Goal: Task Accomplishment & Management: Complete application form

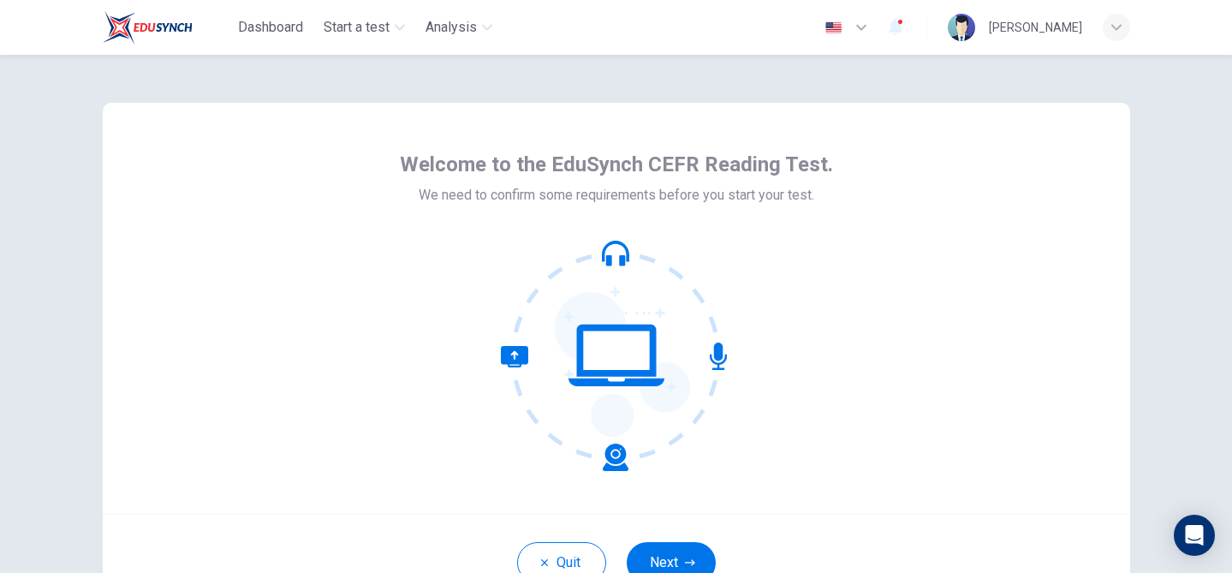
scroll to position [54, 0]
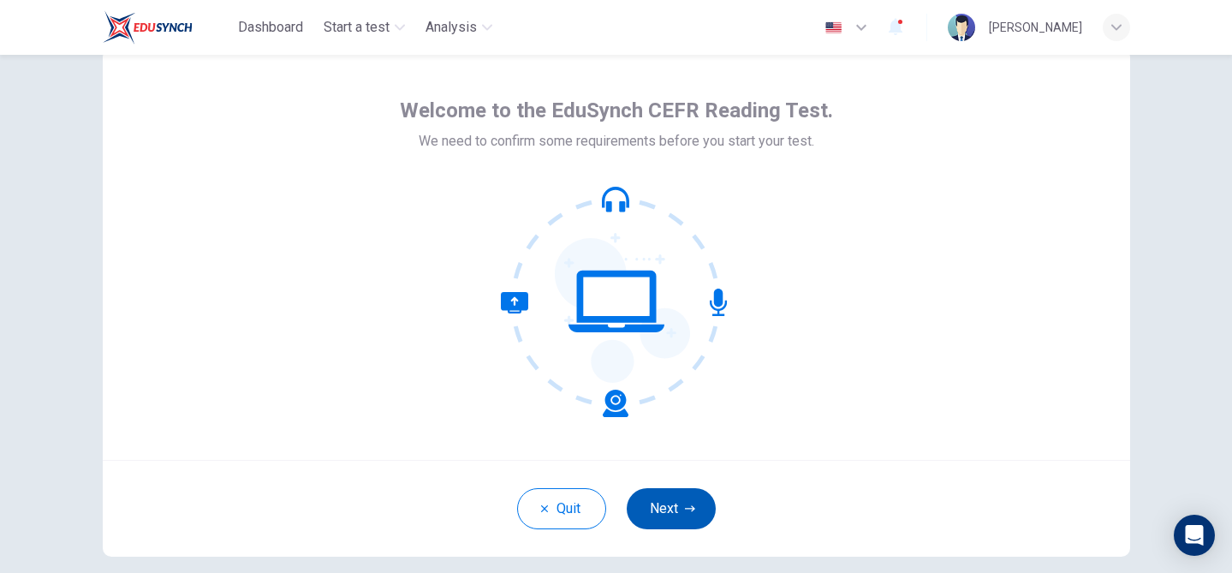
click at [667, 501] on button "Next" at bounding box center [671, 508] width 89 height 41
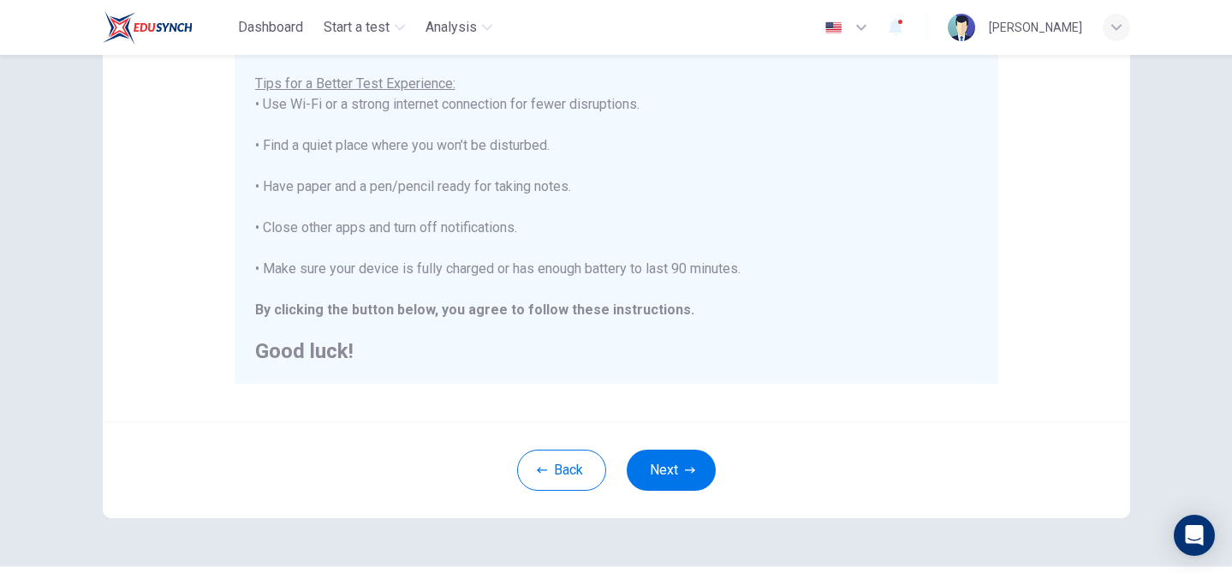
scroll to position [339, 0]
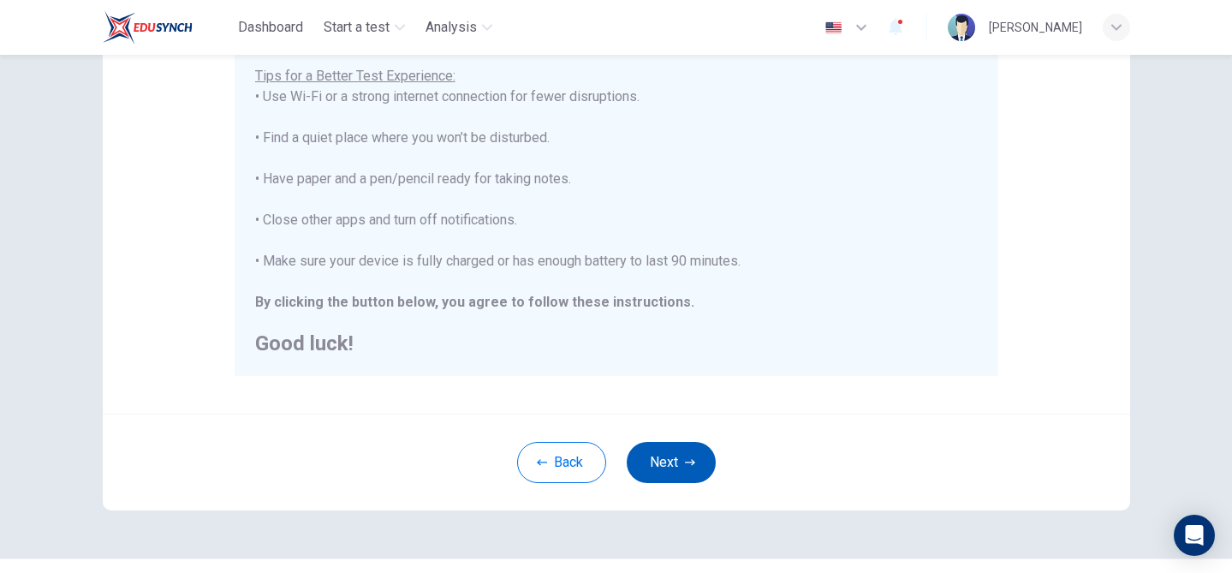
click at [682, 465] on button "Next" at bounding box center [671, 462] width 89 height 41
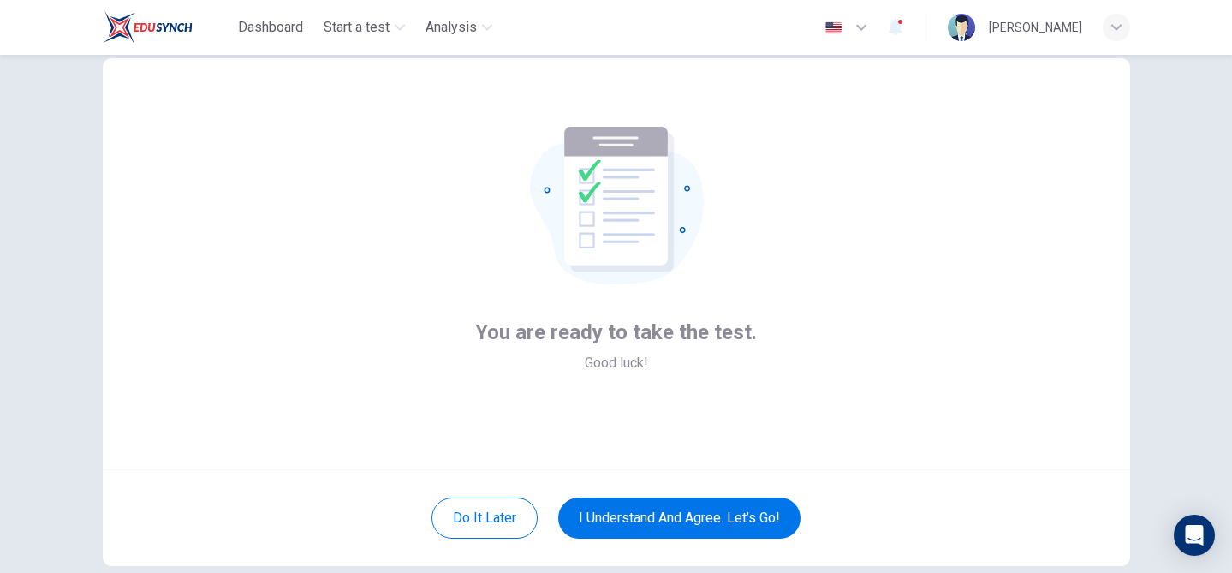
scroll to position [46, 0]
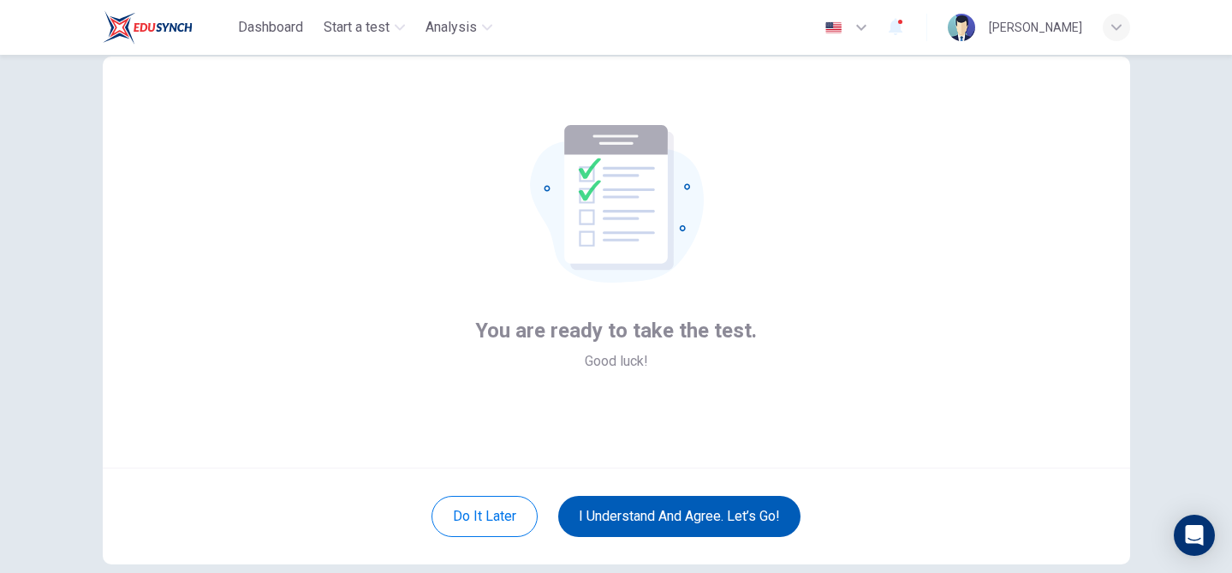
click at [693, 509] on button "I understand and agree. Let’s go!" at bounding box center [679, 516] width 242 height 41
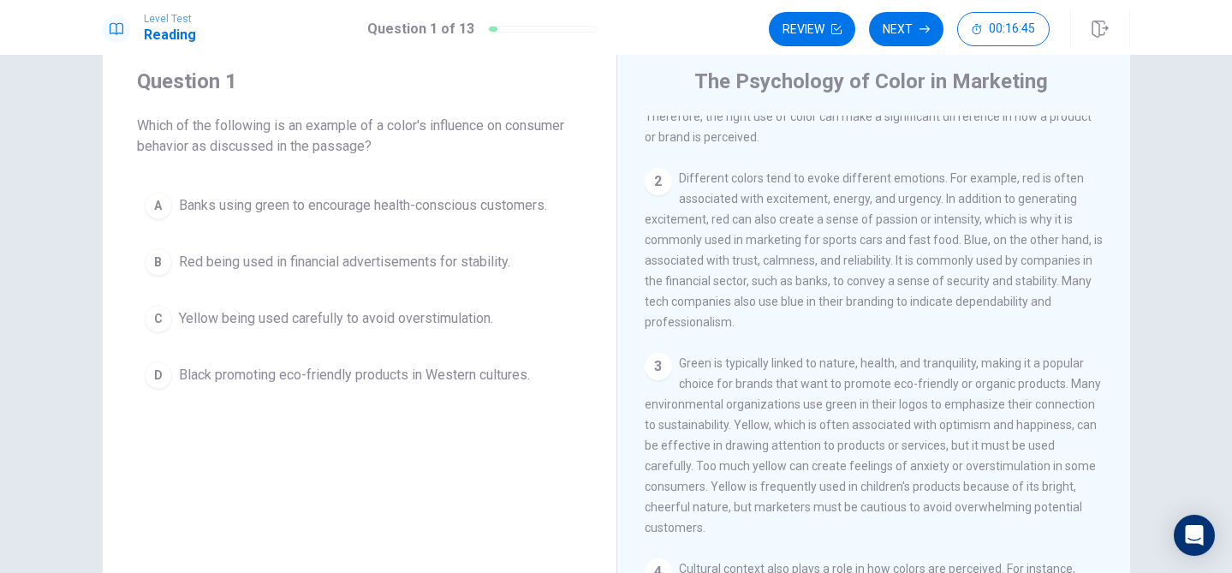
scroll to position [131, 0]
click at [164, 314] on div "C" at bounding box center [158, 318] width 27 height 27
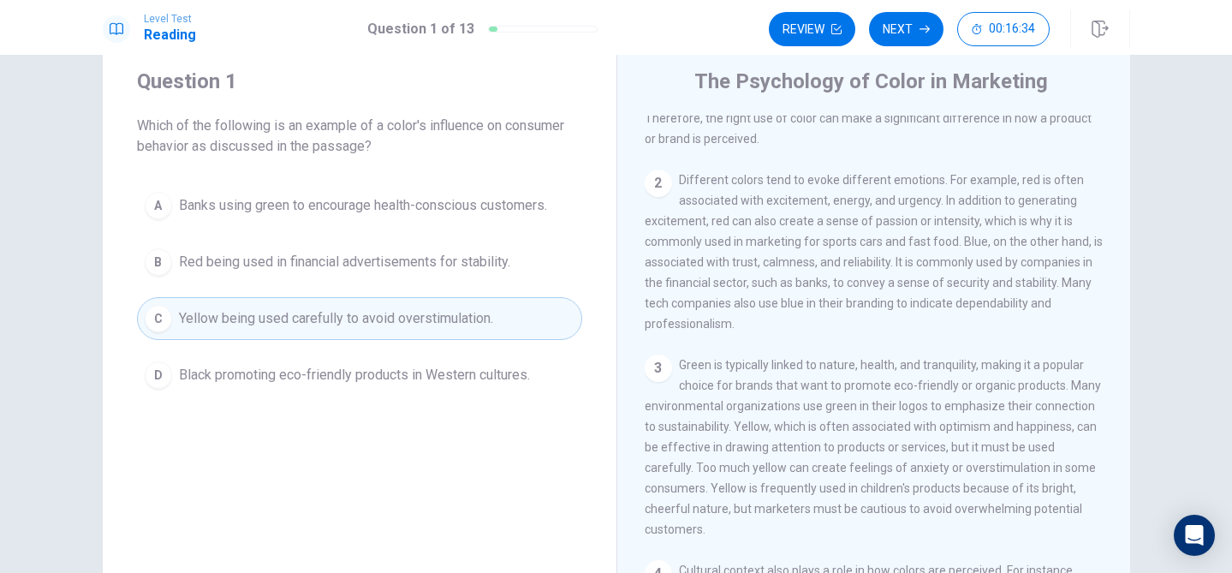
scroll to position [181, 0]
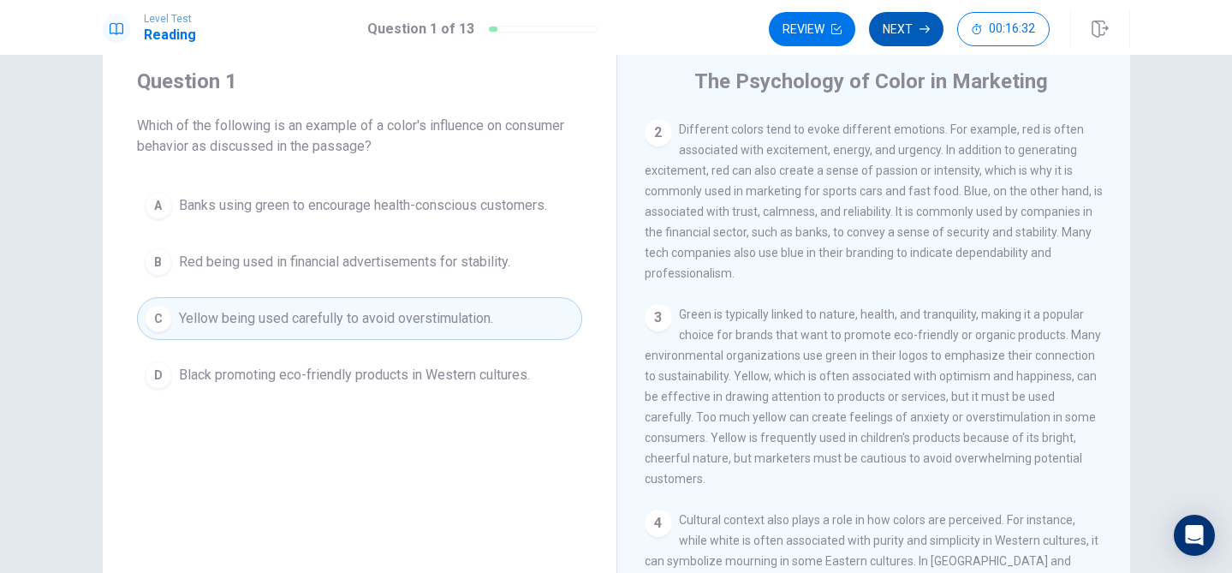
click at [921, 28] on icon "button" at bounding box center [924, 30] width 10 height 8
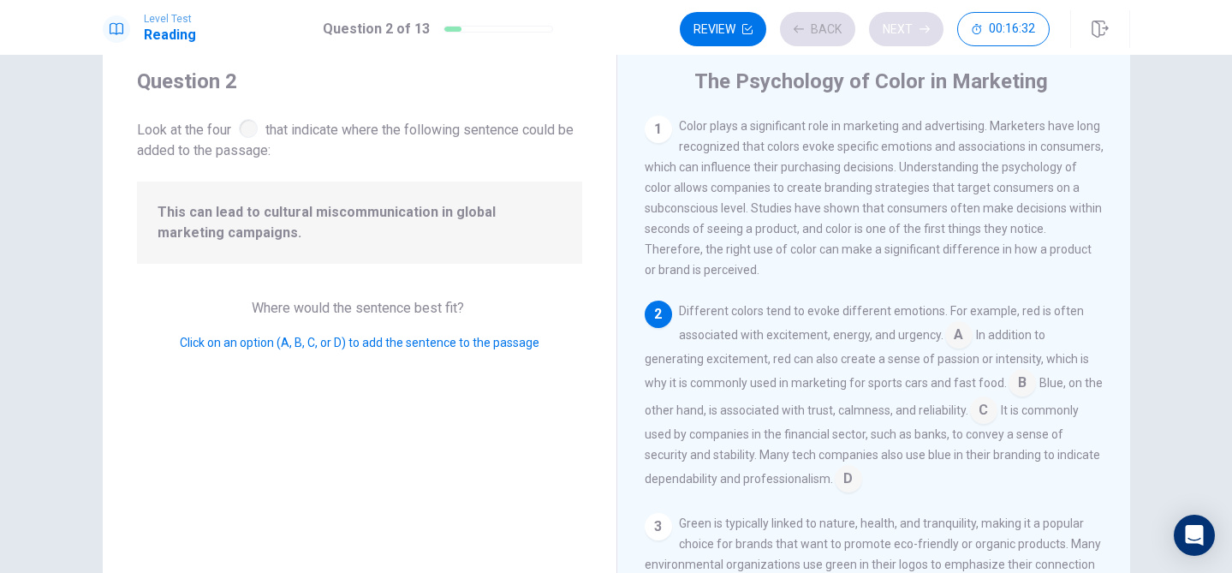
scroll to position [62, 0]
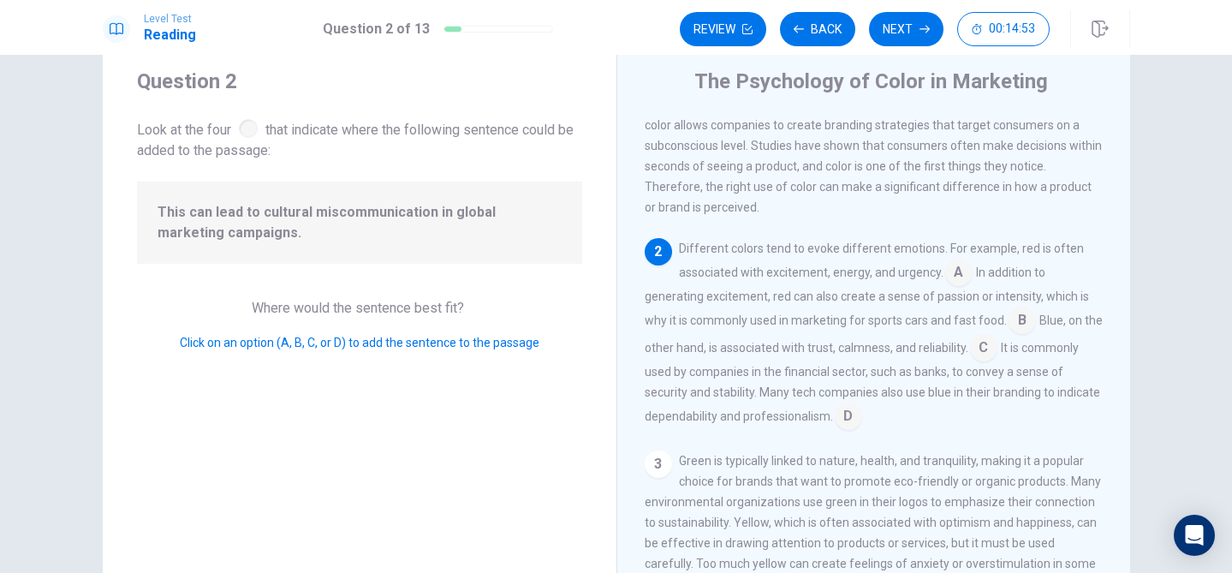
click at [1022, 330] on input at bounding box center [1021, 321] width 27 height 27
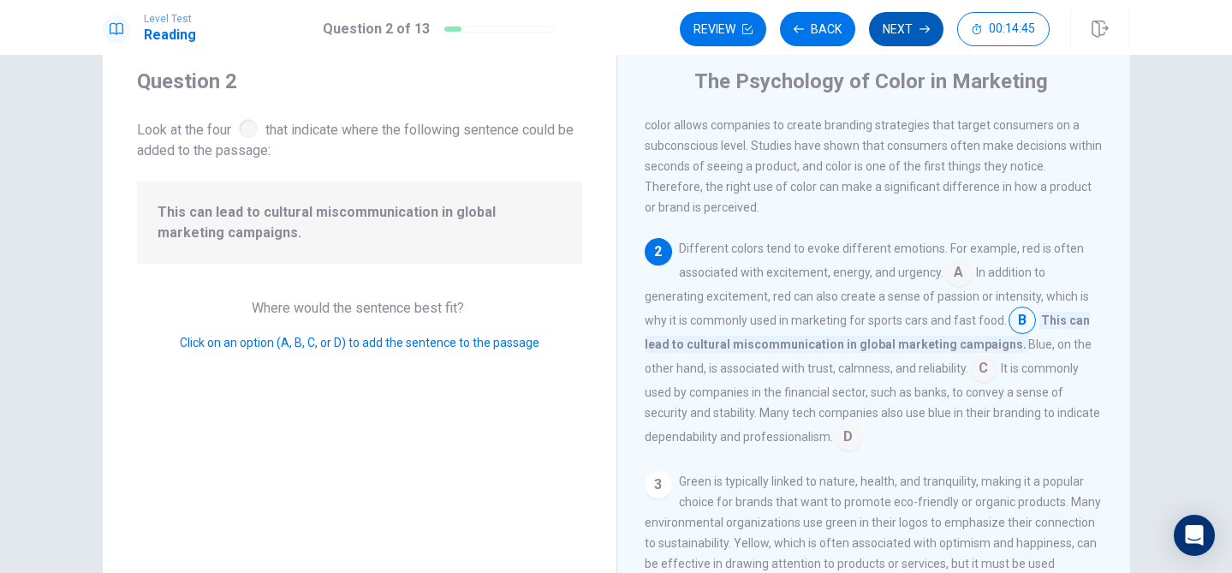
click at [919, 37] on button "Next" at bounding box center [906, 29] width 74 height 34
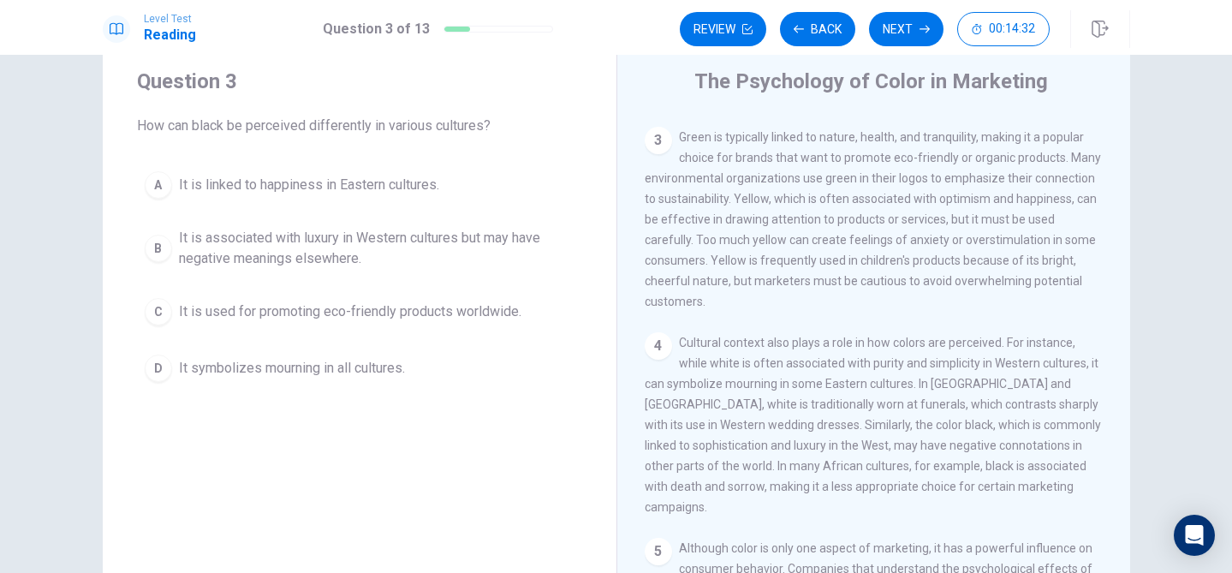
scroll to position [364, 0]
click at [160, 249] on div "B" at bounding box center [158, 248] width 27 height 27
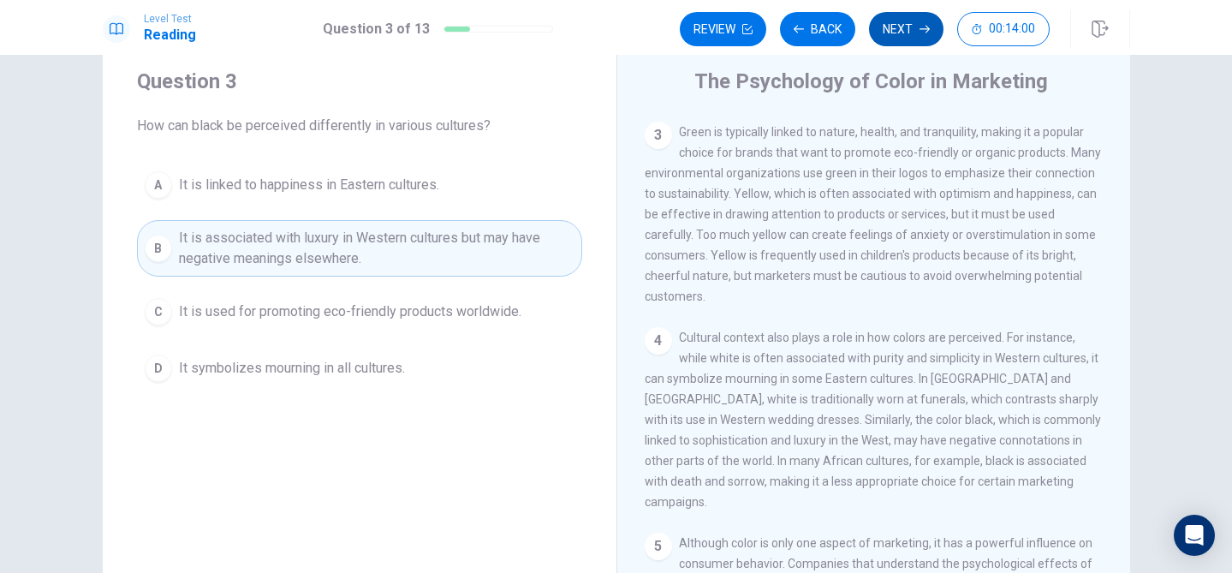
click at [891, 28] on button "Next" at bounding box center [906, 29] width 74 height 34
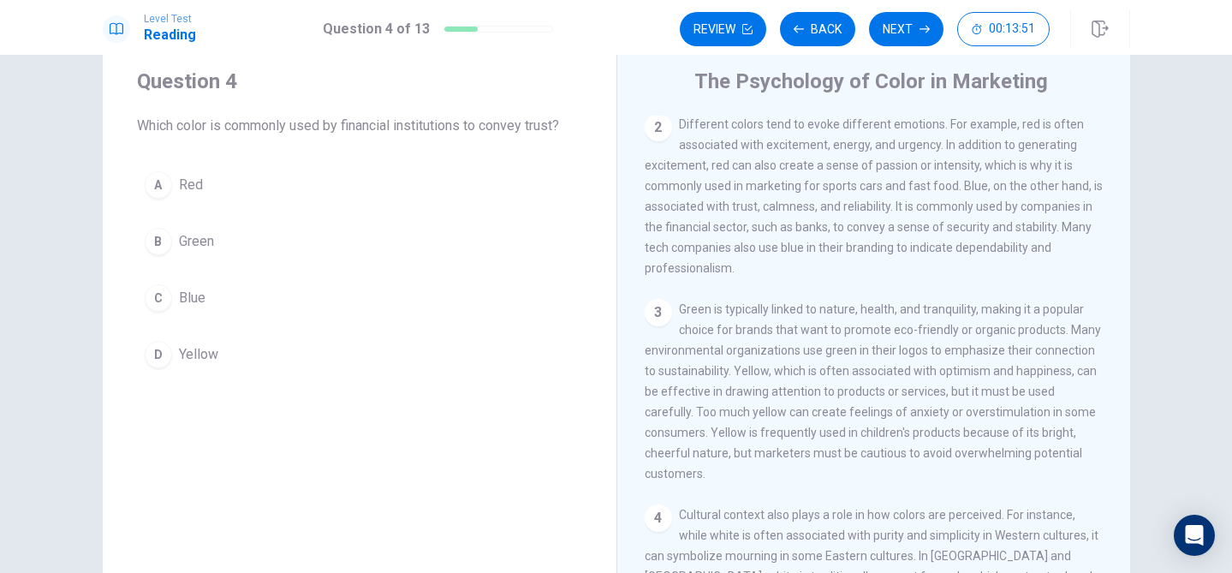
scroll to position [182, 0]
click at [159, 290] on div "C" at bounding box center [158, 297] width 27 height 27
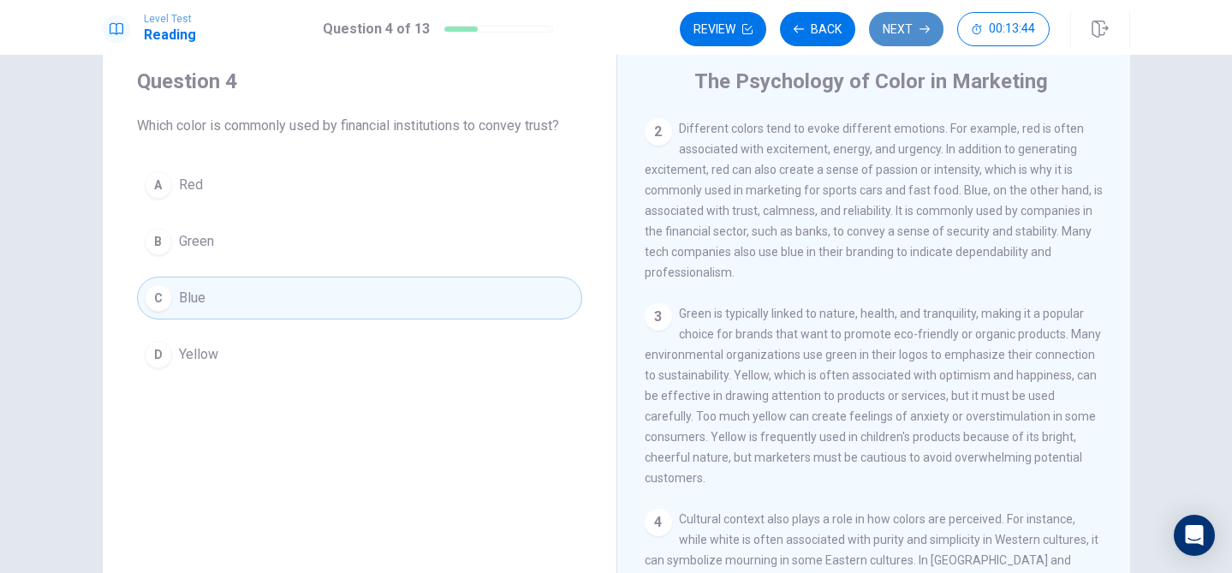
click at [910, 21] on button "Next" at bounding box center [906, 29] width 74 height 34
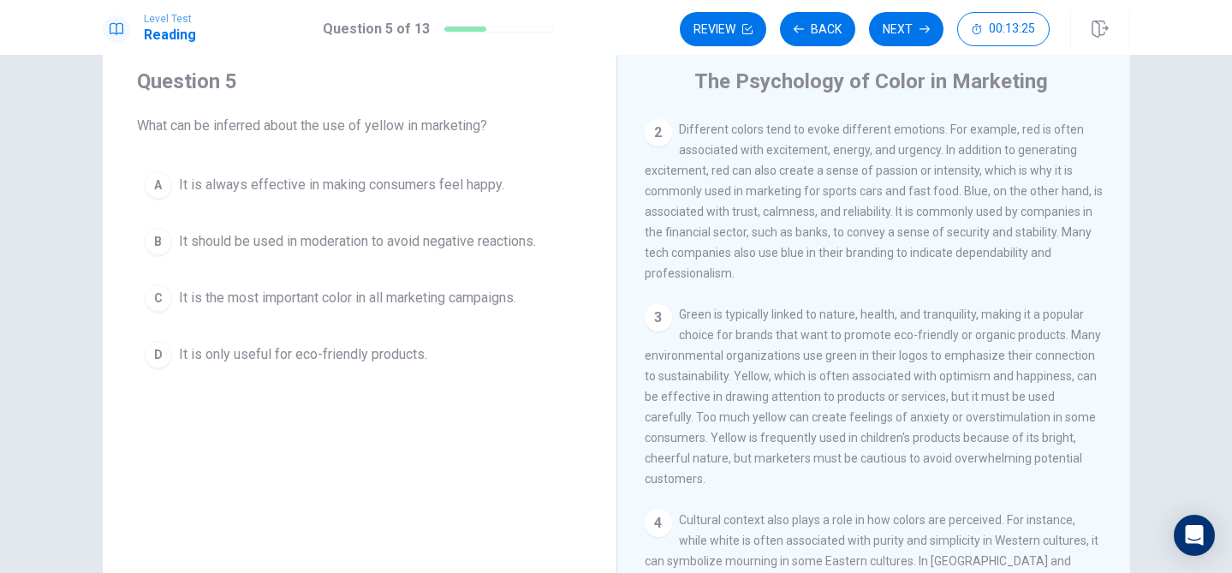
scroll to position [184, 0]
click at [165, 238] on div "B" at bounding box center [158, 241] width 27 height 27
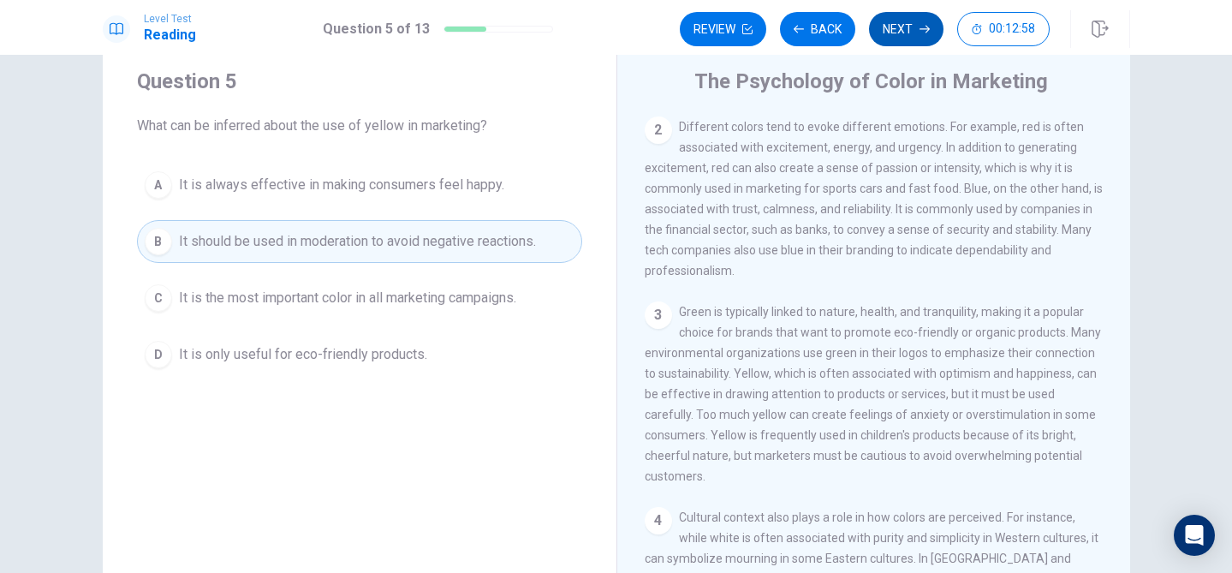
click at [901, 39] on button "Next" at bounding box center [906, 29] width 74 height 34
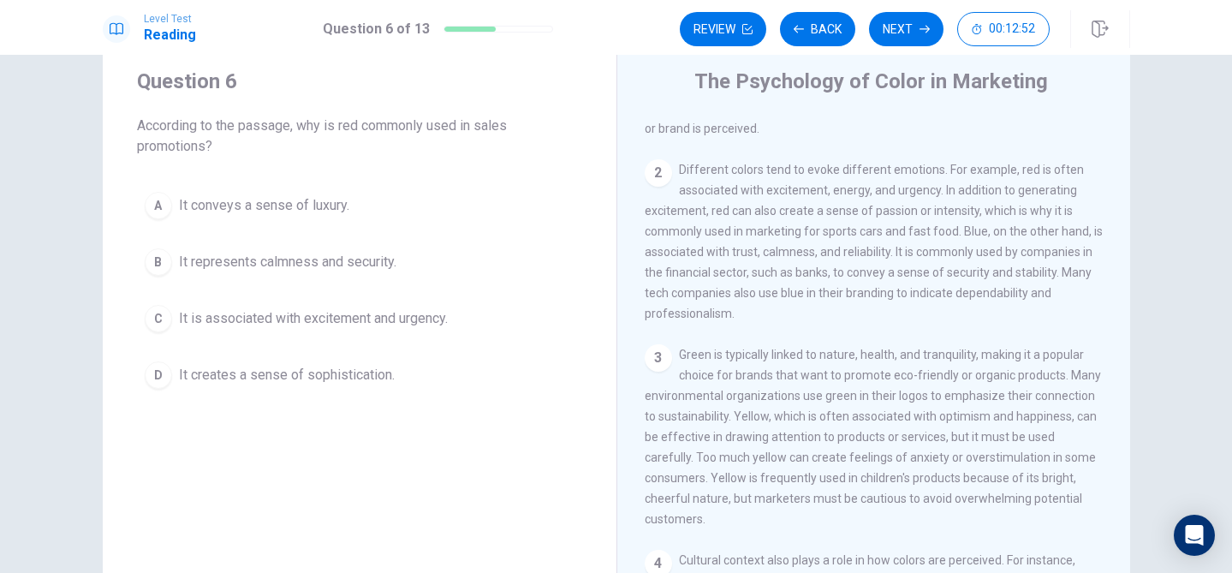
scroll to position [133, 0]
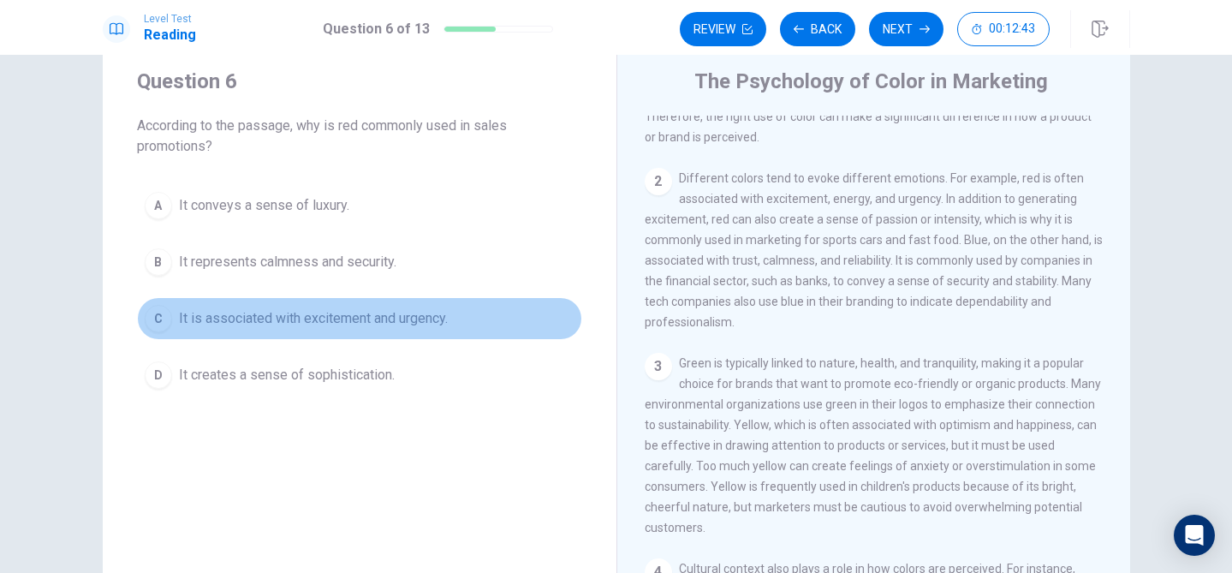
click at [162, 318] on div "C" at bounding box center [158, 318] width 27 height 27
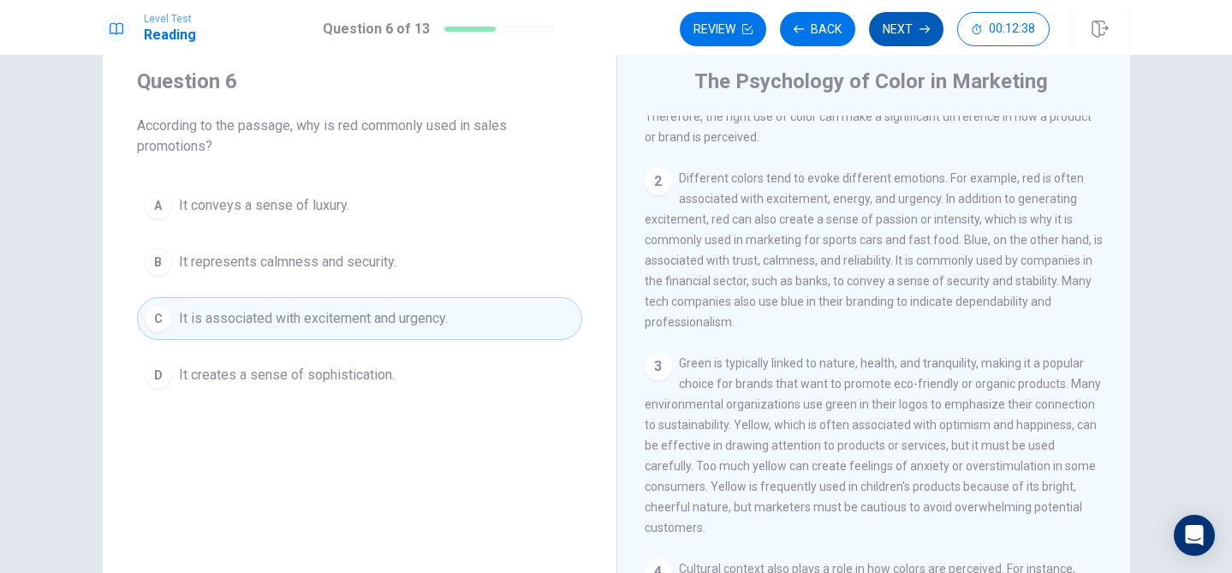
click at [898, 35] on button "Next" at bounding box center [906, 29] width 74 height 34
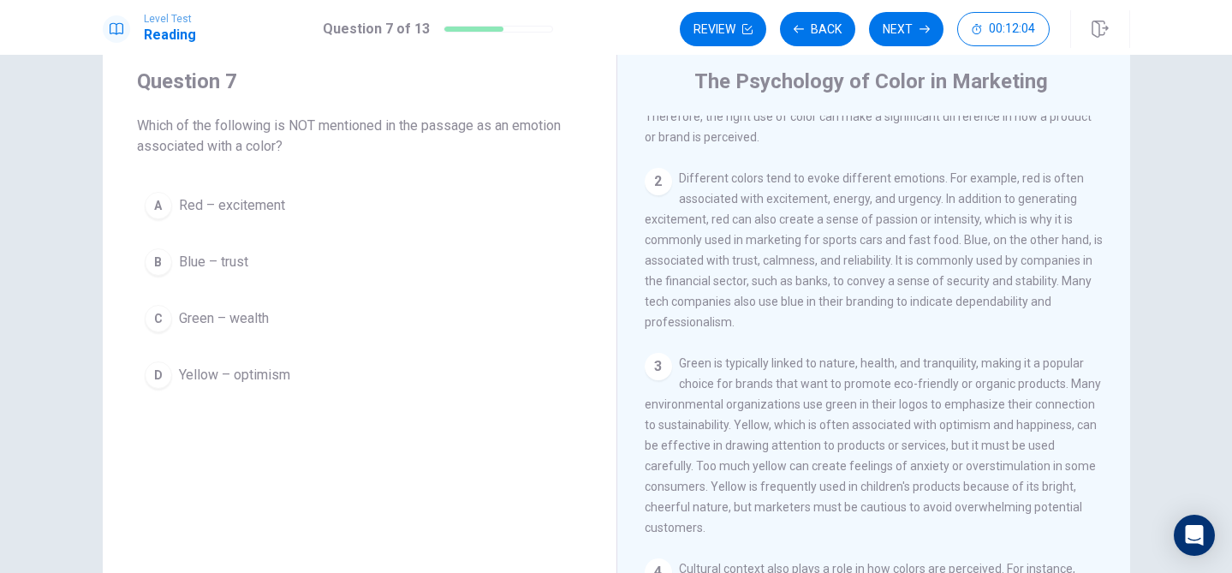
click at [160, 324] on div "C" at bounding box center [158, 318] width 27 height 27
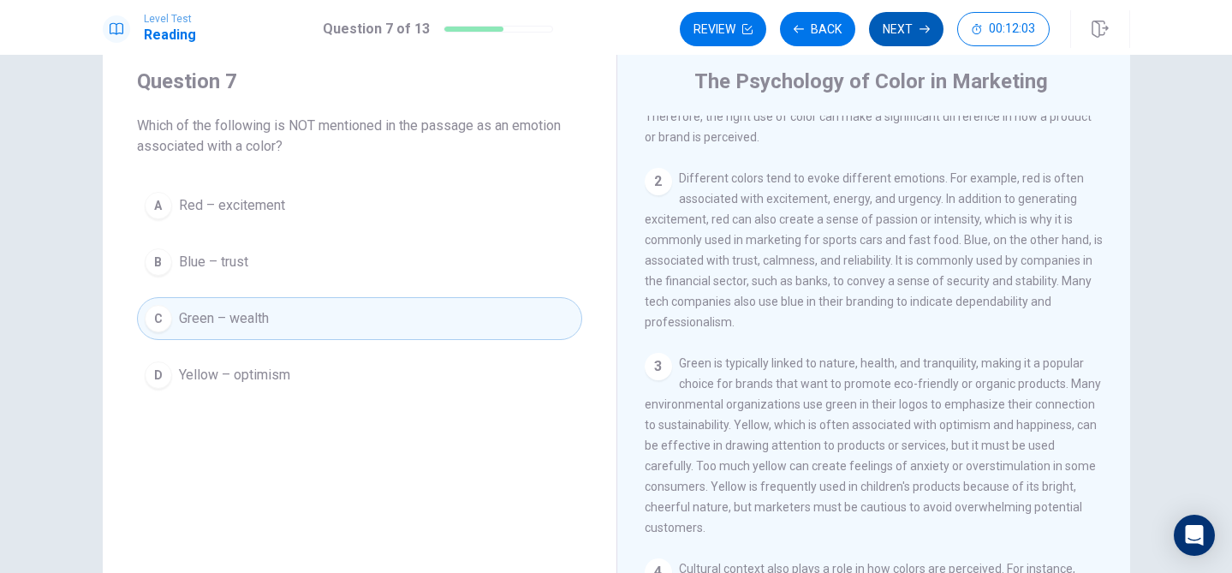
click at [906, 27] on button "Next" at bounding box center [906, 29] width 74 height 34
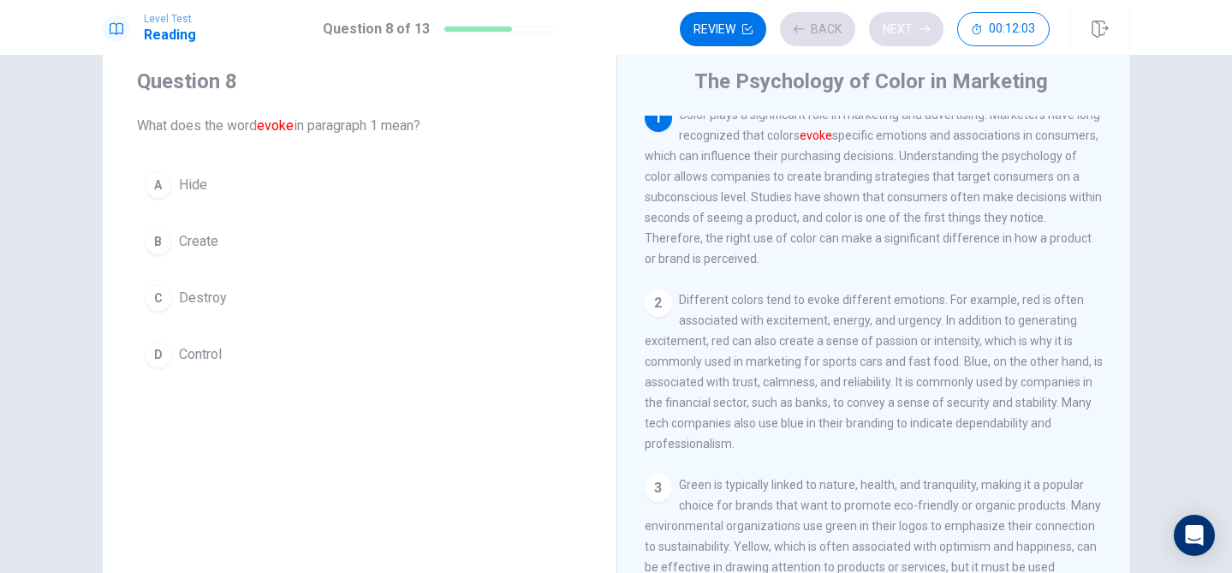
scroll to position [0, 0]
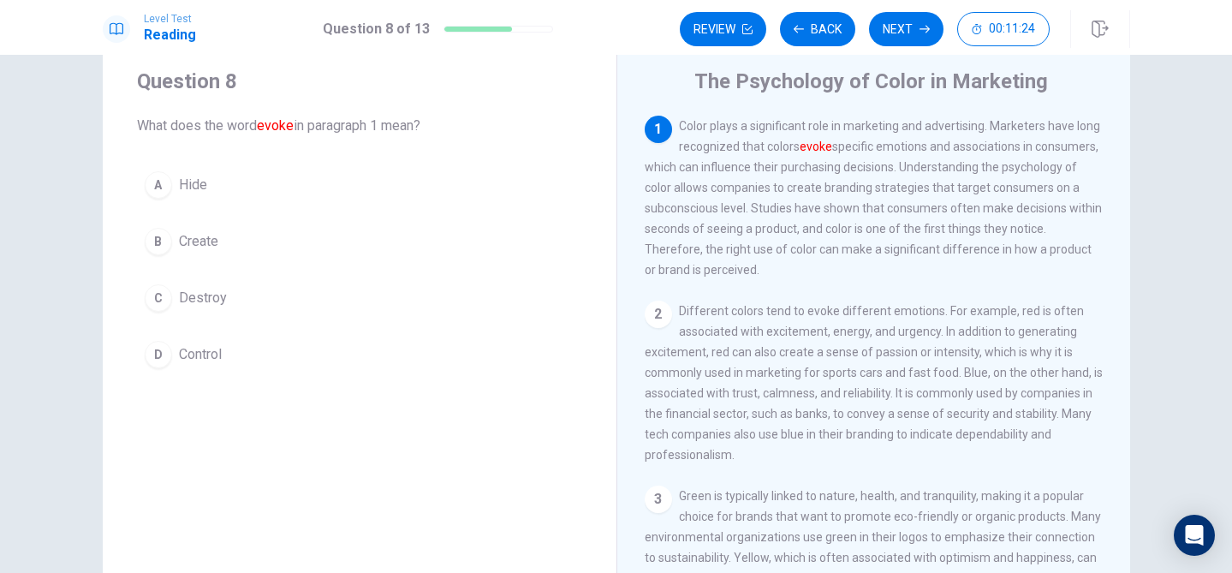
click at [160, 243] on div "B" at bounding box center [158, 241] width 27 height 27
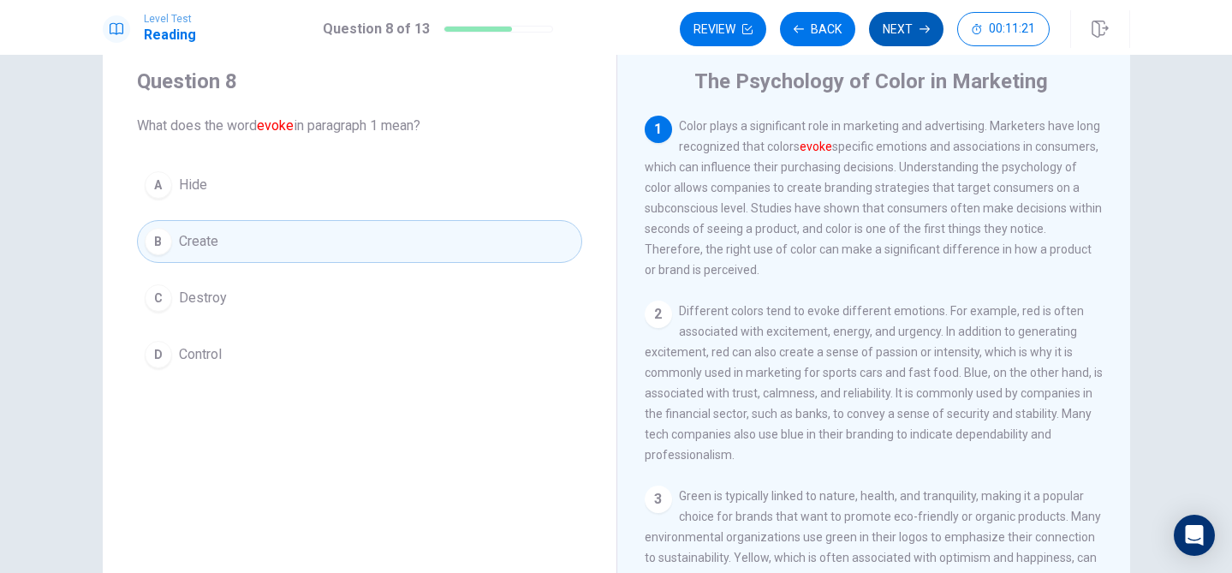
click at [889, 36] on button "Next" at bounding box center [906, 29] width 74 height 34
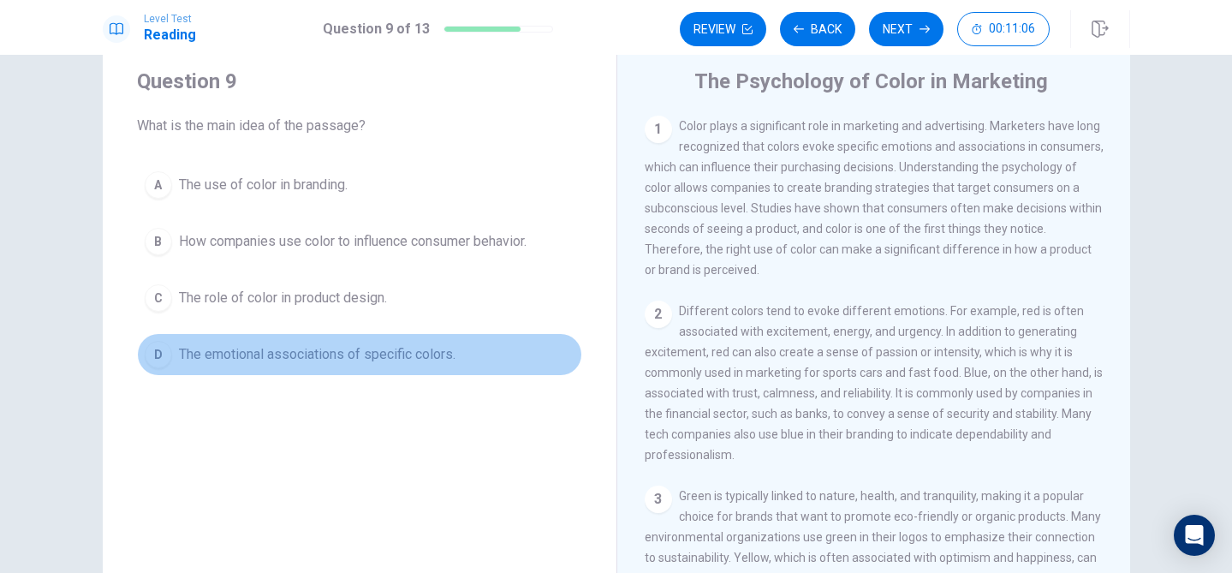
click at [157, 354] on div "D" at bounding box center [158, 354] width 27 height 27
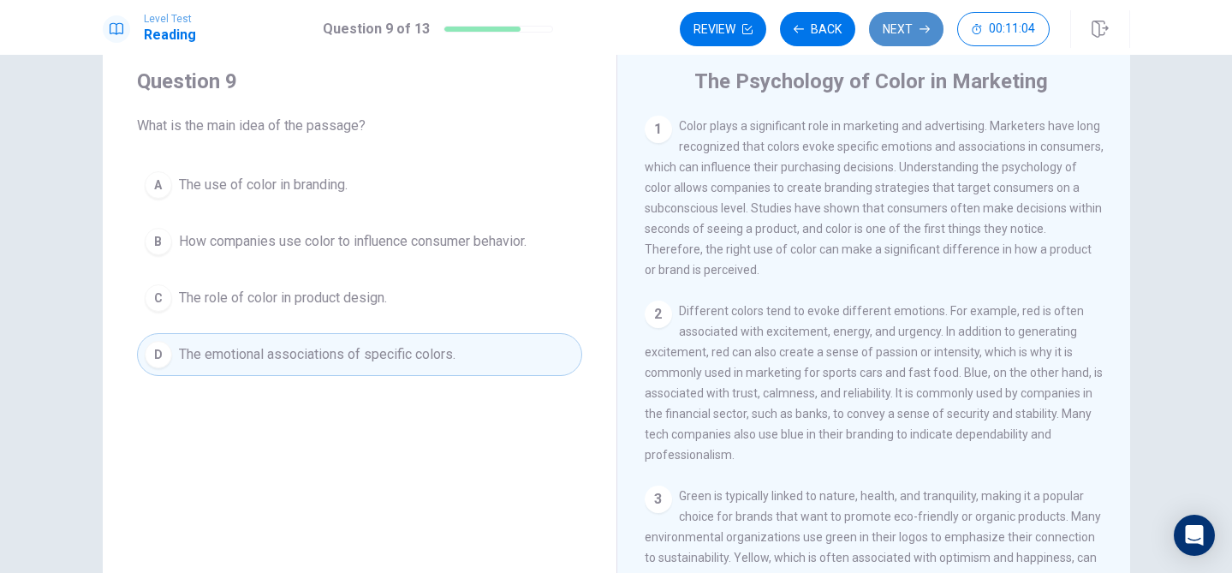
click at [914, 31] on button "Next" at bounding box center [906, 29] width 74 height 34
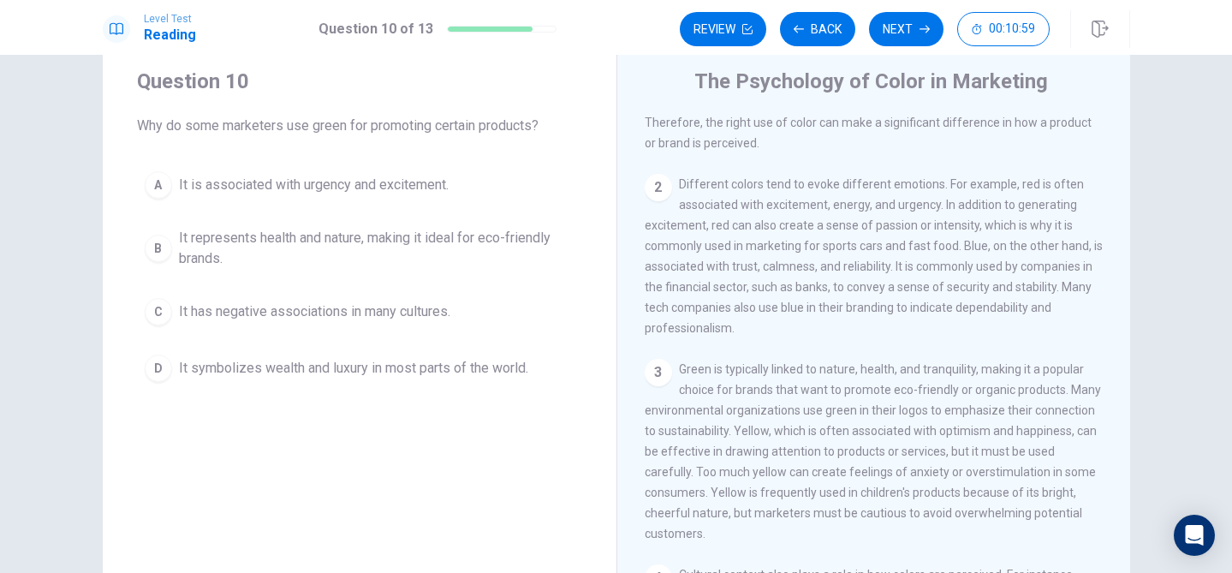
scroll to position [125, 0]
click at [164, 251] on div "B" at bounding box center [158, 248] width 27 height 27
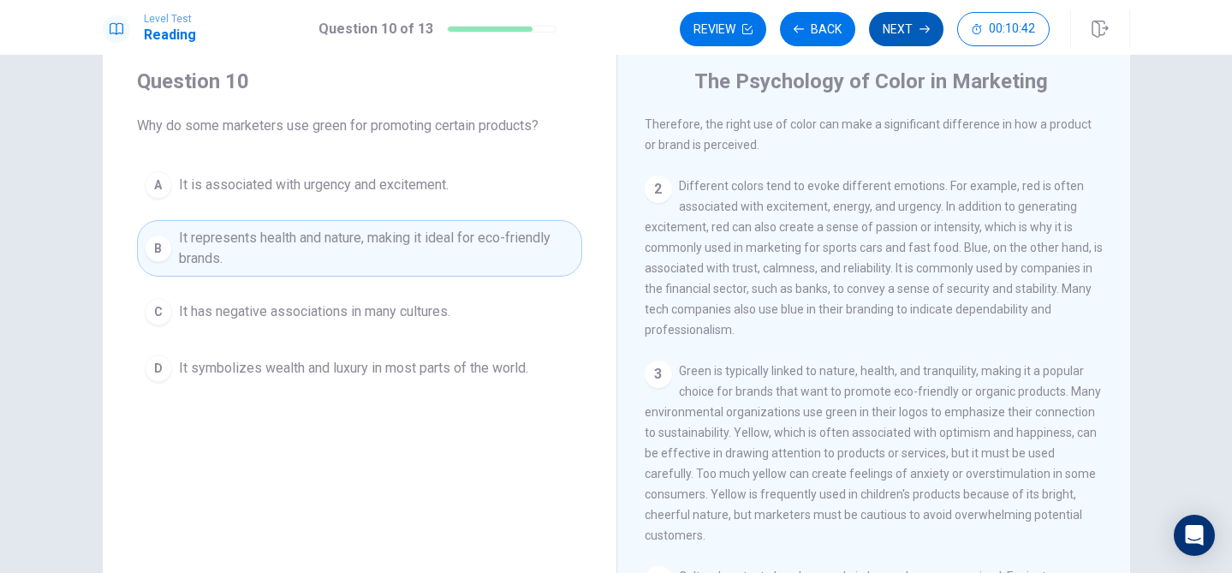
click at [885, 27] on button "Next" at bounding box center [906, 29] width 74 height 34
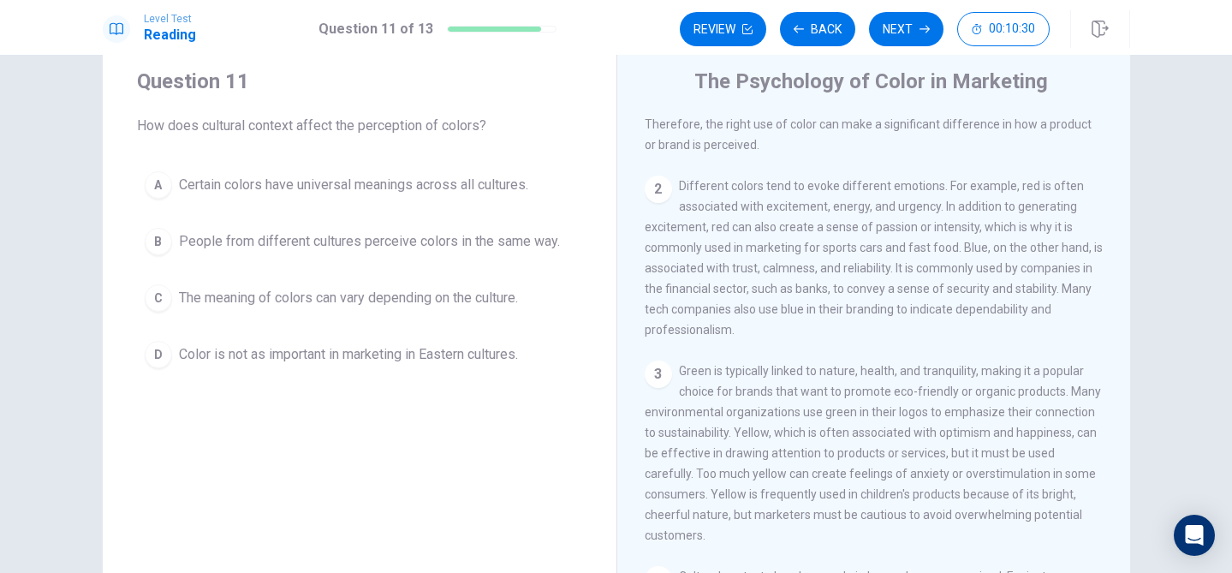
click at [147, 300] on div "C" at bounding box center [158, 297] width 27 height 27
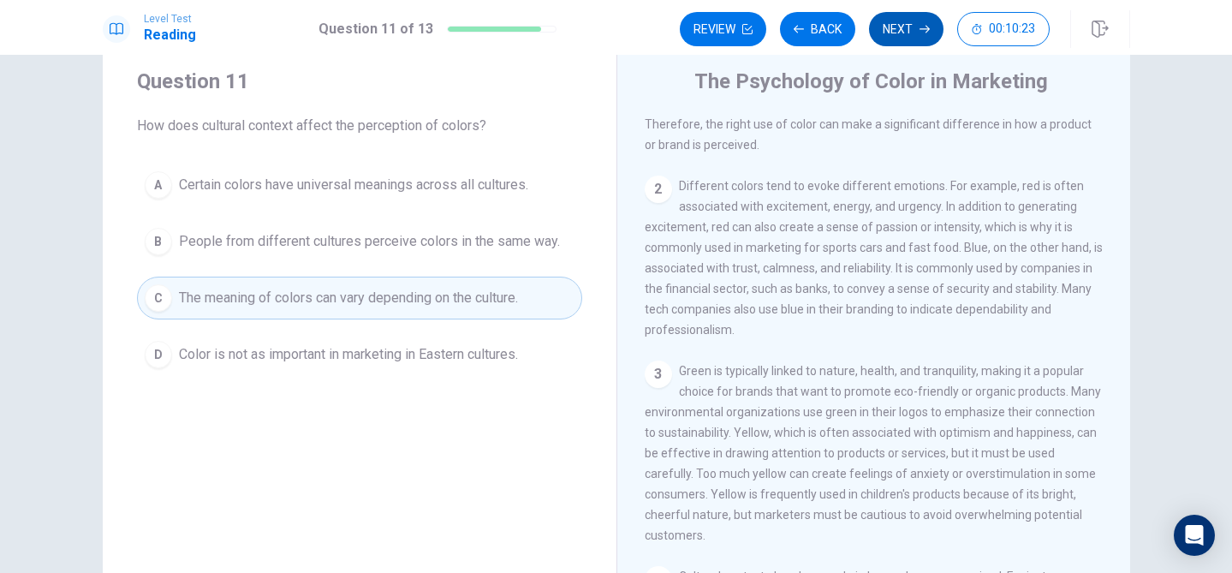
click at [911, 31] on button "Next" at bounding box center [906, 29] width 74 height 34
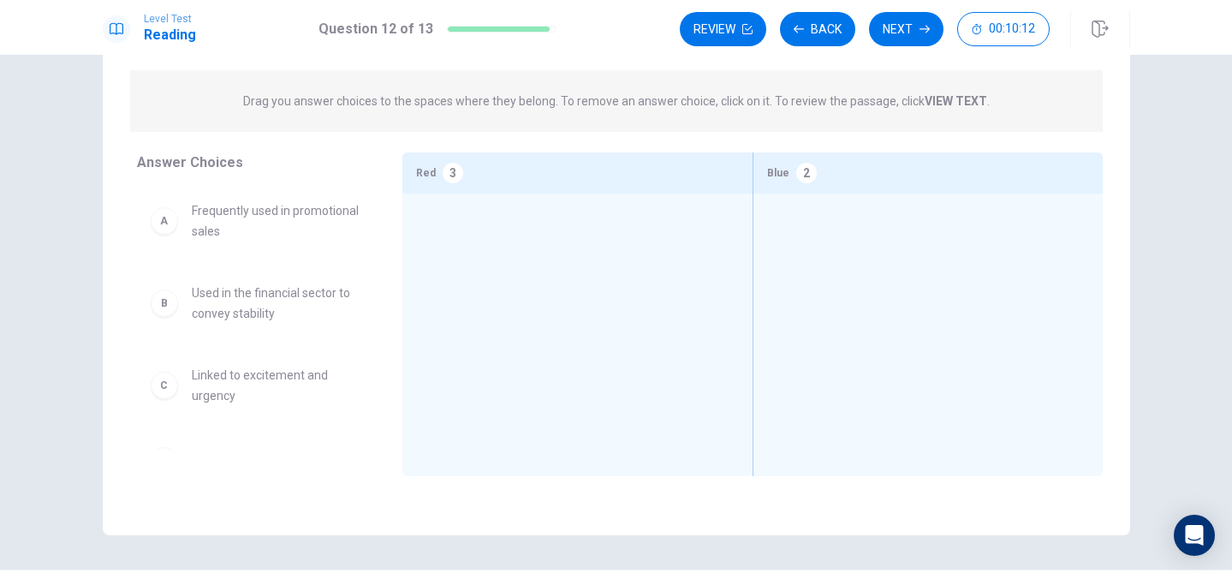
scroll to position [148, 0]
drag, startPoint x: 271, startPoint y: 328, endPoint x: 914, endPoint y: 253, distance: 648.1
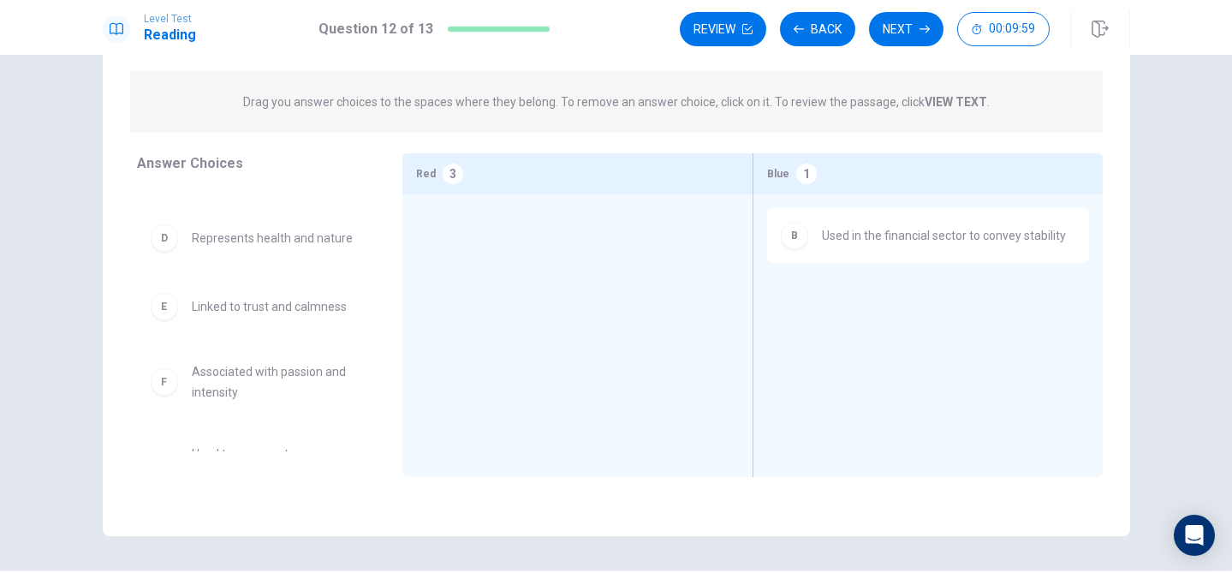
scroll to position [143, 0]
drag, startPoint x: 263, startPoint y: 332, endPoint x: 902, endPoint y: 330, distance: 639.4
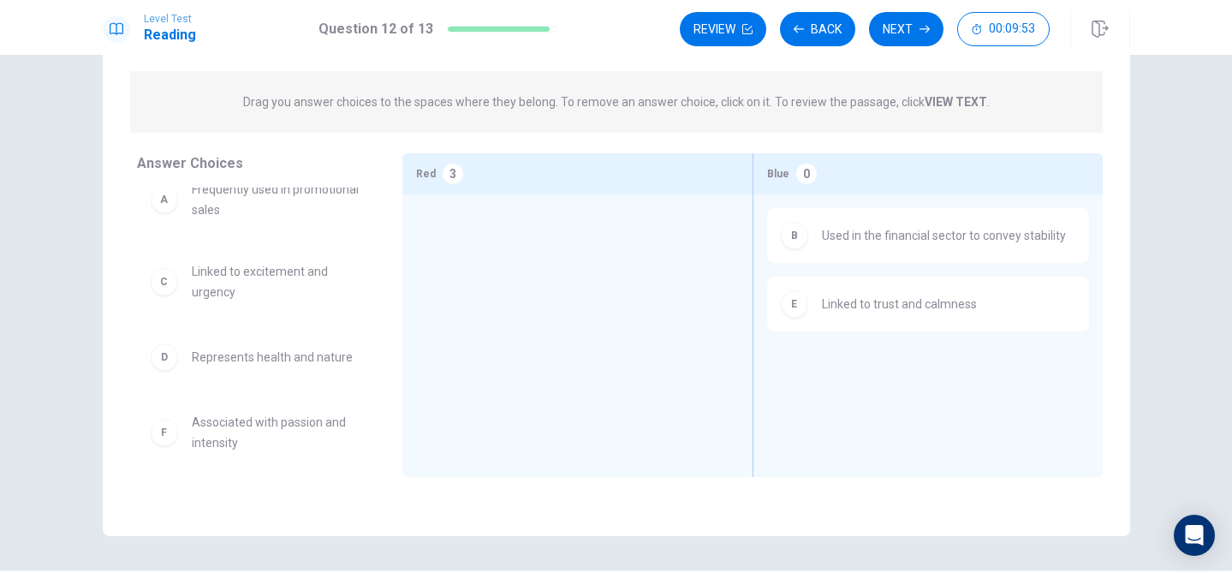
scroll to position [0, 0]
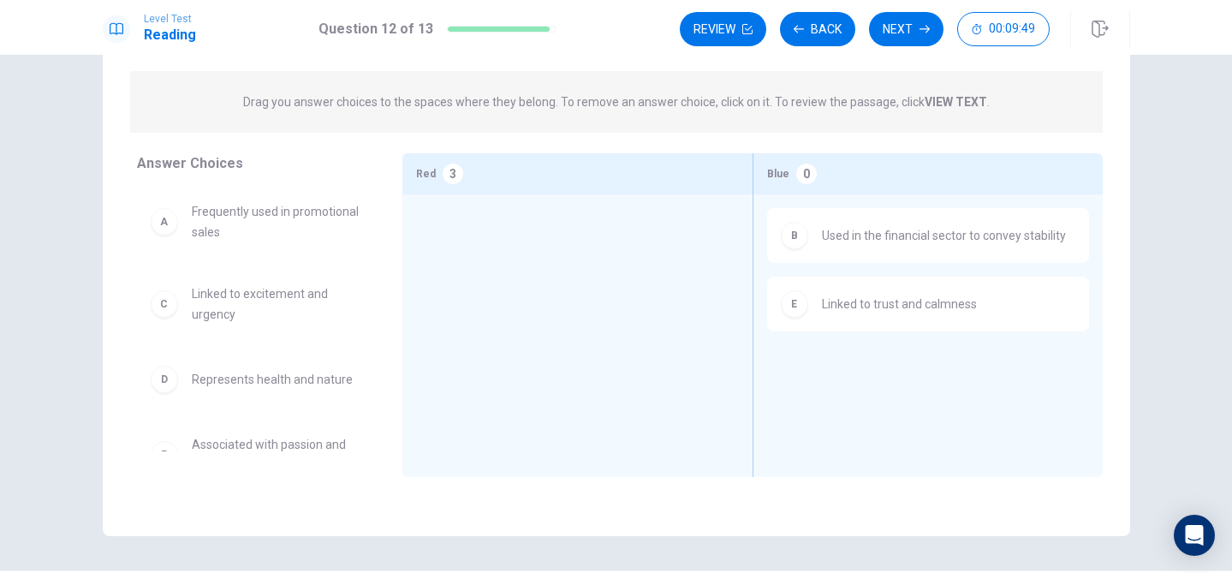
click at [959, 109] on strong "VIEW TEXT" at bounding box center [955, 102] width 62 height 14
click at [953, 109] on strong "VIEW TEXT" at bounding box center [955, 102] width 62 height 14
click at [921, 112] on p "Drag you answer choices to the spaces where they belong. To remove an answer ch…" at bounding box center [616, 102] width 746 height 21
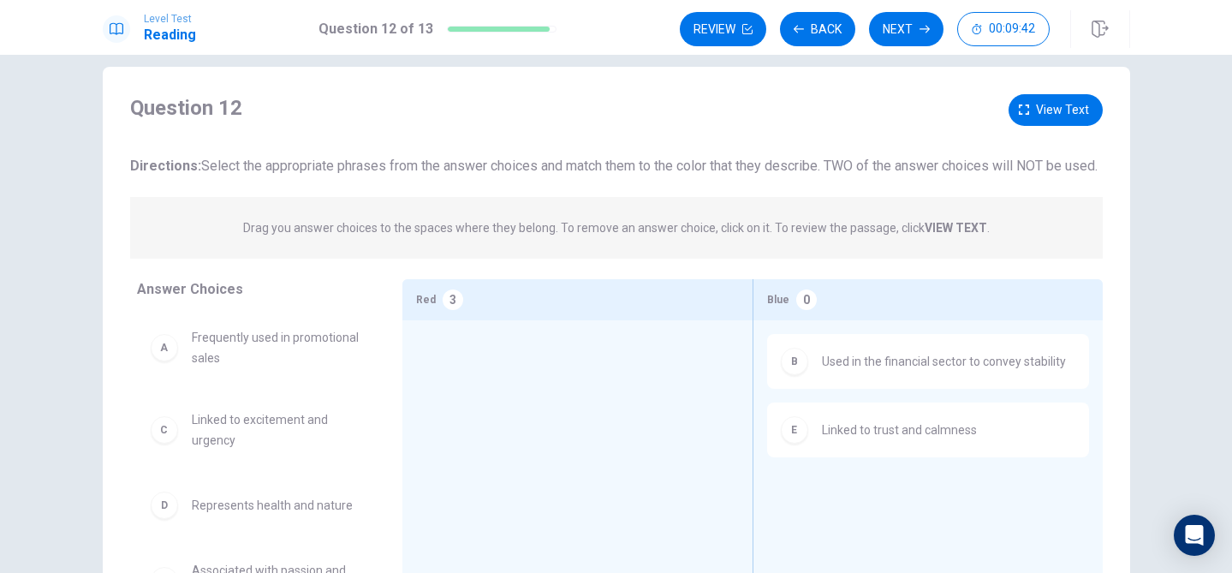
scroll to position [1, 0]
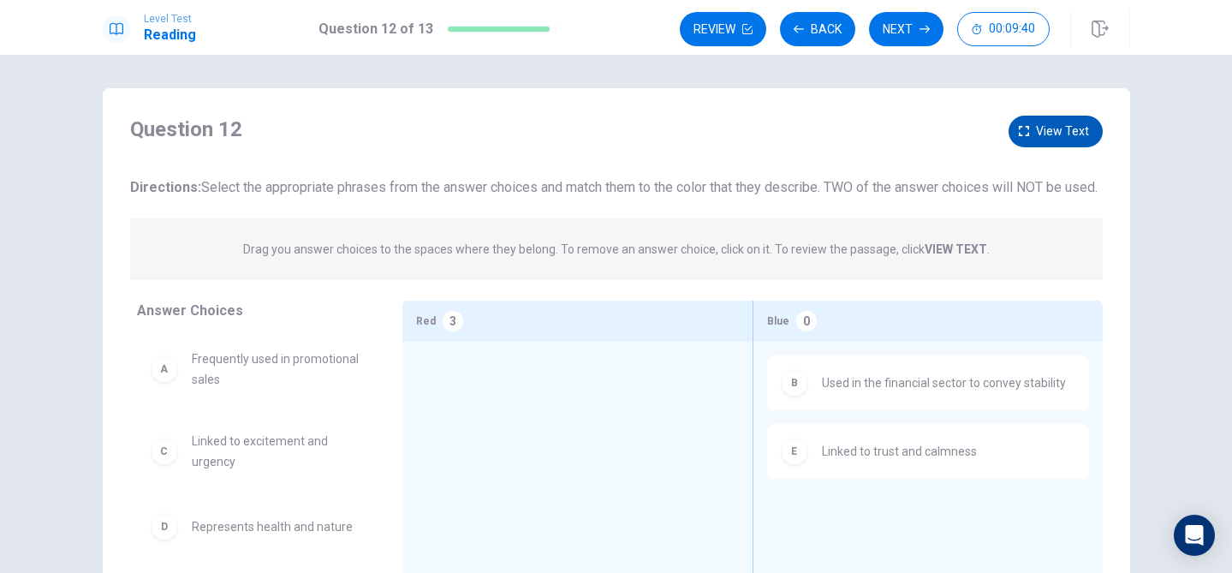
click at [1047, 128] on span "View text" at bounding box center [1062, 131] width 53 height 21
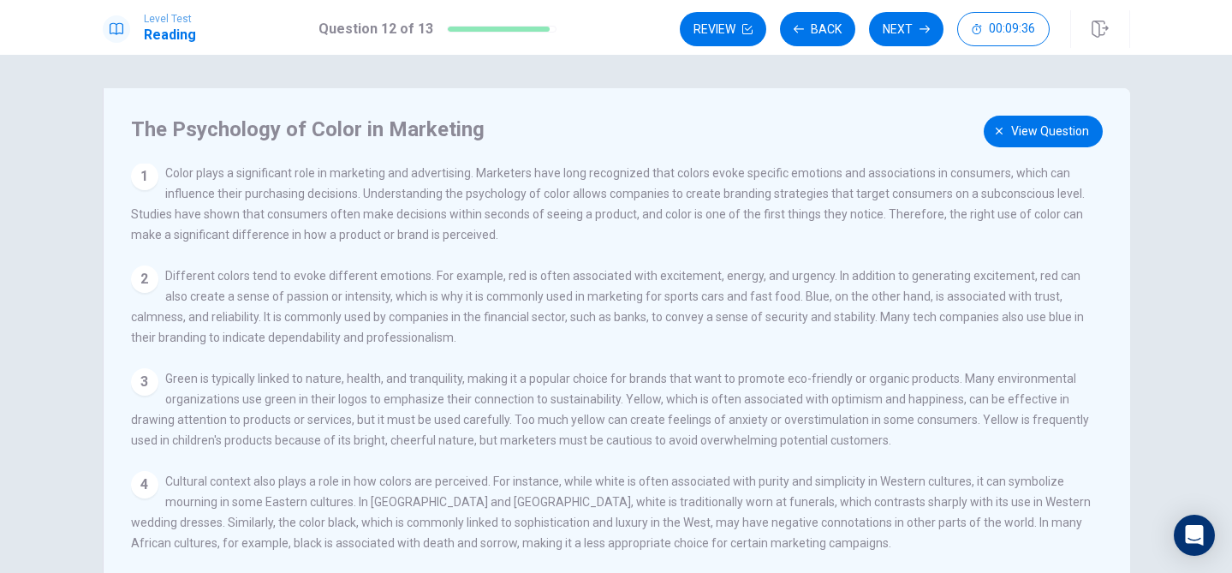
scroll to position [0, 0]
click at [1002, 134] on icon "button" at bounding box center [999, 131] width 7 height 7
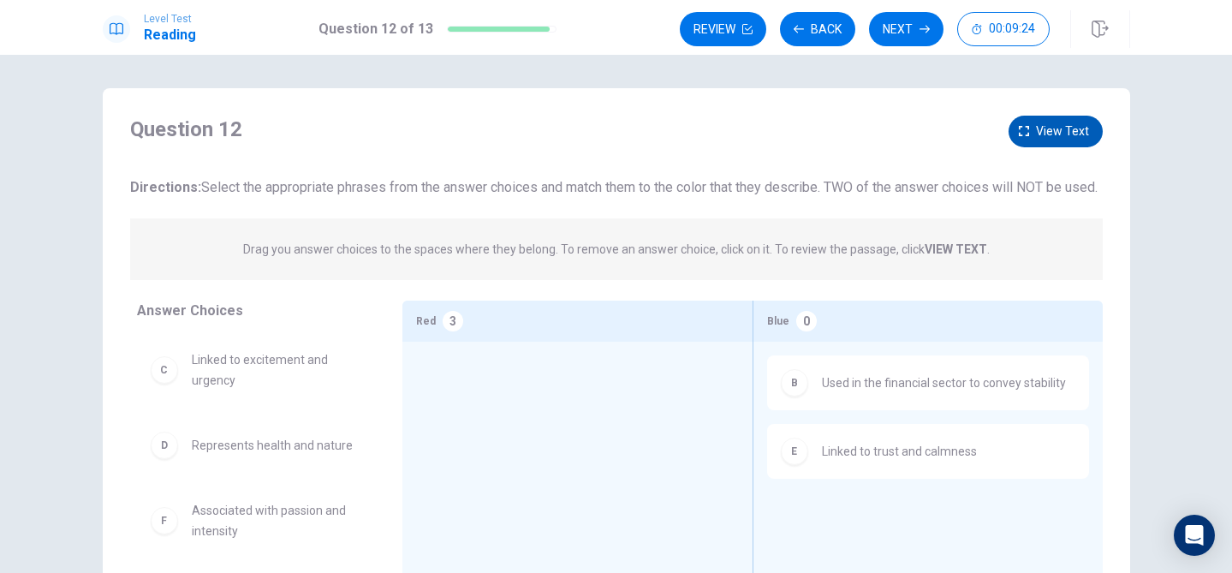
scroll to position [78, 0]
click at [1066, 136] on span "View text" at bounding box center [1062, 131] width 53 height 21
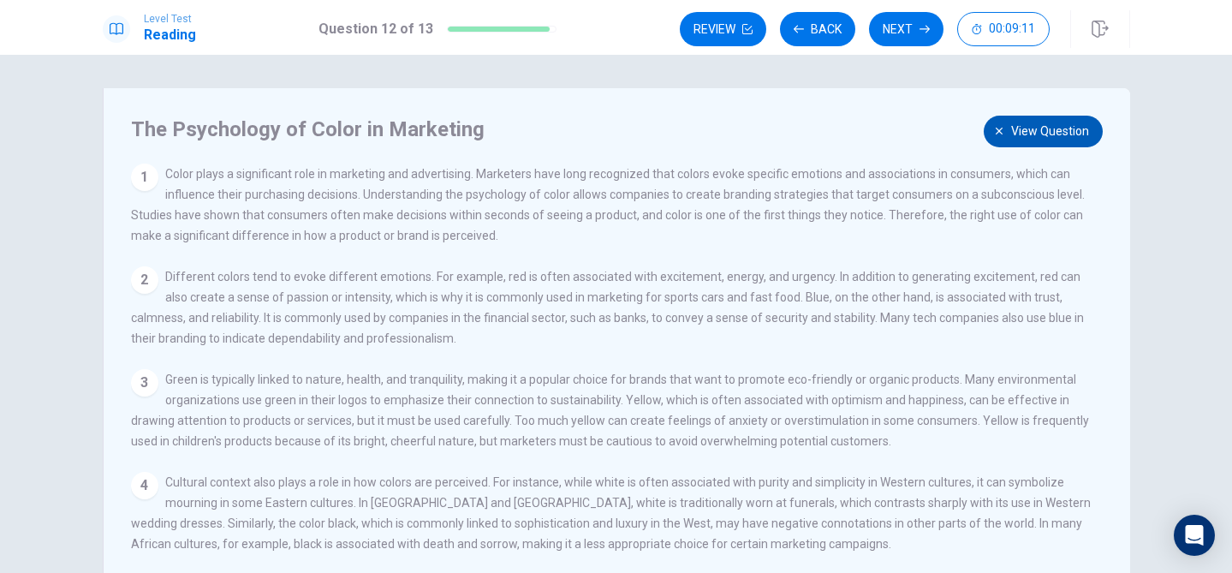
click at [1014, 125] on span "View question" at bounding box center [1050, 131] width 78 height 21
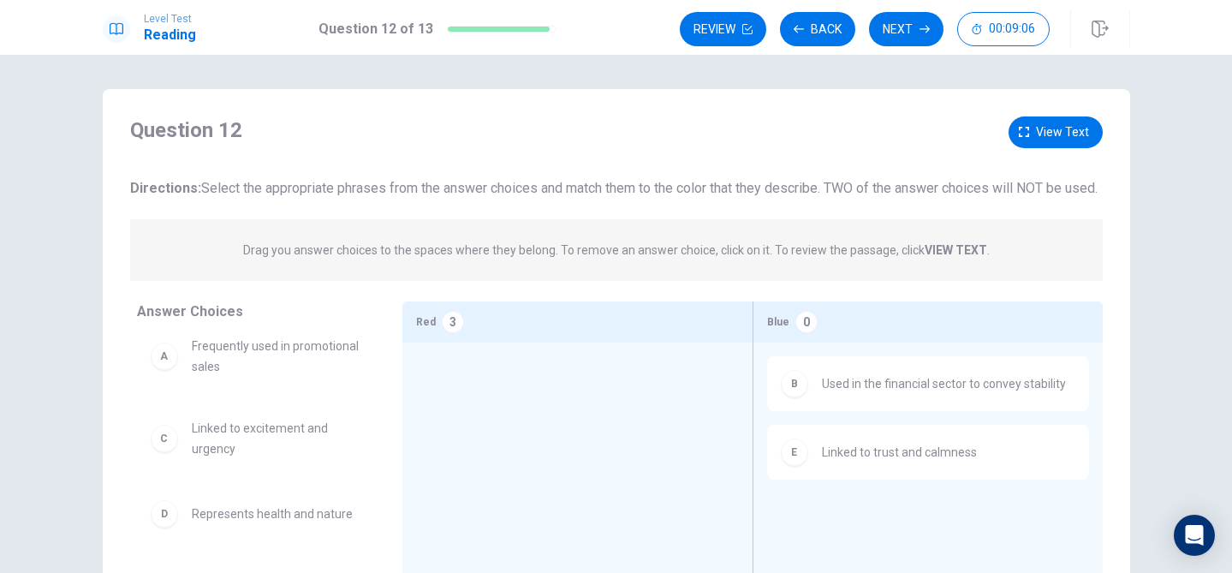
scroll to position [0, 0]
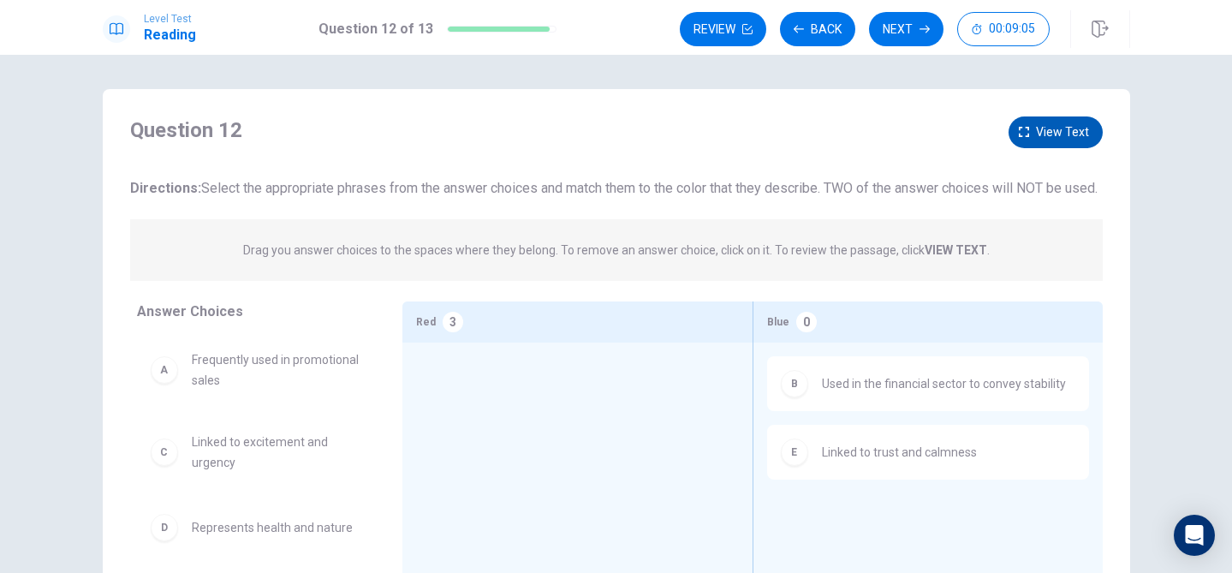
click at [1040, 142] on span "View text" at bounding box center [1062, 132] width 53 height 21
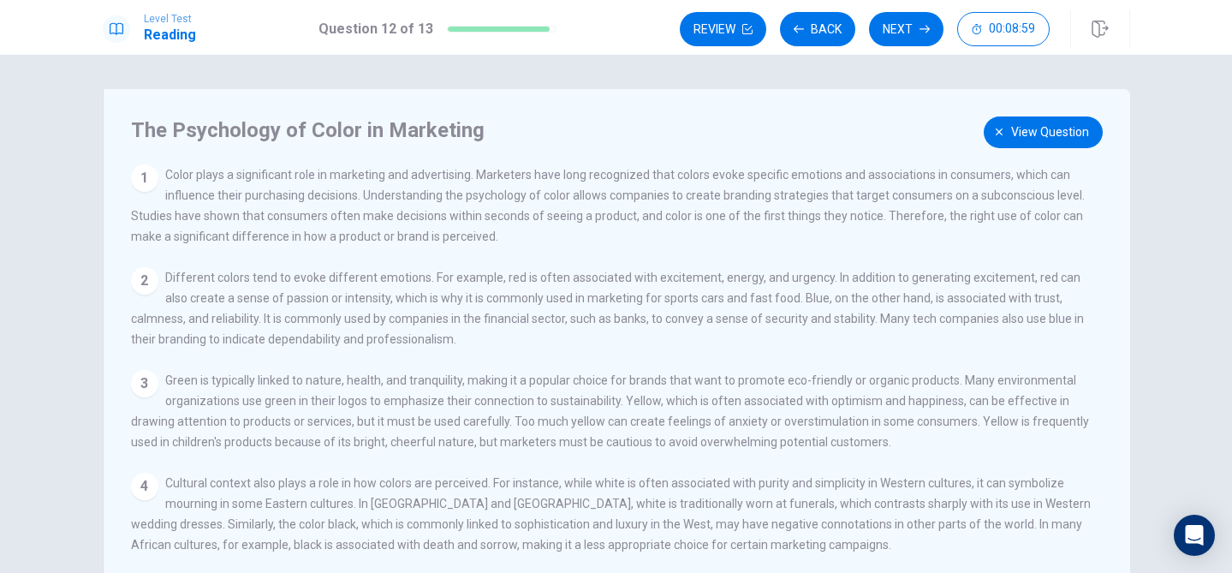
click at [1001, 132] on icon "button" at bounding box center [999, 131] width 7 height 7
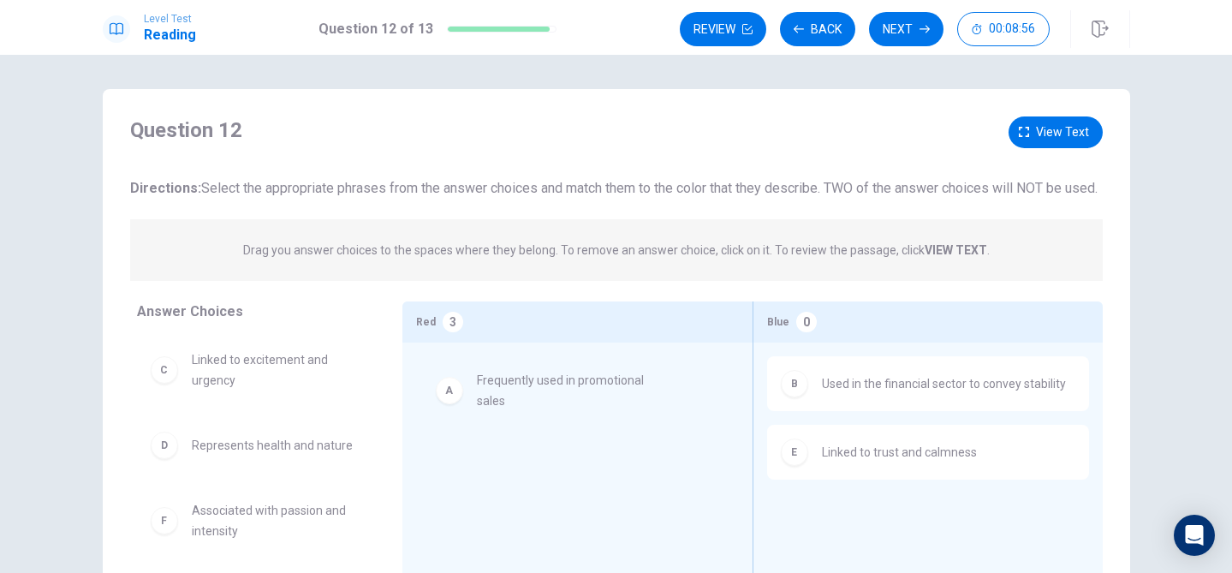
drag, startPoint x: 321, startPoint y: 397, endPoint x: 610, endPoint y: 396, distance: 289.3
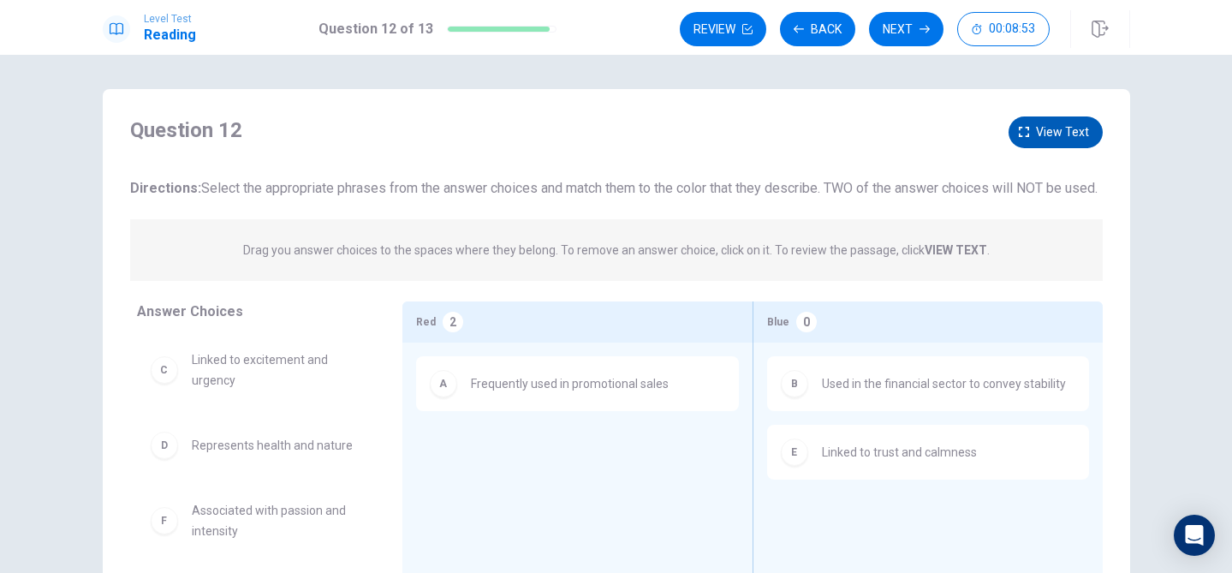
click at [1076, 132] on span "View text" at bounding box center [1062, 132] width 53 height 21
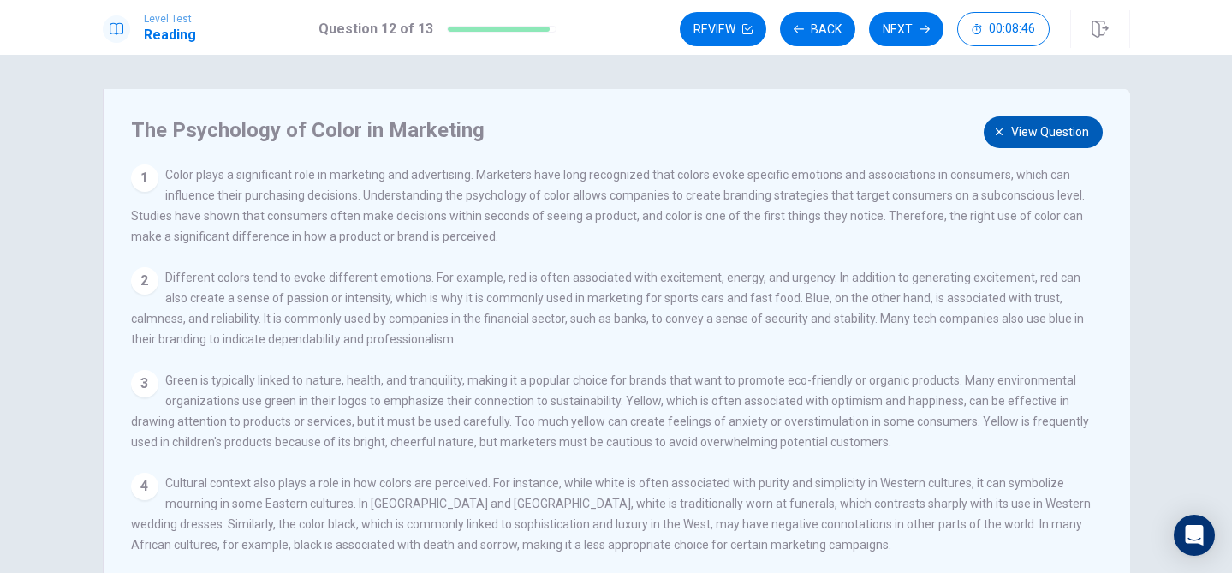
click at [1035, 129] on span "View question" at bounding box center [1050, 132] width 78 height 21
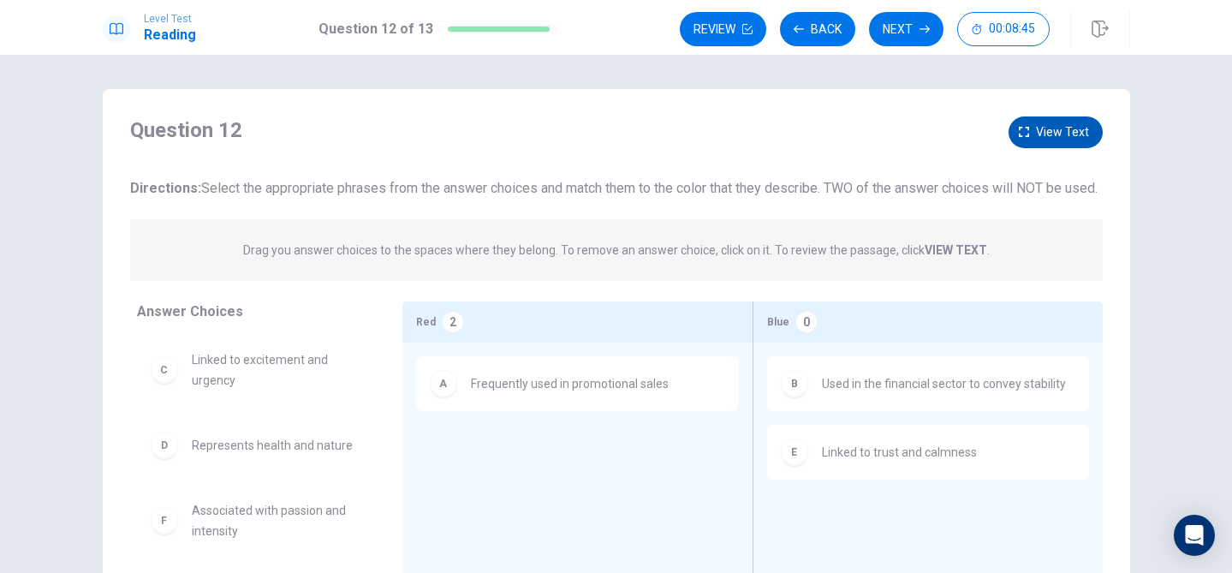
click at [1035, 129] on button "View text" at bounding box center [1055, 132] width 94 height 32
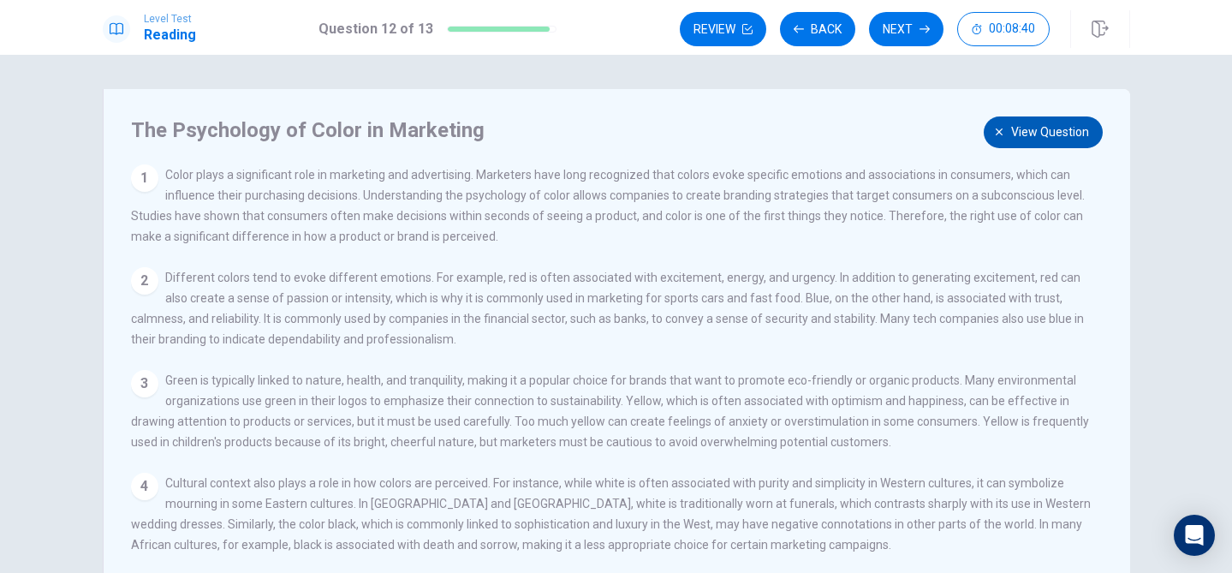
click at [1023, 134] on span "View question" at bounding box center [1050, 132] width 78 height 21
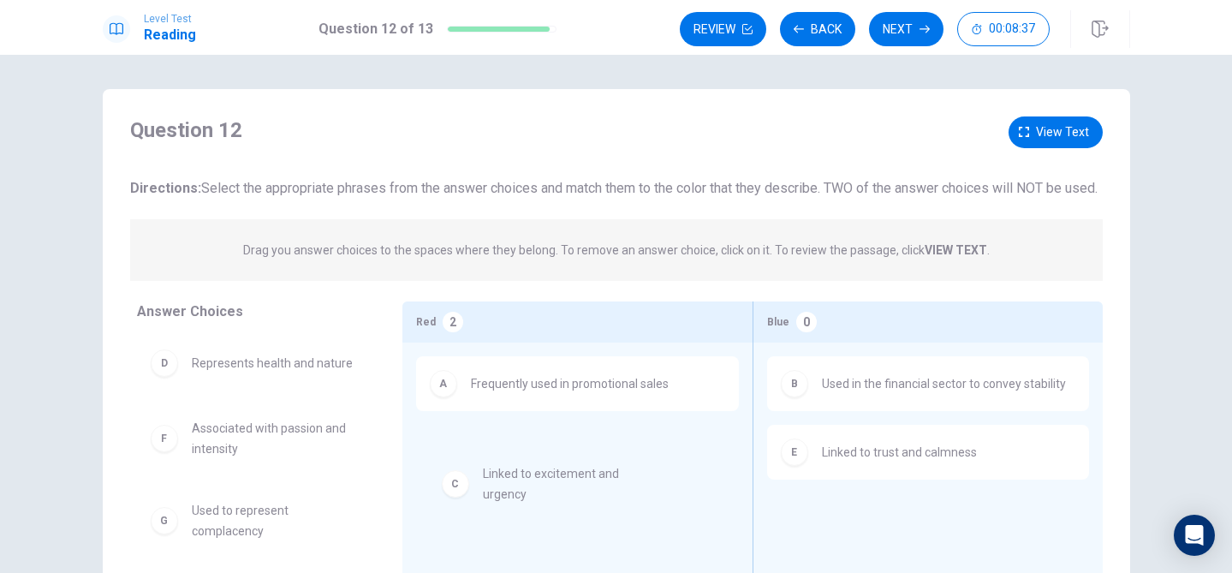
drag, startPoint x: 269, startPoint y: 409, endPoint x: 565, endPoint y: 502, distance: 310.5
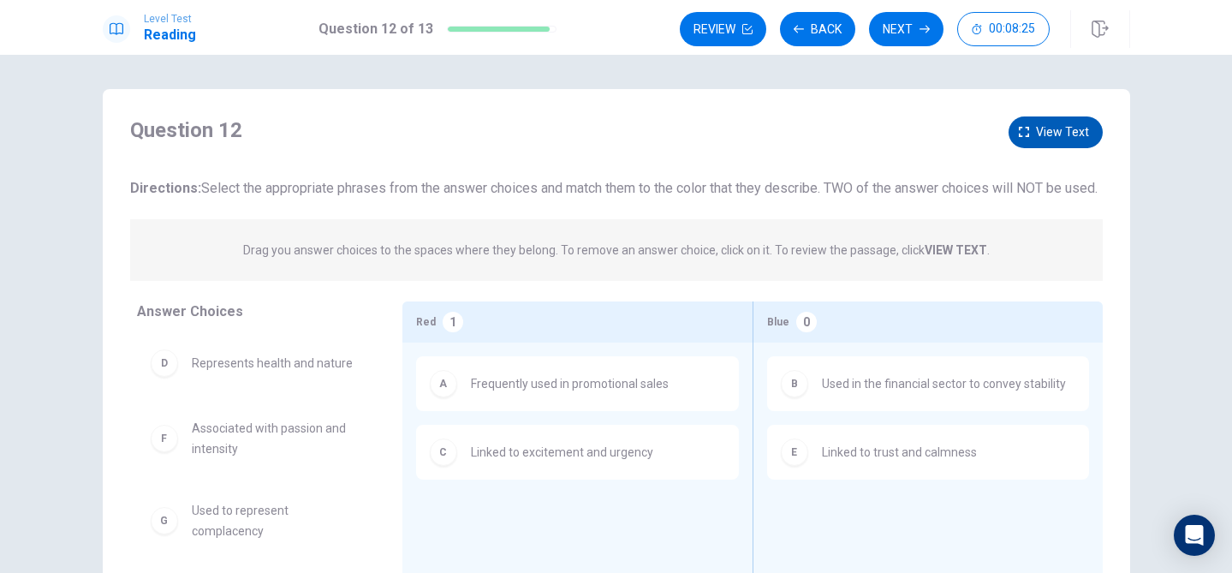
click at [1023, 125] on button "View text" at bounding box center [1055, 132] width 94 height 32
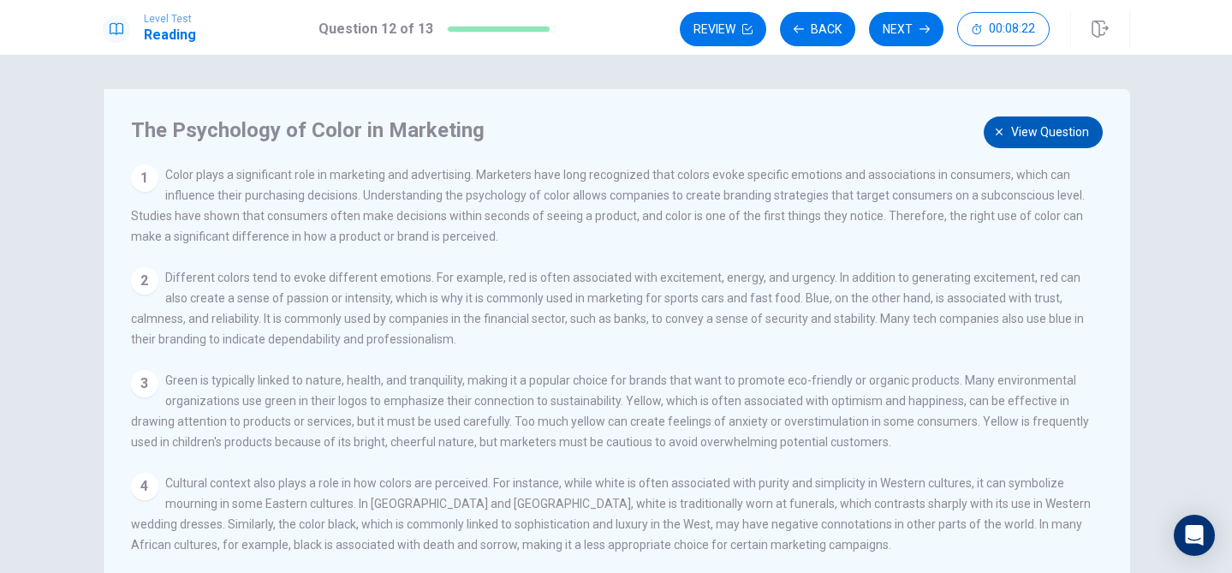
click at [1041, 125] on span "View question" at bounding box center [1050, 132] width 78 height 21
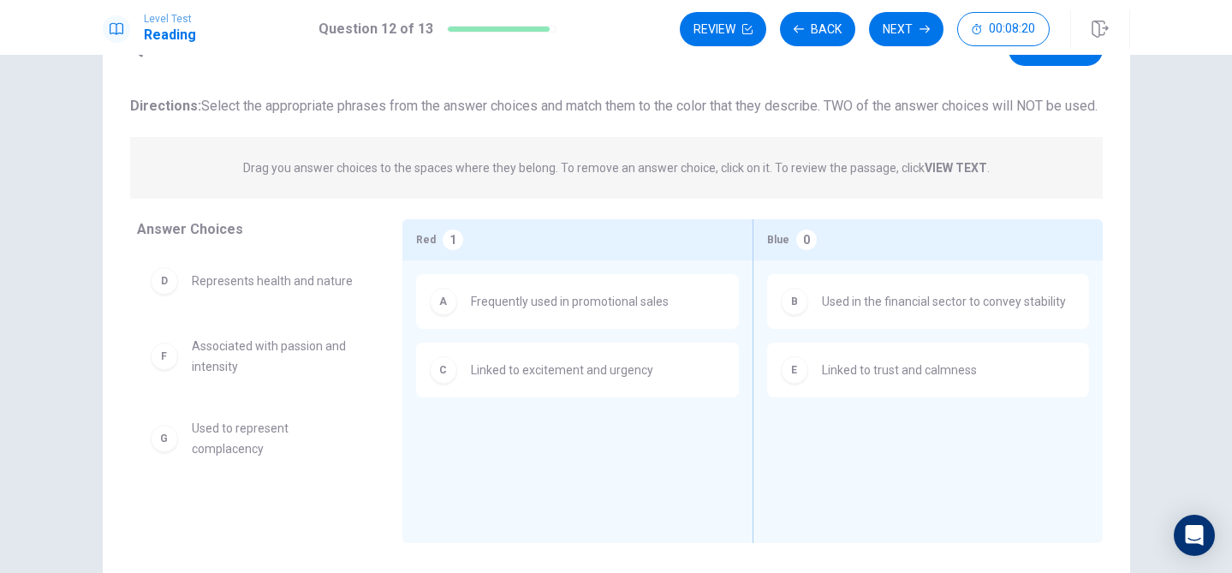
scroll to position [86, 0]
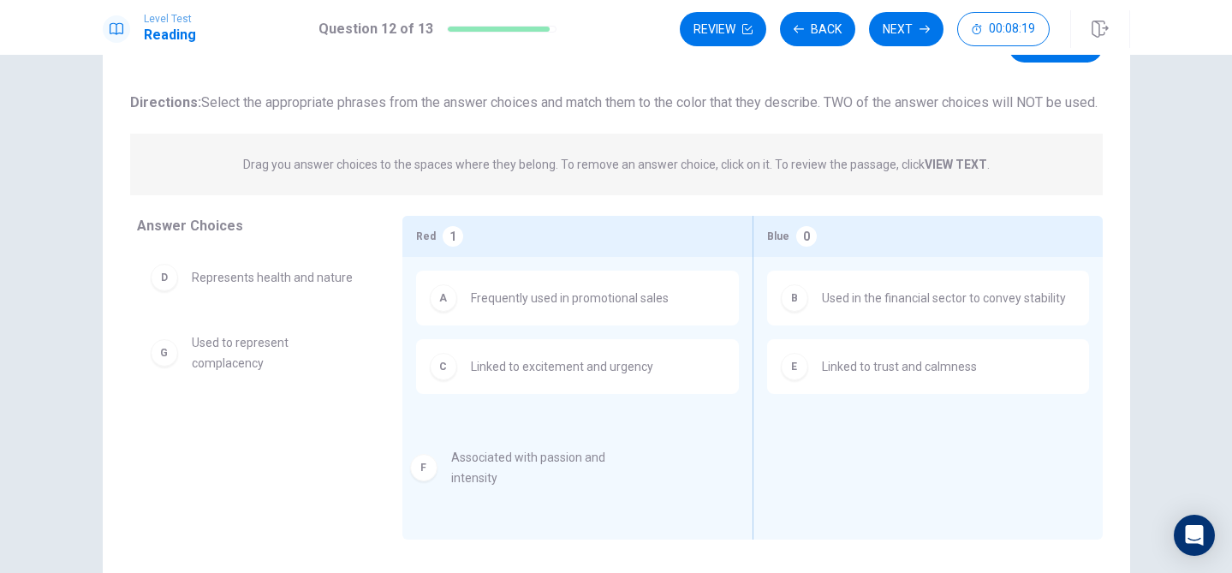
drag, startPoint x: 304, startPoint y: 389, endPoint x: 569, endPoint y: 482, distance: 281.3
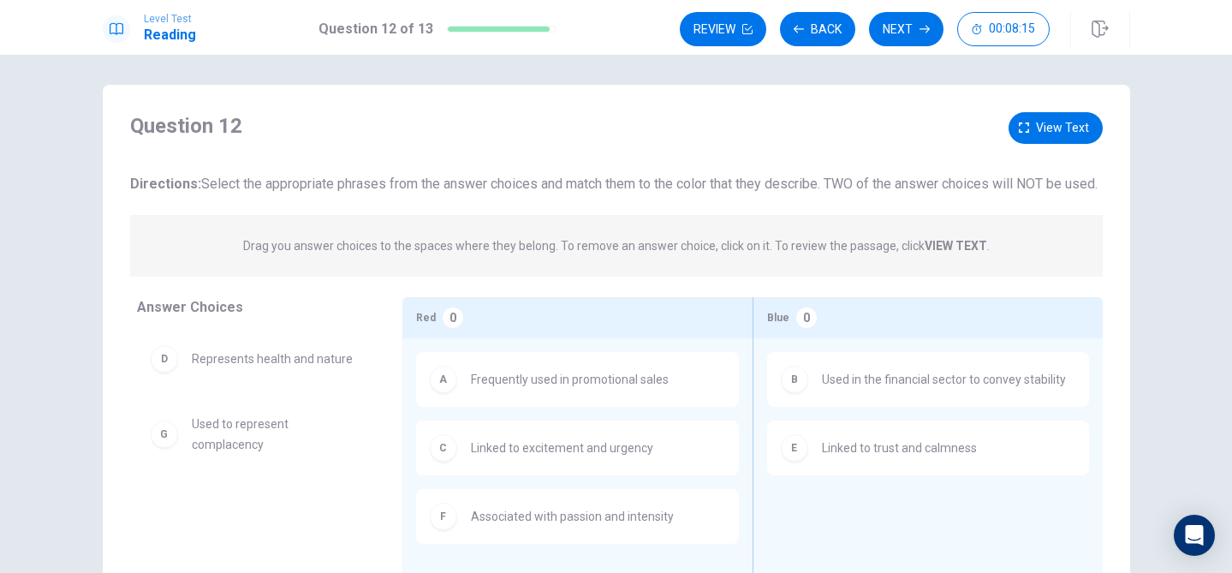
scroll to position [0, 0]
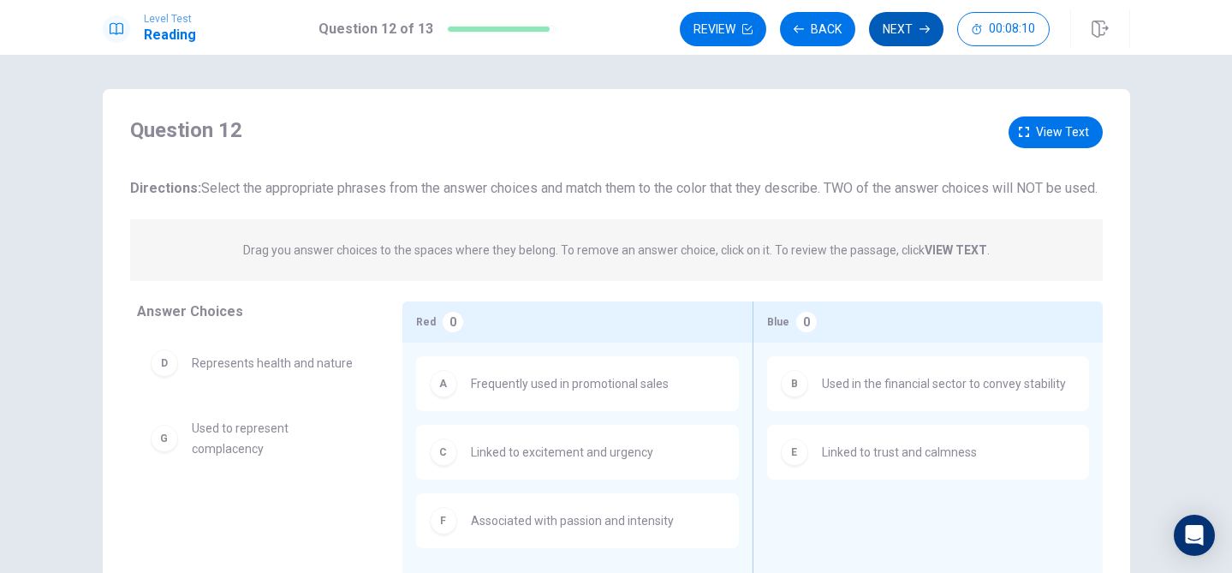
click at [914, 36] on button "Next" at bounding box center [906, 29] width 74 height 34
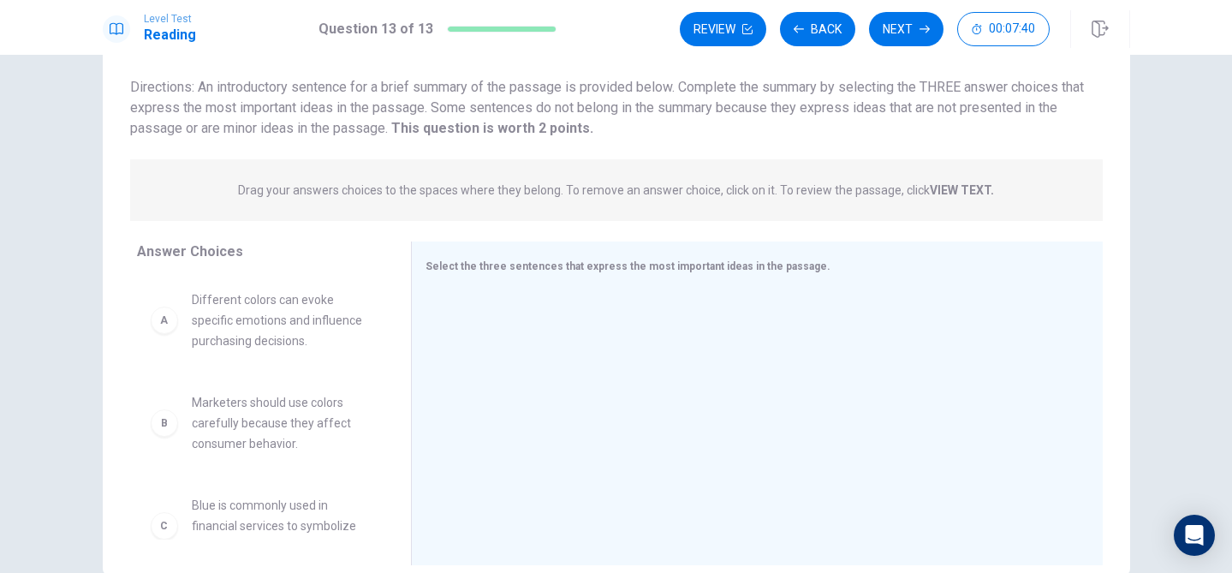
scroll to position [100, 0]
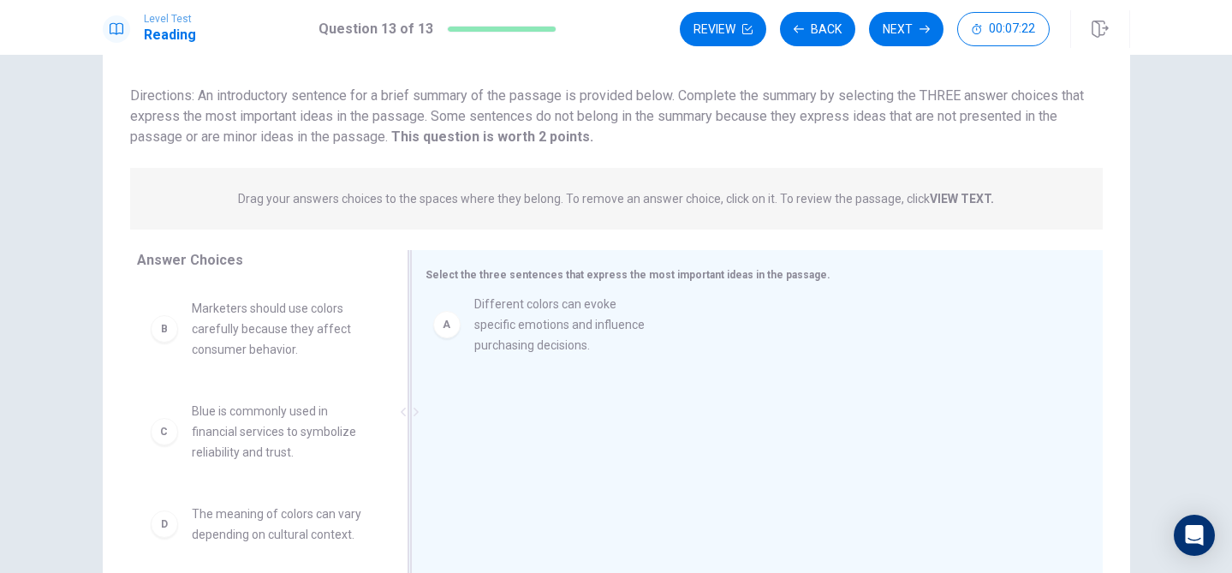
drag, startPoint x: 294, startPoint y: 319, endPoint x: 581, endPoint y: 315, distance: 287.7
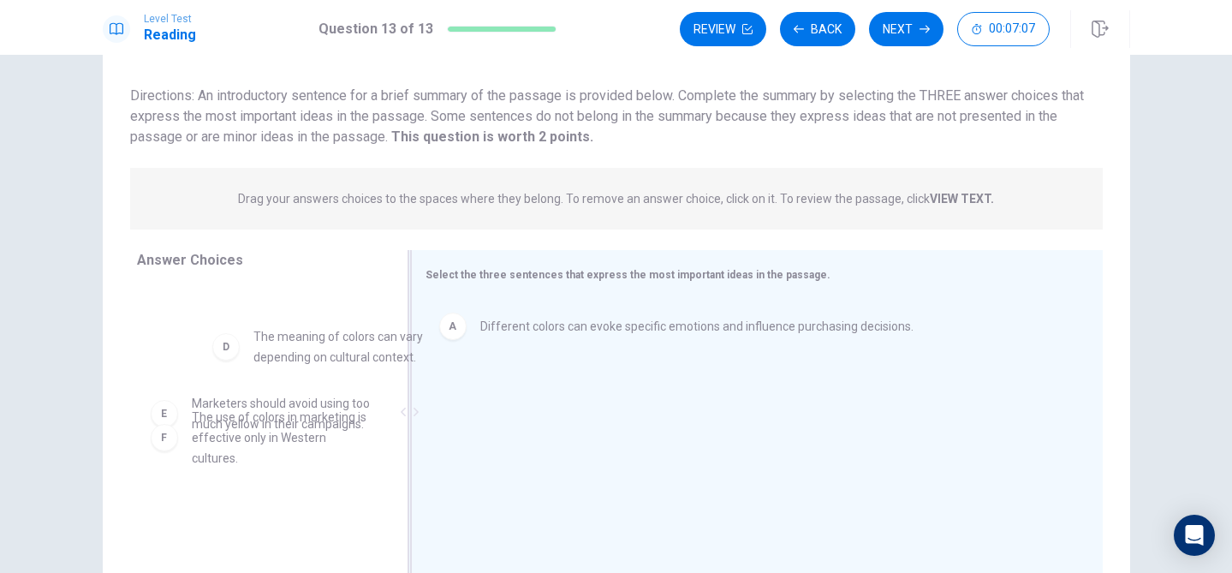
scroll to position [176, 0]
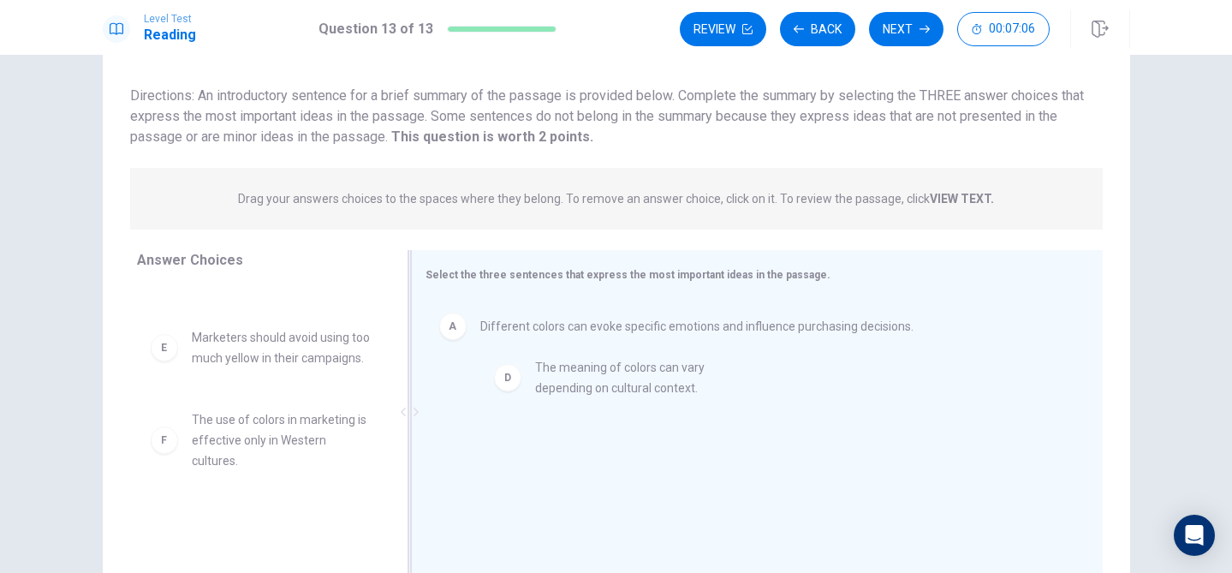
drag, startPoint x: 336, startPoint y: 348, endPoint x: 658, endPoint y: 382, distance: 324.5
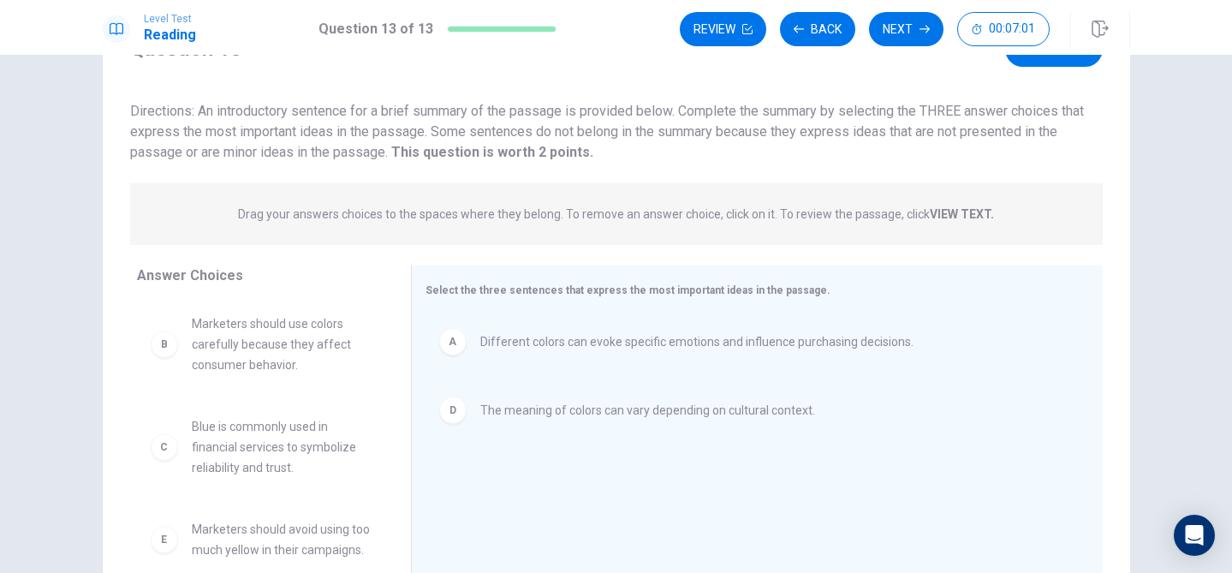
scroll to position [84, 0]
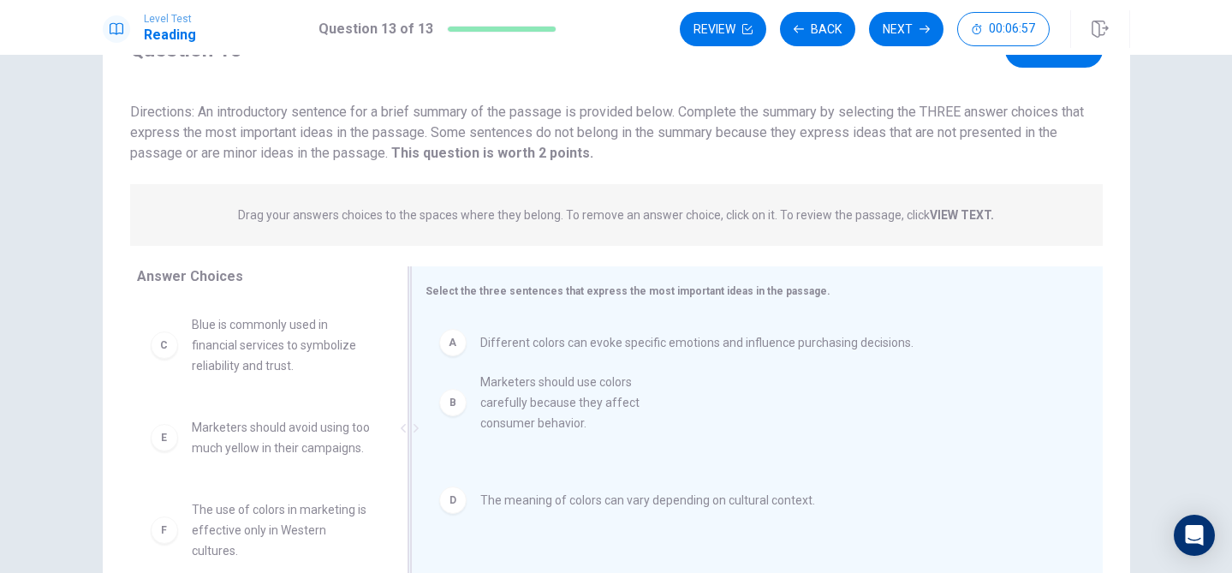
drag, startPoint x: 312, startPoint y: 375, endPoint x: 605, endPoint y: 432, distance: 298.3
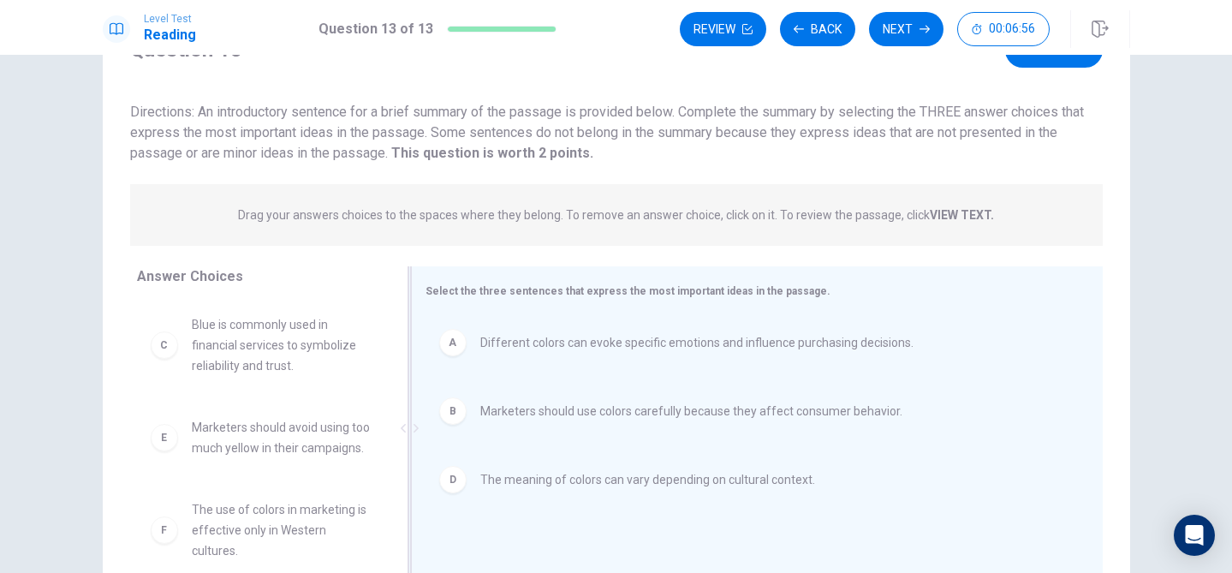
scroll to position [0, 0]
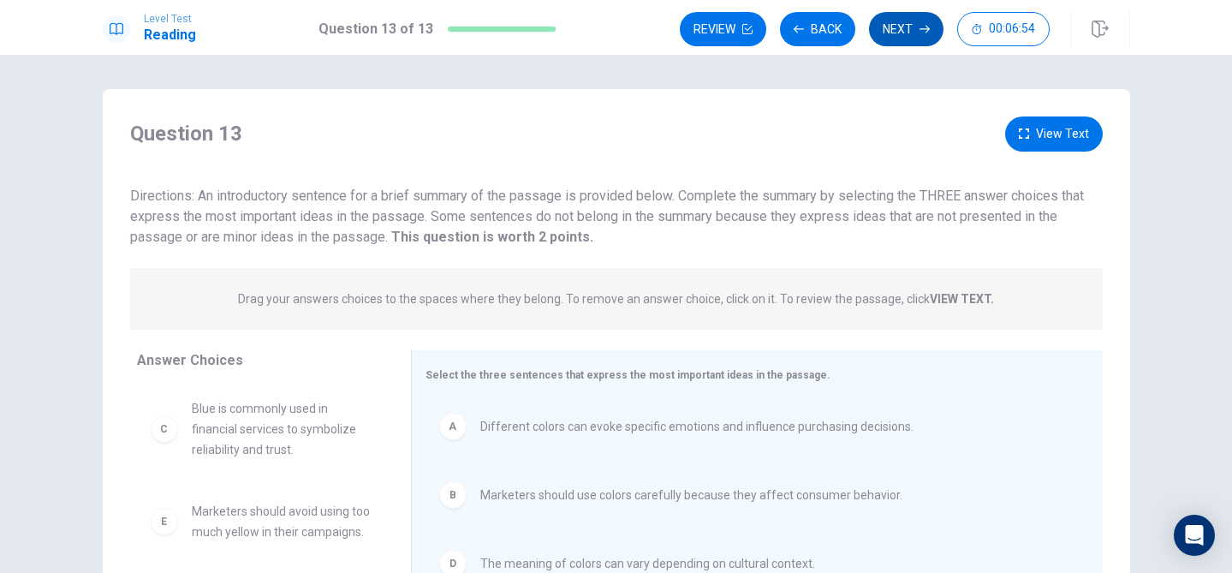
click at [909, 23] on button "Next" at bounding box center [906, 29] width 74 height 34
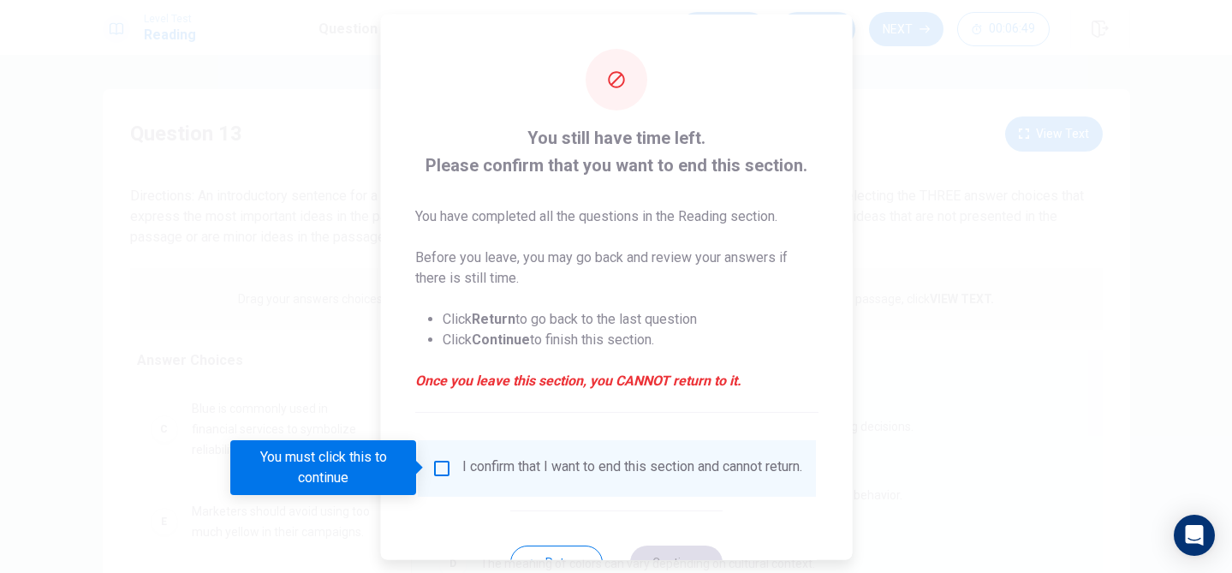
click at [438, 470] on input "You must click this to continue" at bounding box center [441, 467] width 21 height 21
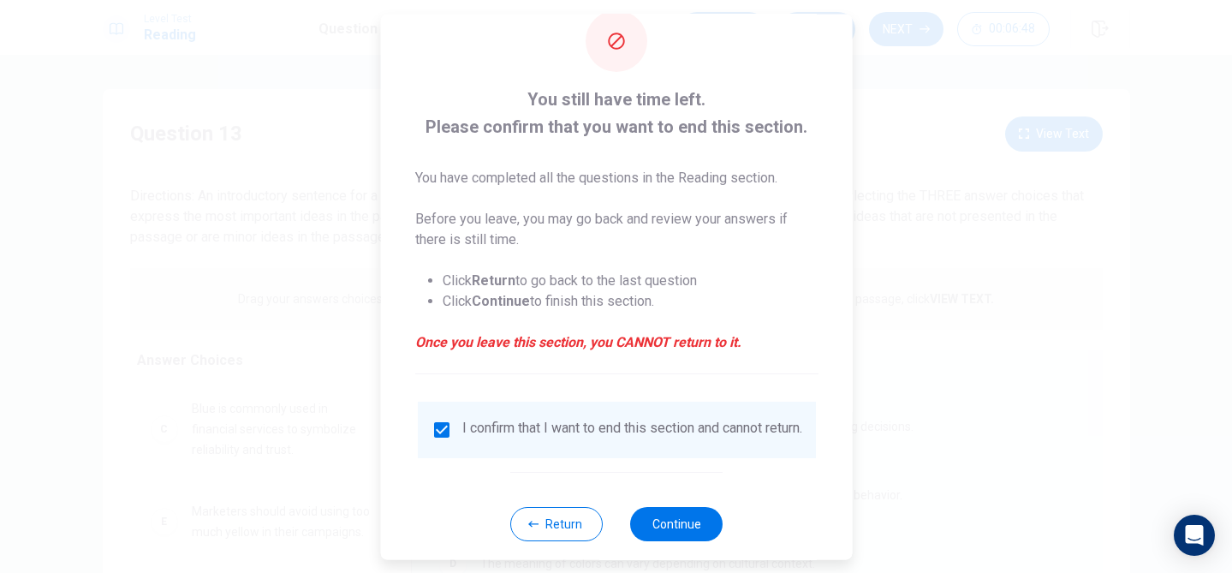
scroll to position [66, 0]
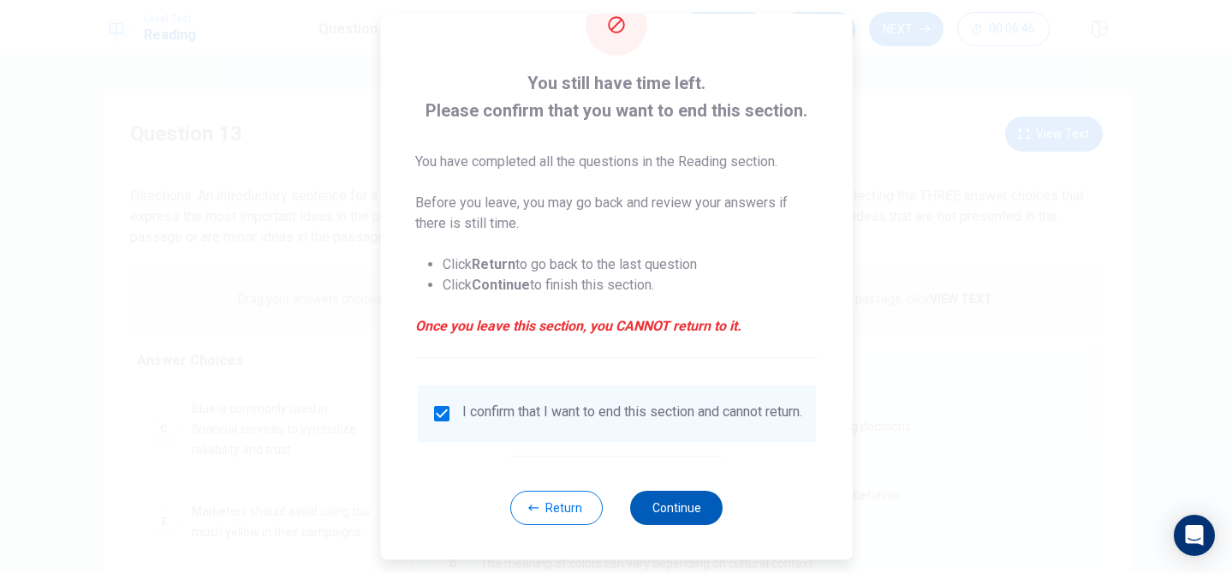
click at [663, 507] on button "Continue" at bounding box center [676, 507] width 92 height 34
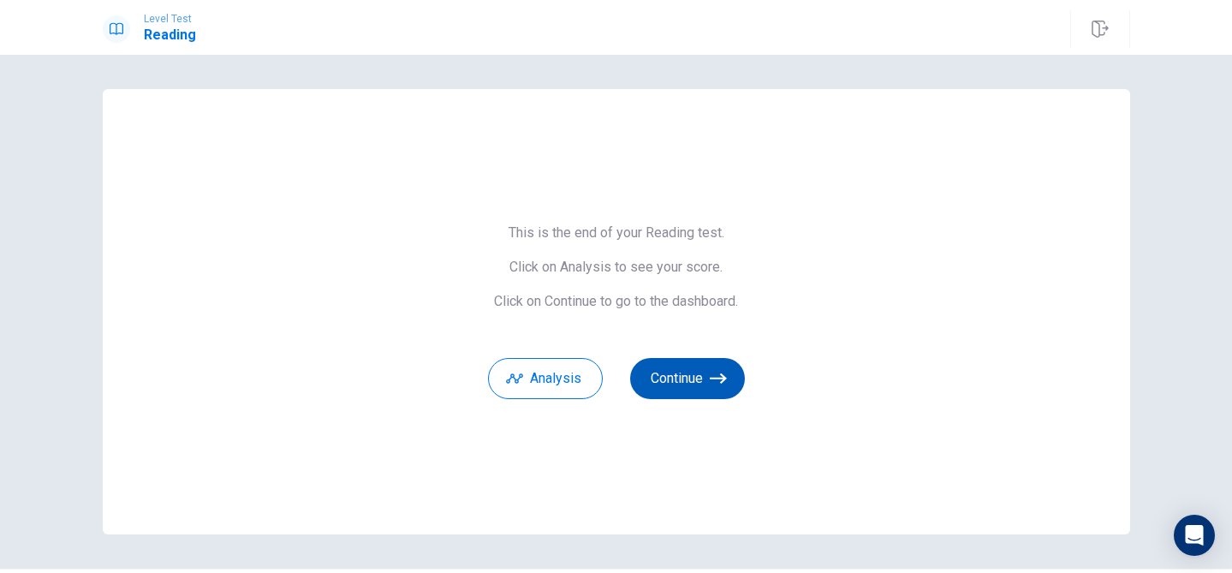
click at [707, 382] on button "Continue" at bounding box center [687, 378] width 115 height 41
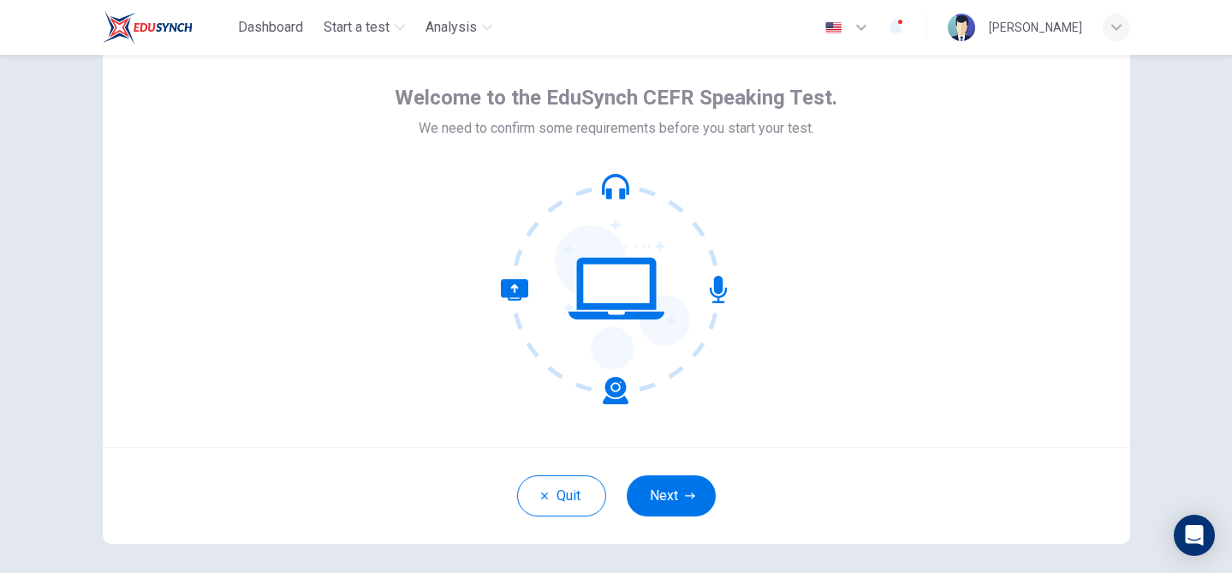
scroll to position [66, 0]
click at [670, 493] on button "Next" at bounding box center [671, 496] width 89 height 41
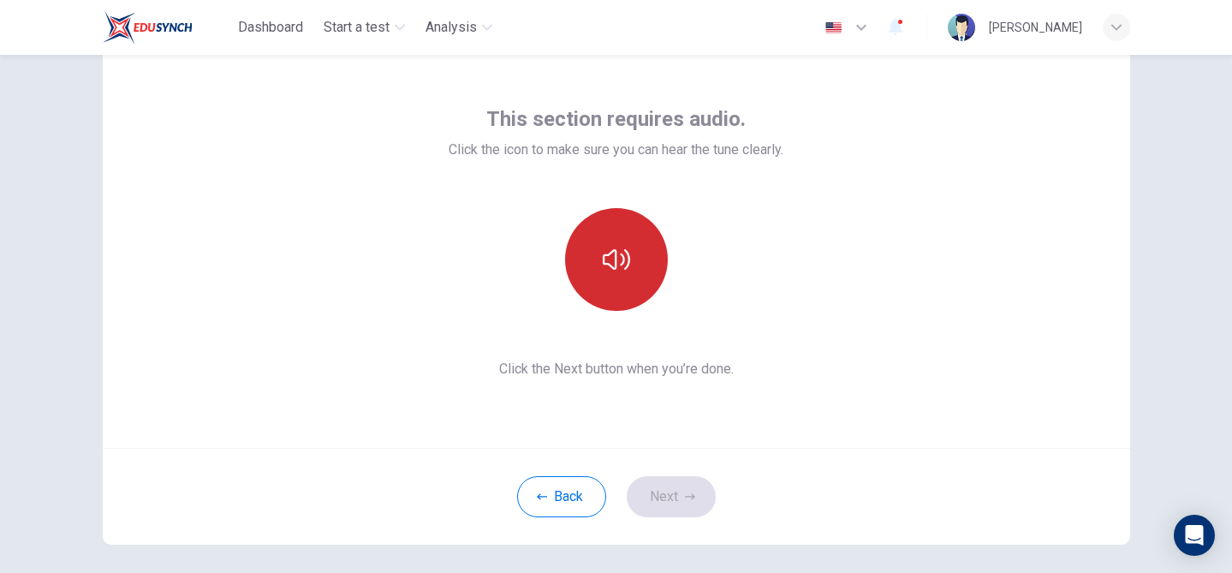
click at [632, 294] on button "button" at bounding box center [616, 259] width 103 height 103
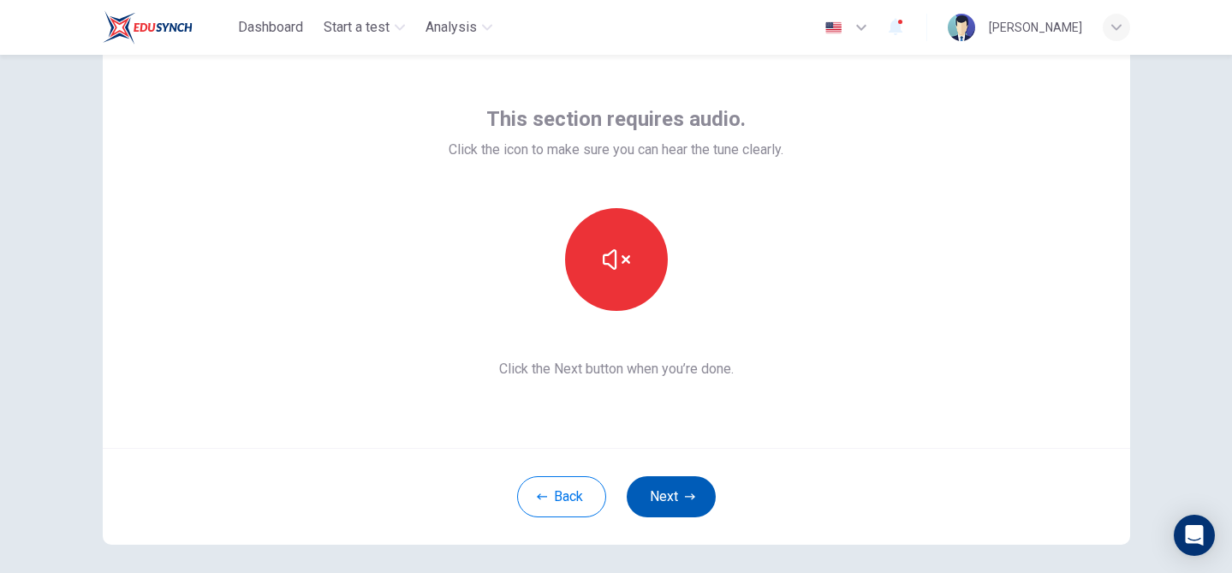
click at [691, 495] on icon "button" at bounding box center [690, 496] width 10 height 10
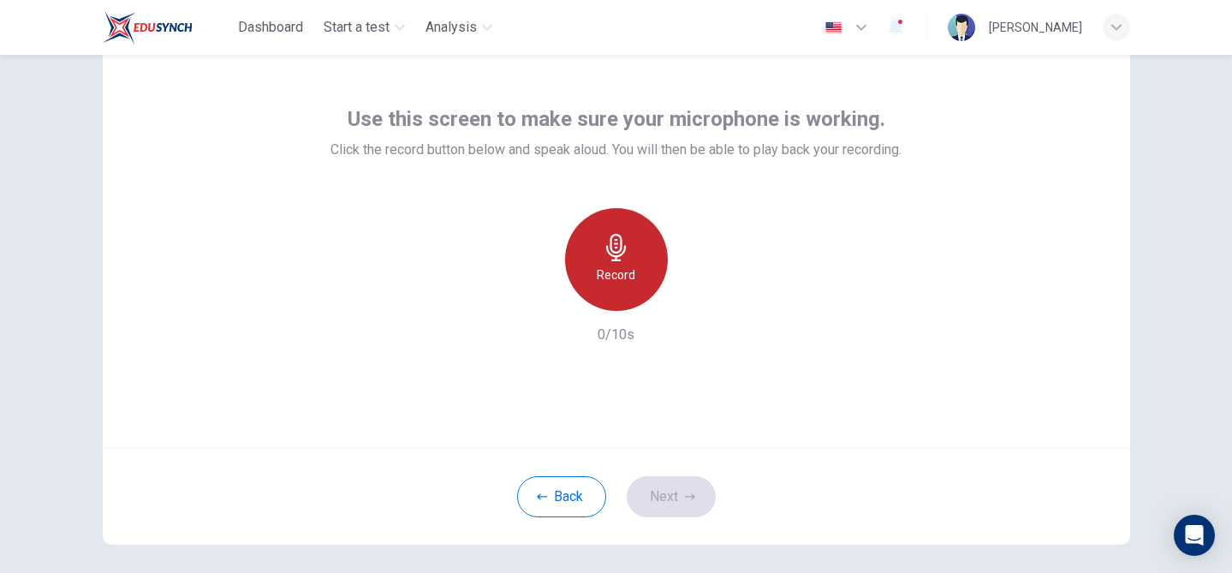
click at [614, 294] on div "Record" at bounding box center [616, 259] width 103 height 103
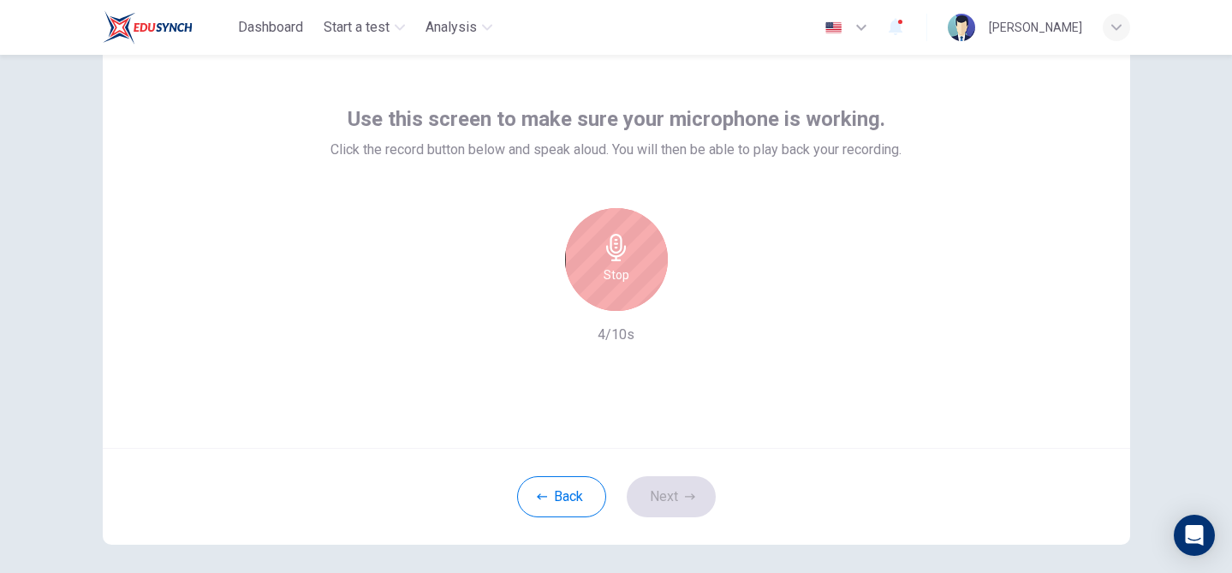
click at [626, 292] on div "Stop" at bounding box center [616, 259] width 103 height 103
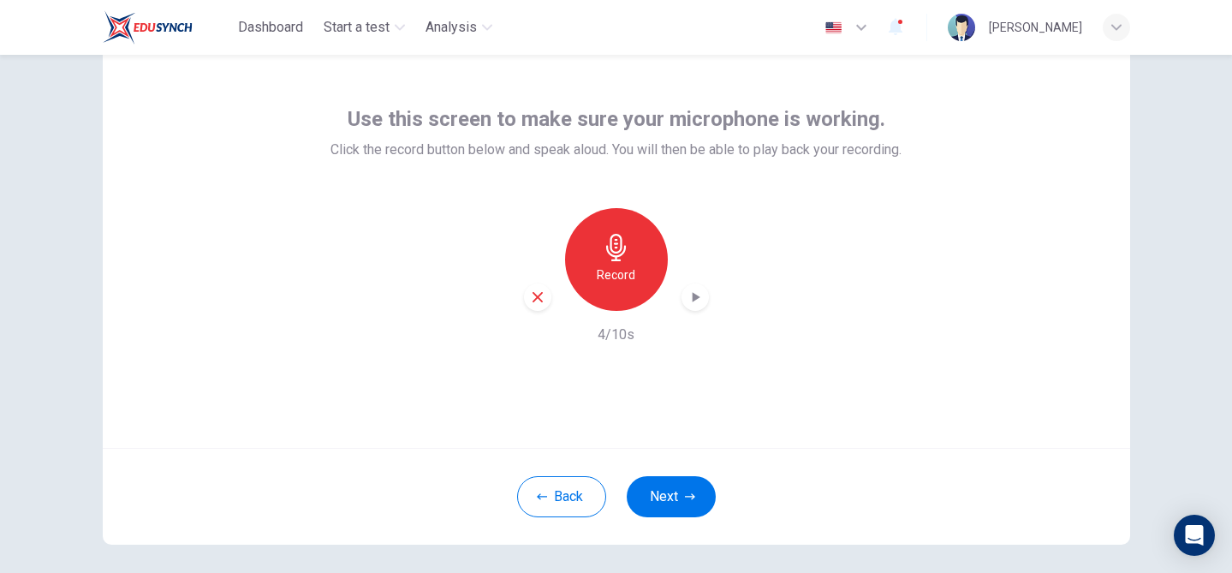
click at [693, 294] on icon "button" at bounding box center [696, 297] width 8 height 10
click at [693, 302] on icon "button" at bounding box center [695, 296] width 17 height 17
click at [667, 502] on button "Next" at bounding box center [671, 496] width 89 height 41
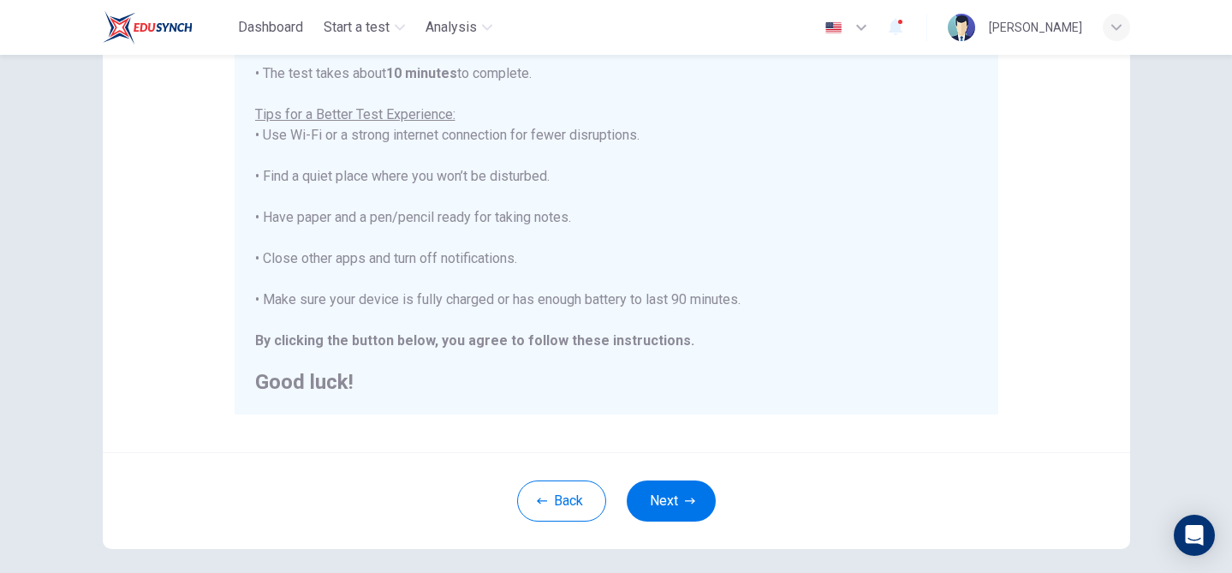
scroll to position [0, 0]
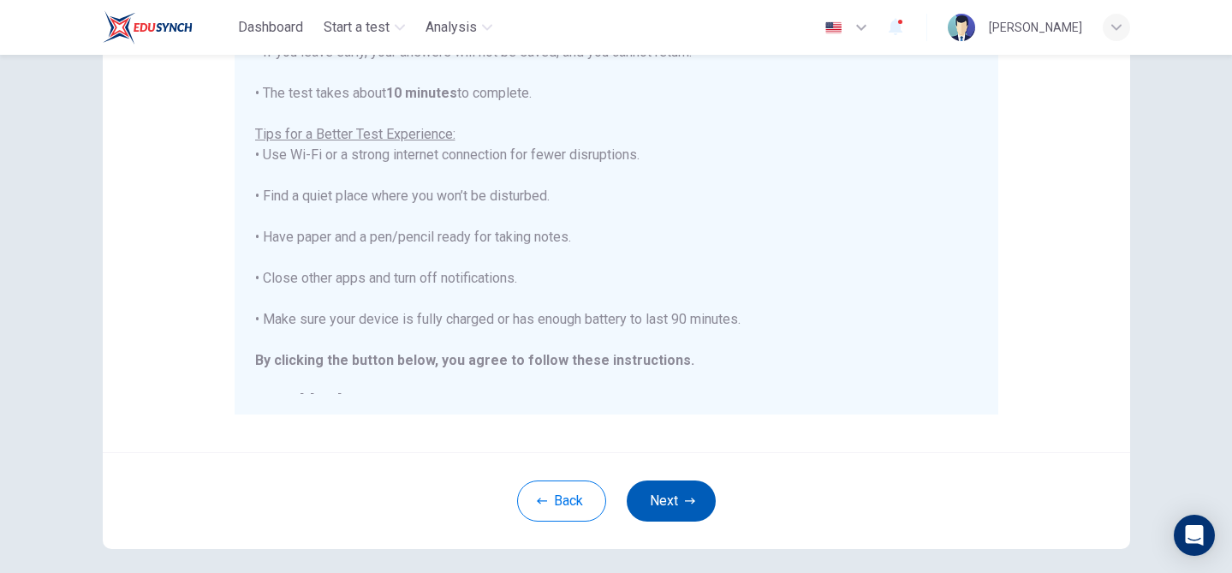
click at [680, 496] on button "Next" at bounding box center [671, 500] width 89 height 41
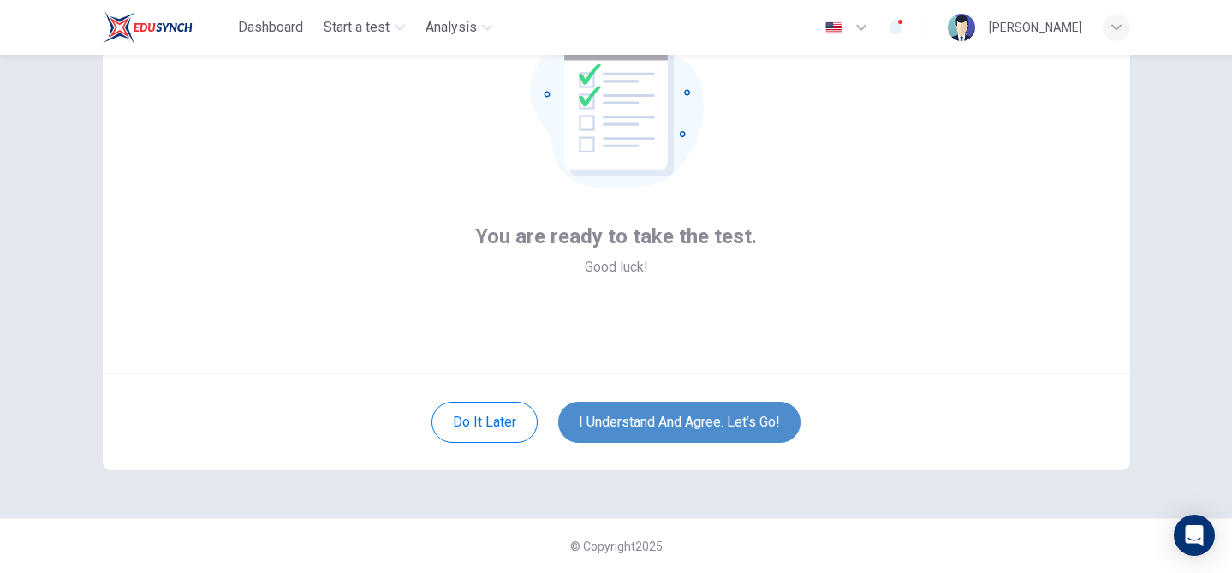
click at [688, 429] on button "I understand and agree. Let’s go!" at bounding box center [679, 421] width 242 height 41
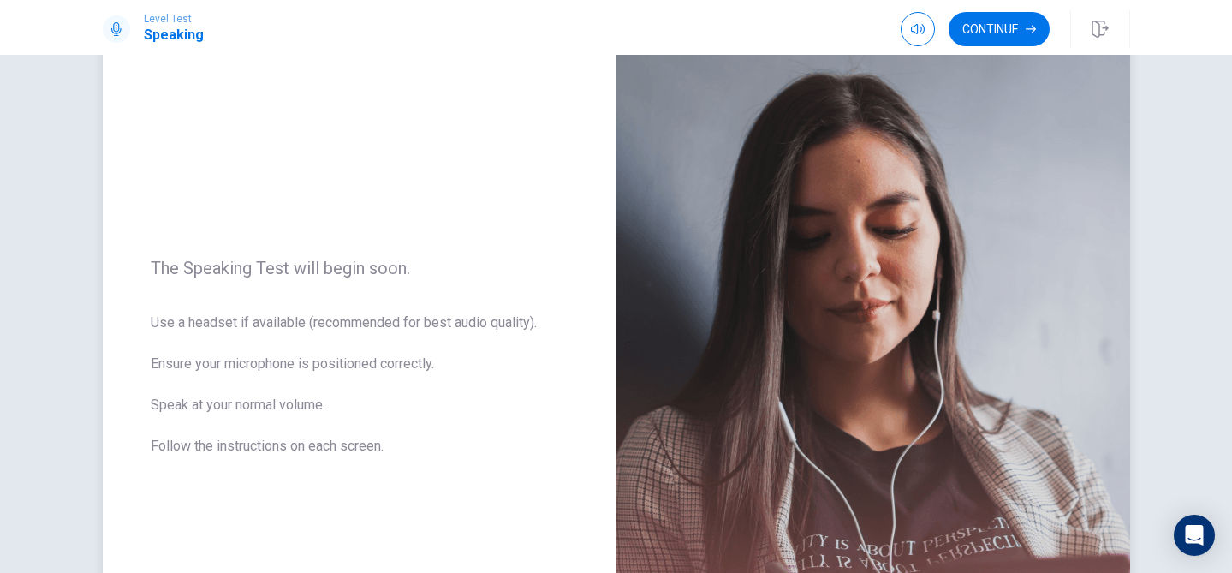
scroll to position [84, 0]
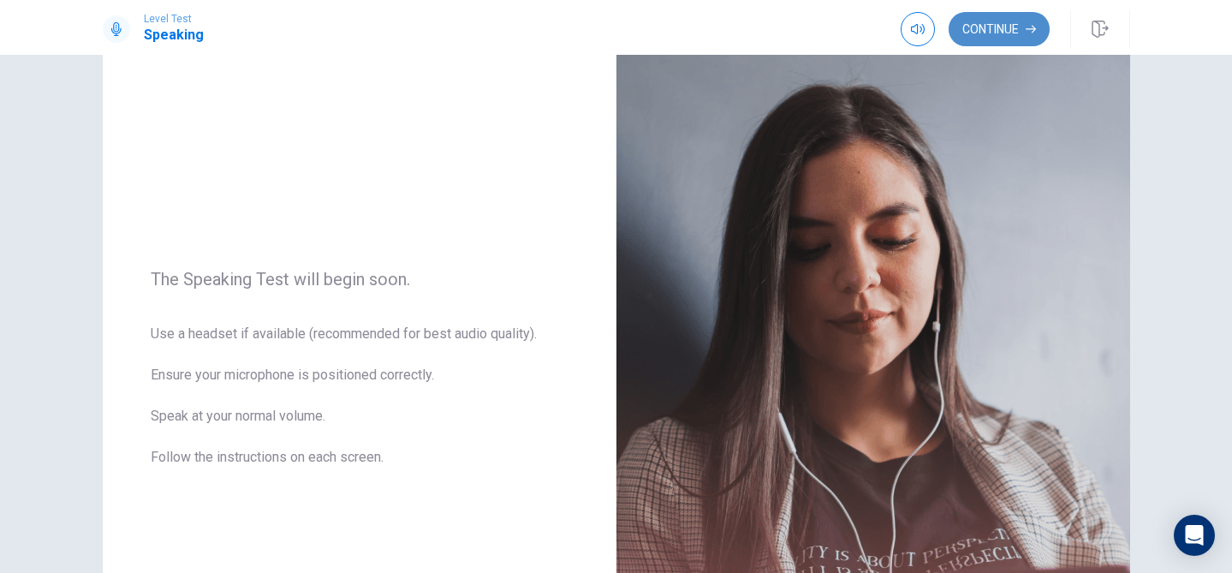
click at [1018, 27] on button "Continue" at bounding box center [998, 29] width 101 height 34
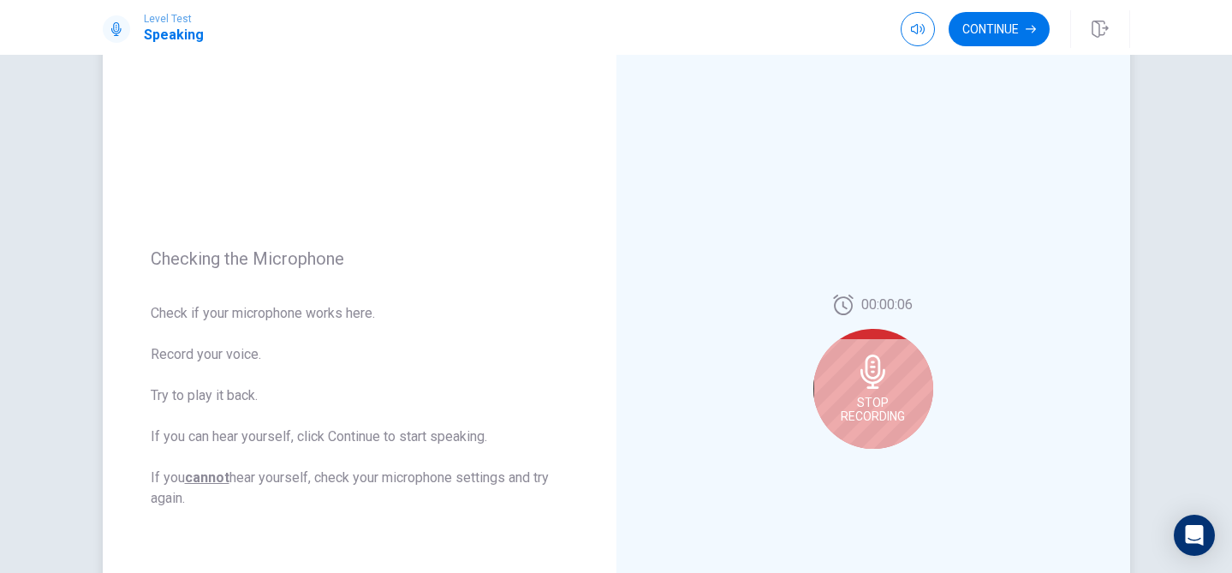
click at [895, 392] on div "Stop Recording" at bounding box center [873, 389] width 120 height 120
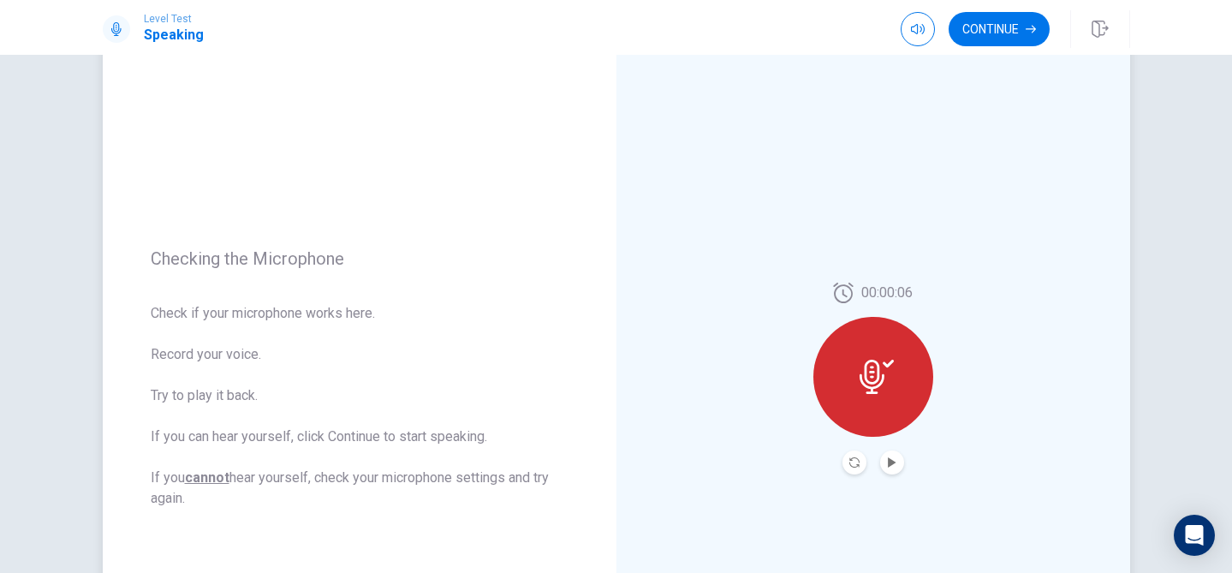
click at [889, 471] on button "Play Audio" at bounding box center [892, 462] width 24 height 24
click at [1016, 29] on button "Continue" at bounding box center [998, 29] width 101 height 34
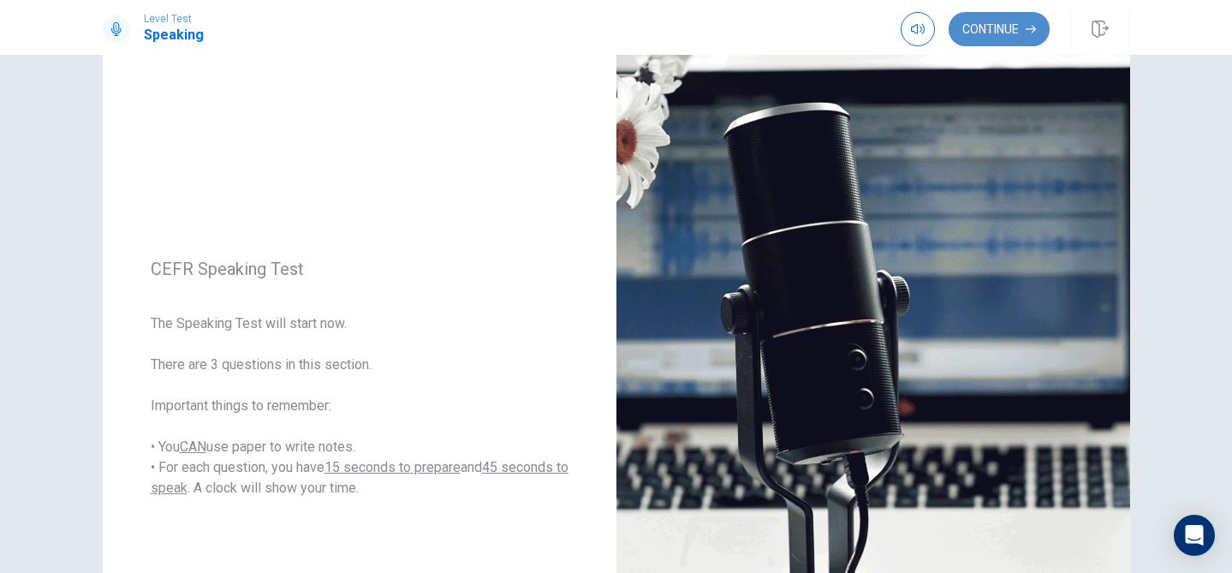
click at [1016, 29] on button "Continue" at bounding box center [998, 29] width 101 height 34
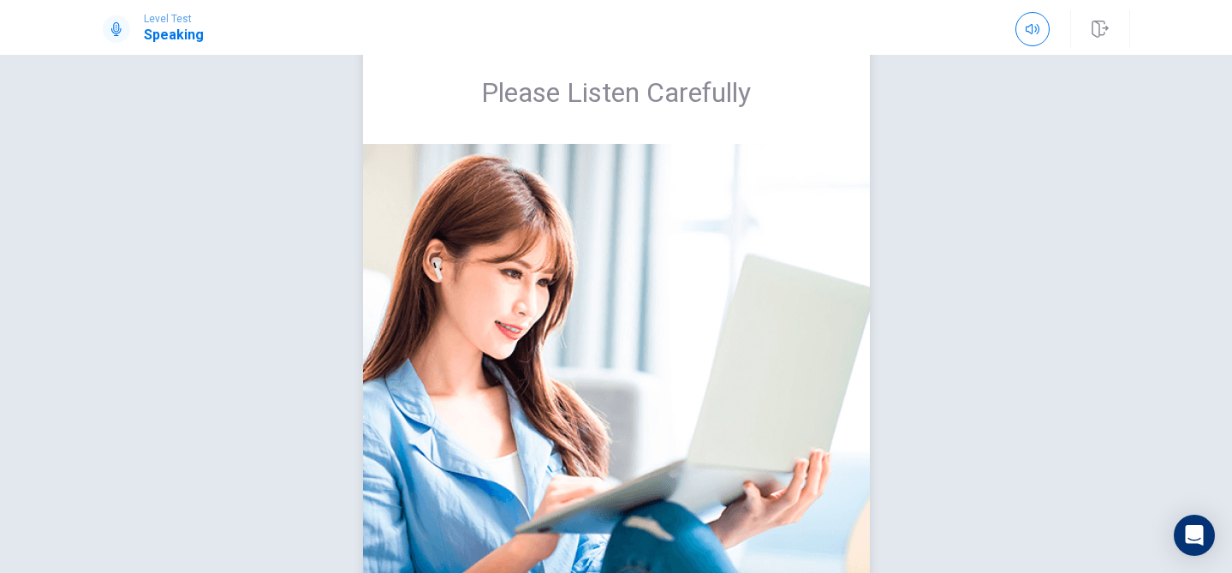
scroll to position [50, 0]
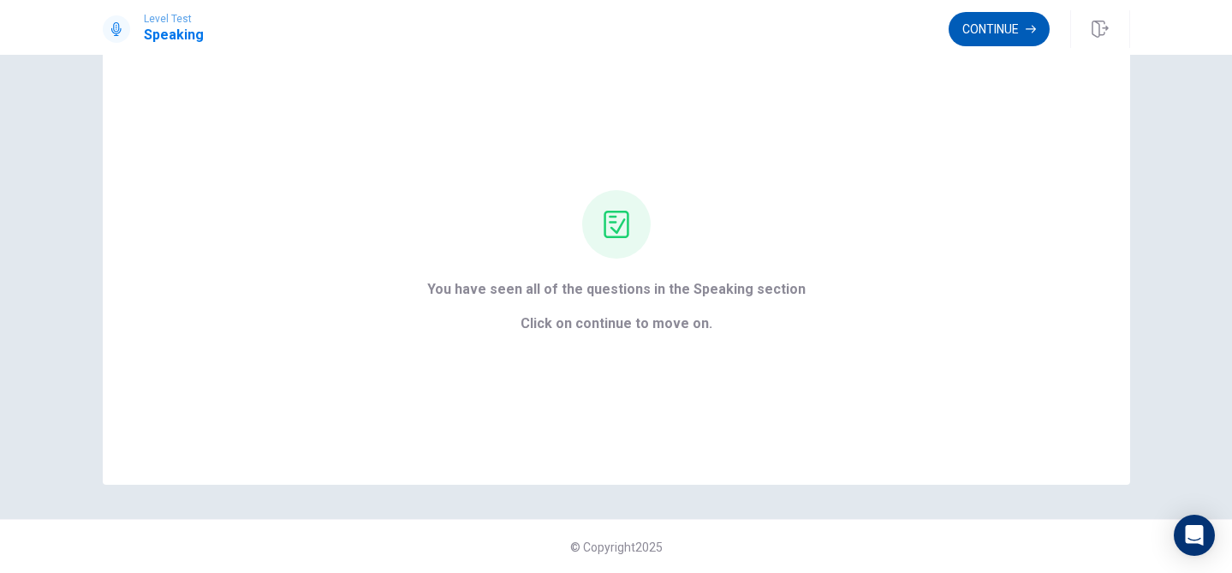
click at [1015, 25] on button "Continue" at bounding box center [998, 29] width 101 height 34
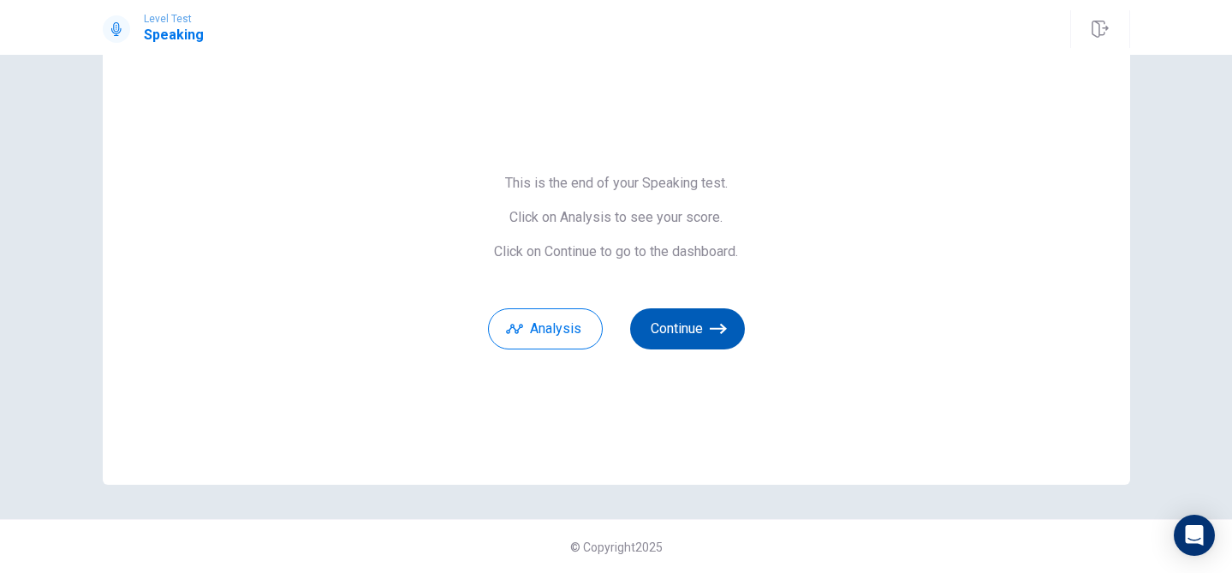
click at [709, 318] on button "Continue" at bounding box center [687, 328] width 115 height 41
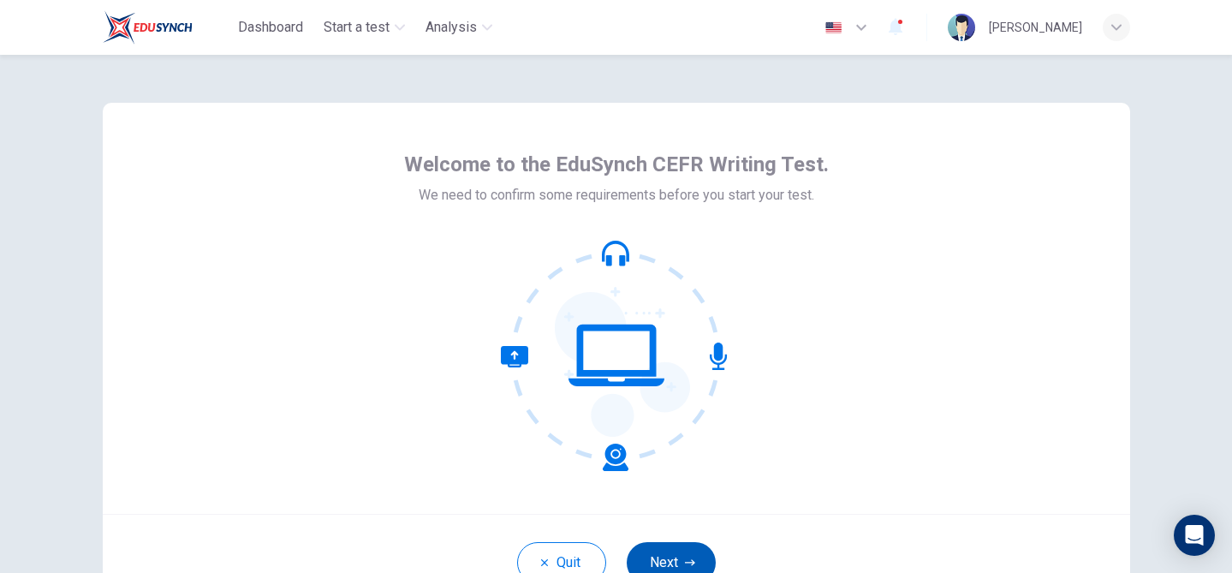
click at [683, 556] on button "Next" at bounding box center [671, 562] width 89 height 41
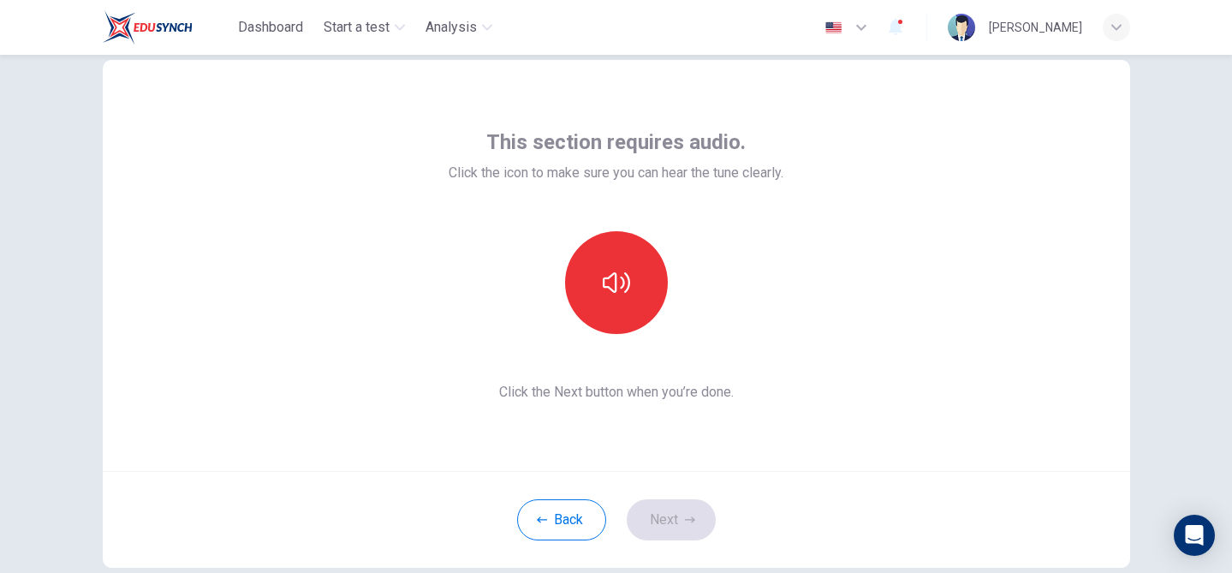
scroll to position [38, 0]
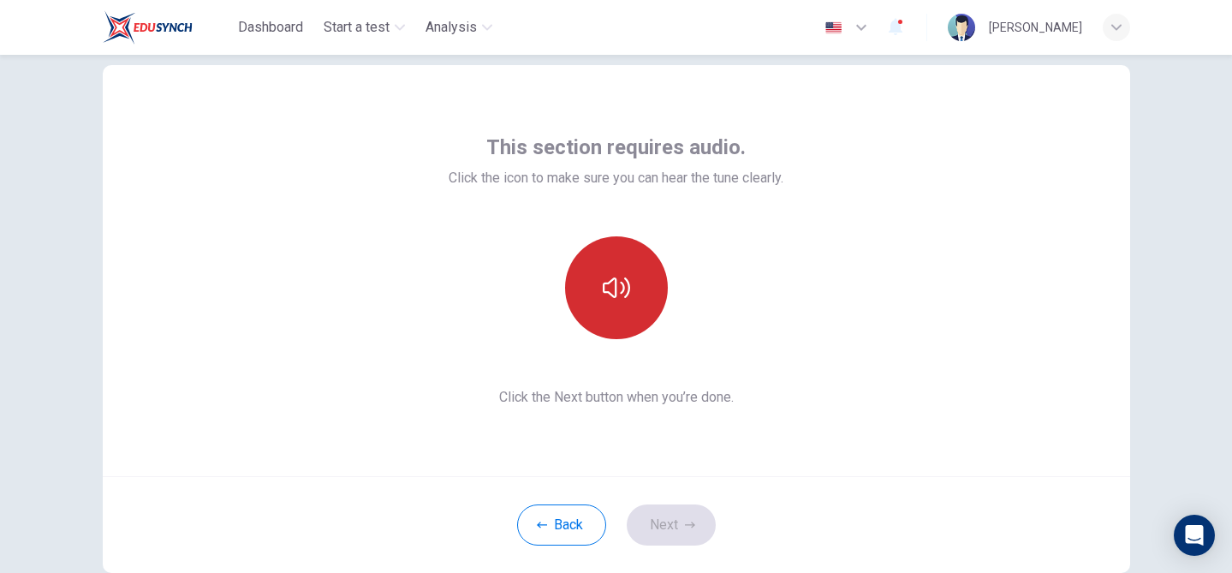
click at [648, 313] on button "button" at bounding box center [616, 287] width 103 height 103
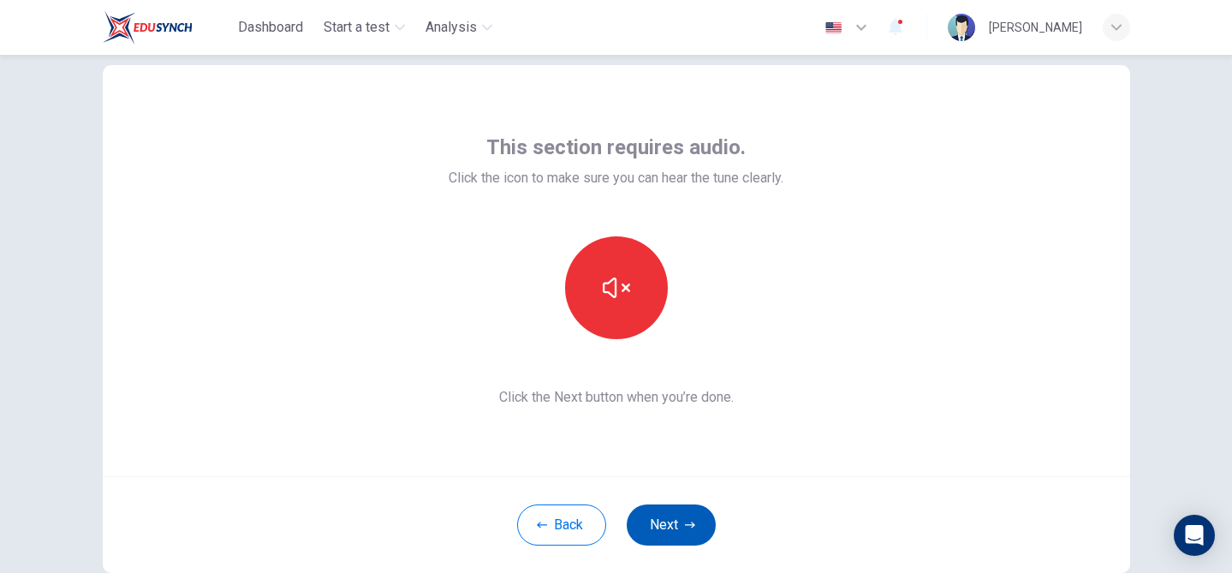
click at [676, 522] on button "Next" at bounding box center [671, 524] width 89 height 41
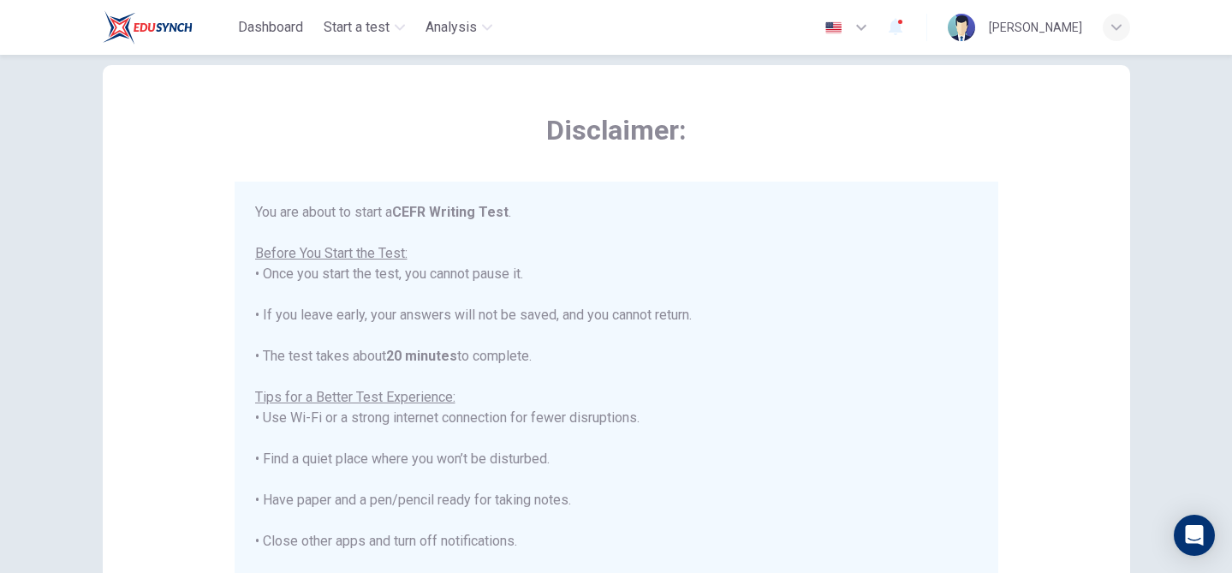
scroll to position [20, 0]
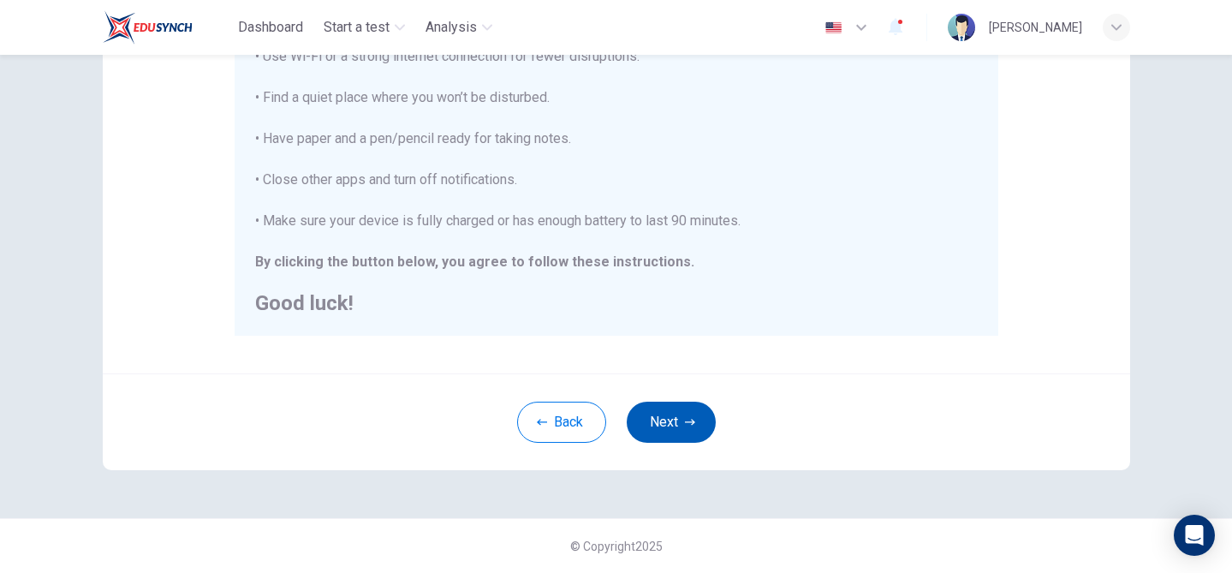
click at [679, 414] on button "Next" at bounding box center [671, 421] width 89 height 41
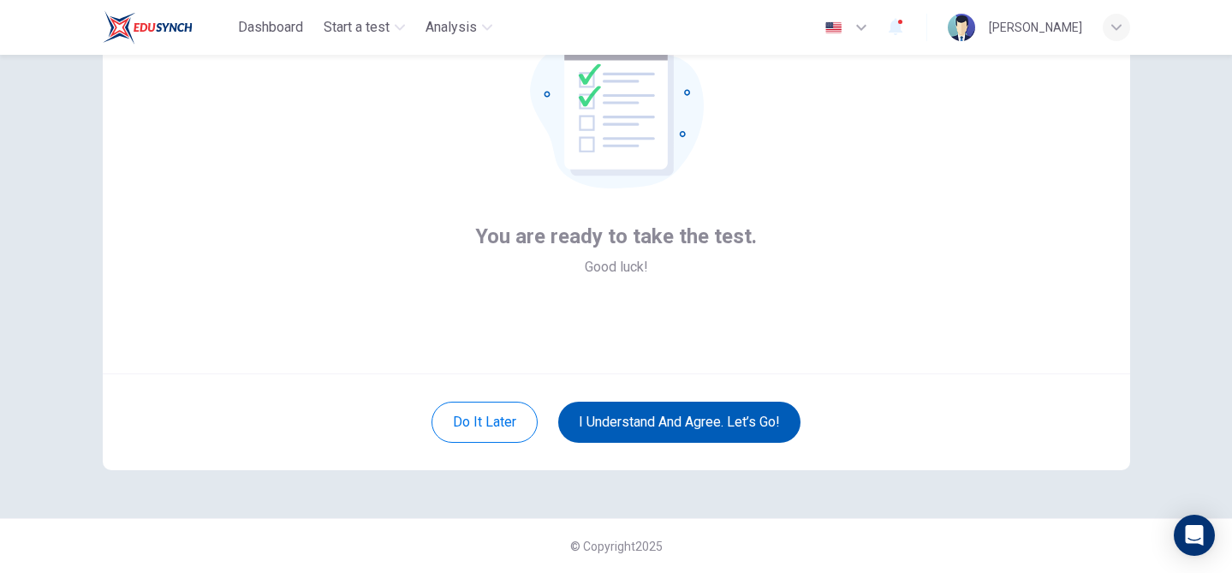
scroll to position [140, 0]
click at [690, 413] on button "I understand and agree. Let’s go!" at bounding box center [679, 421] width 242 height 41
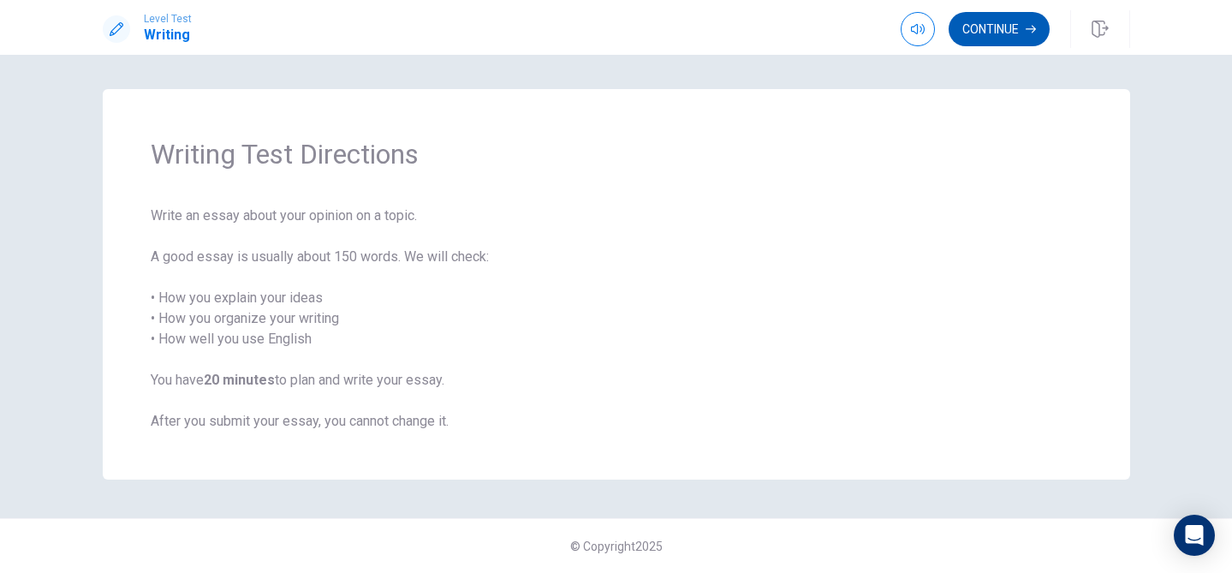
click at [986, 26] on button "Continue" at bounding box center [998, 29] width 101 height 34
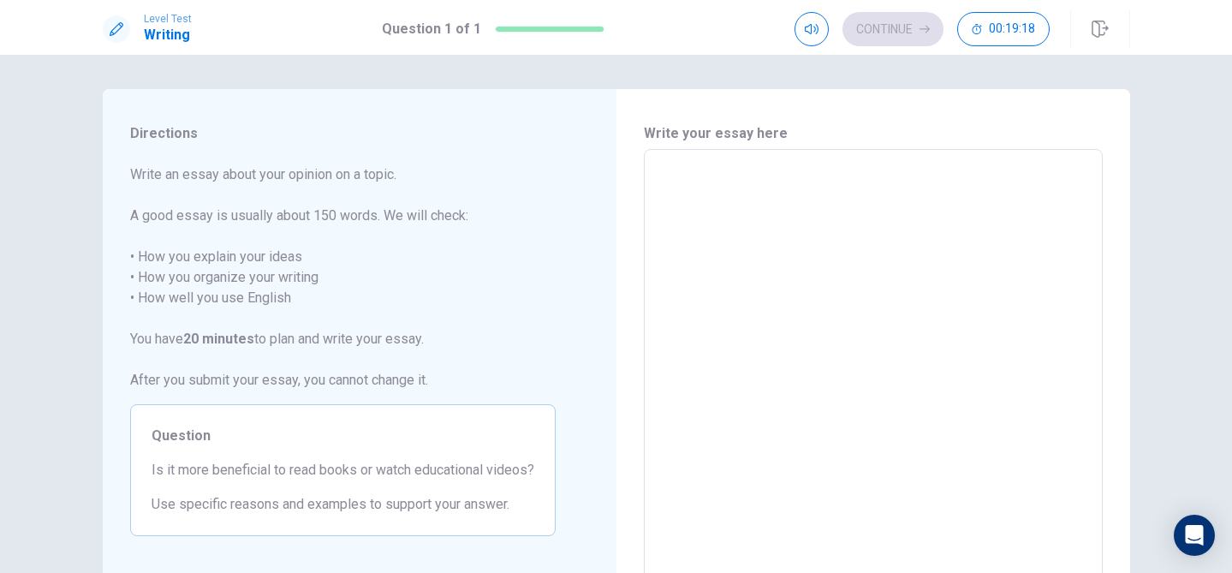
click at [791, 175] on textarea at bounding box center [873, 385] width 435 height 445
type textarea "I"
type textarea "x"
type textarea "In"
type textarea "x"
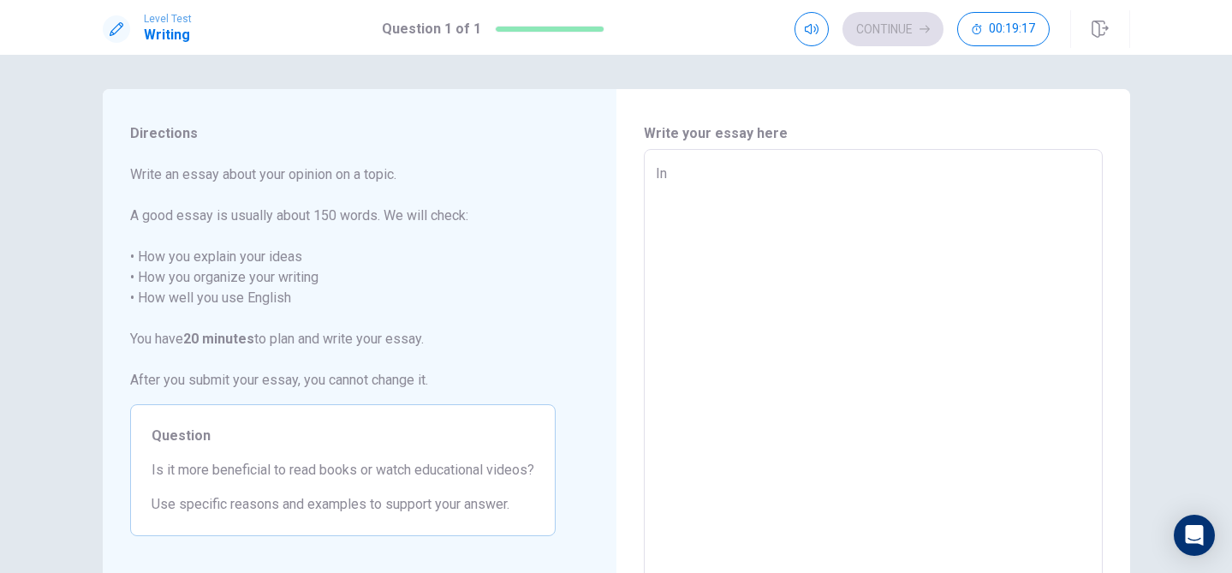
type textarea "In"
type textarea "x"
type textarea "In t"
type textarea "x"
type textarea "In to"
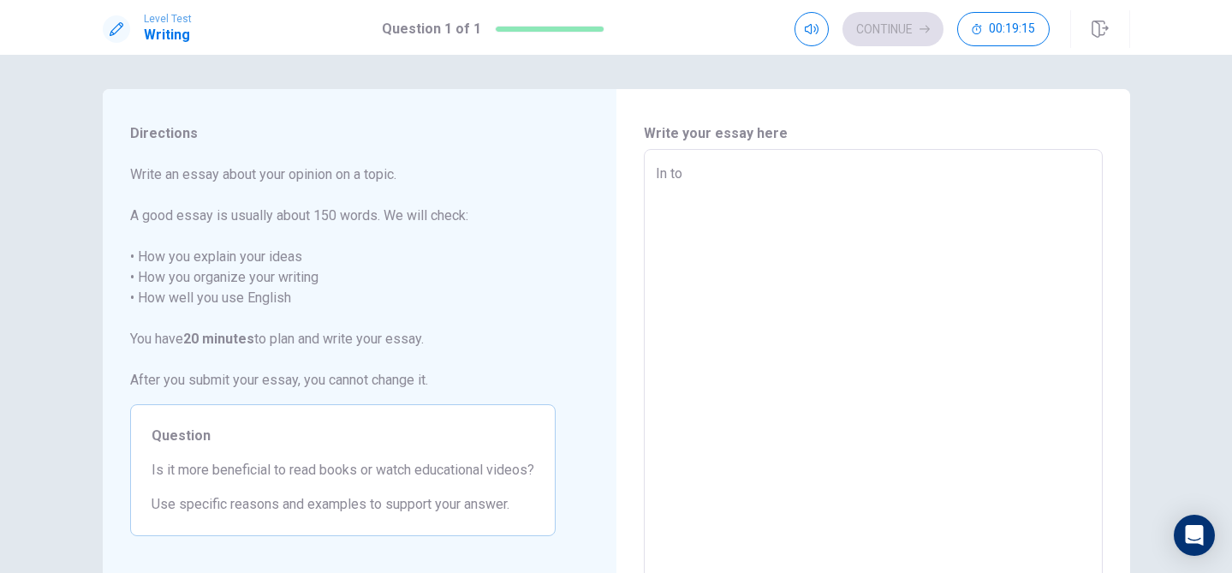
type textarea "x"
type textarea "In [PERSON_NAME]"
type textarea "x"
type textarea "In toda"
type textarea "x"
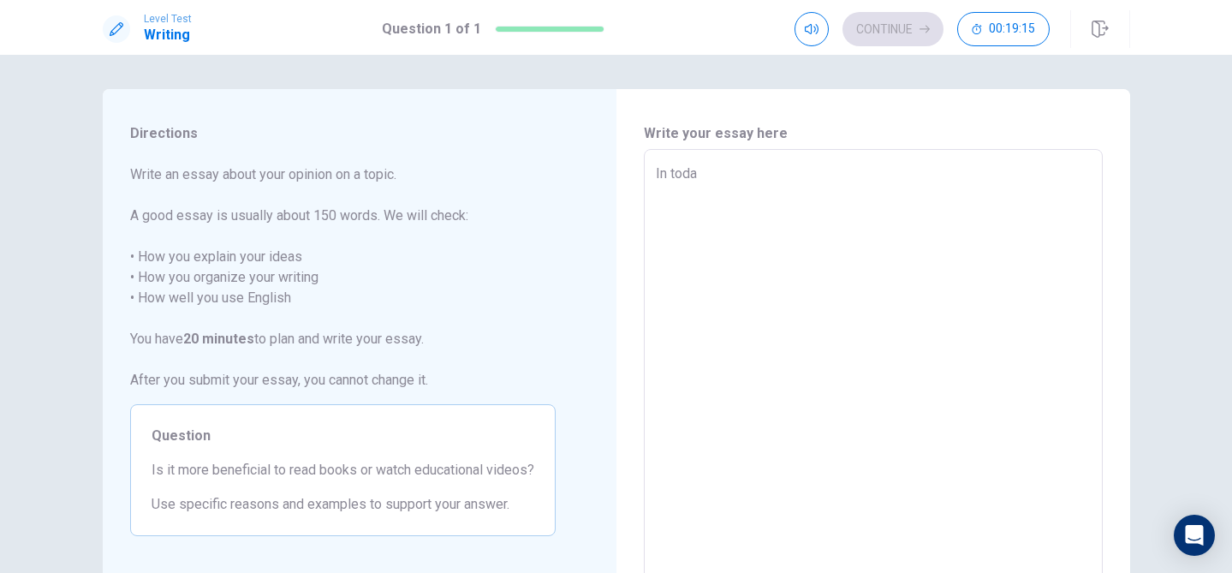
type textarea "In [DATE]"
type textarea "x"
type textarea "In [DATE]'"
type textarea "x"
type textarea "In [DATE]"
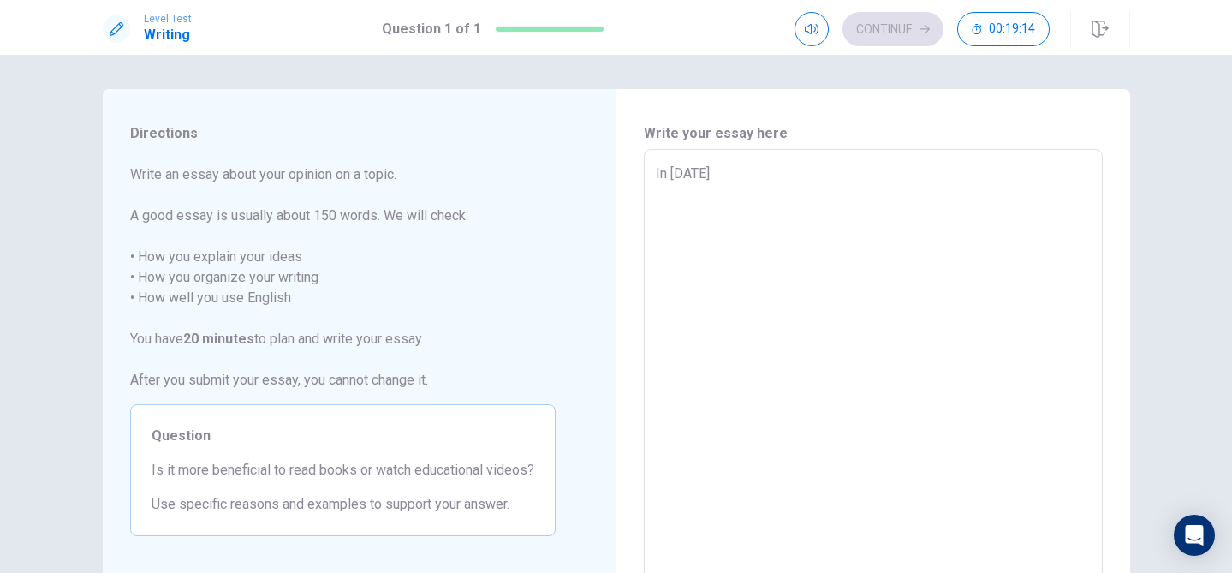
type textarea "x"
type textarea "In [DATE]"
type textarea "x"
type textarea "In [DATE] d"
type textarea "x"
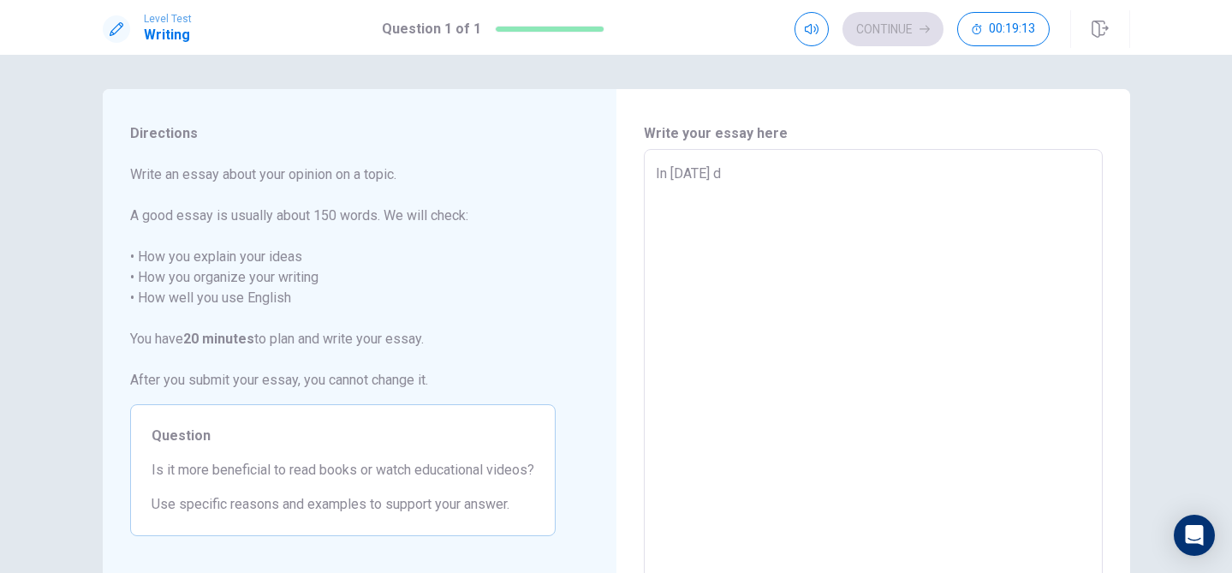
type textarea "In [DATE] di"
type textarea "x"
type textarea "In [DATE] dig"
type textarea "x"
type textarea "In [DATE] digi"
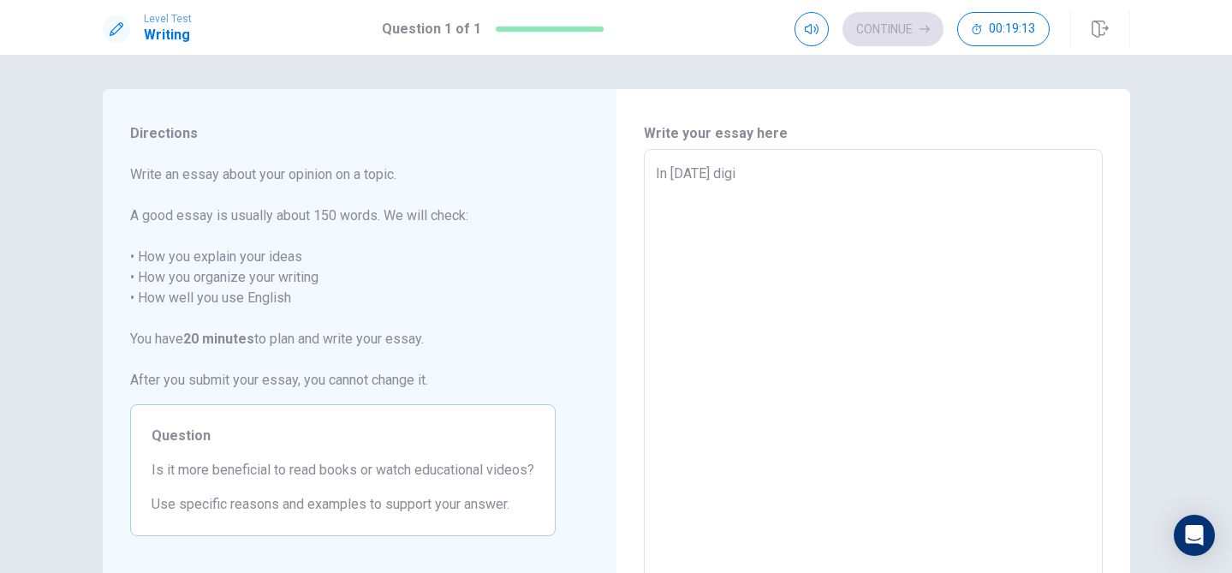
type textarea "x"
type textarea "In [DATE] digit"
type textarea "x"
type textarea "In [DATE] digita"
type textarea "x"
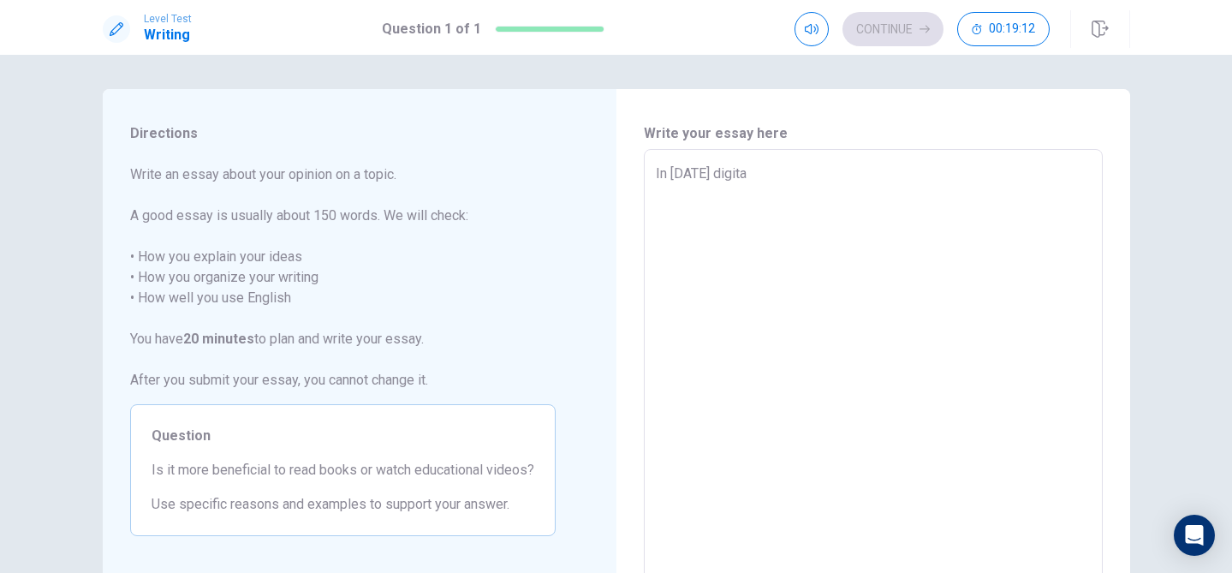
type textarea "In [DATE] digital"
type textarea "x"
type textarea "In [DATE] digital"
type textarea "x"
type textarea "In [DATE] digital a"
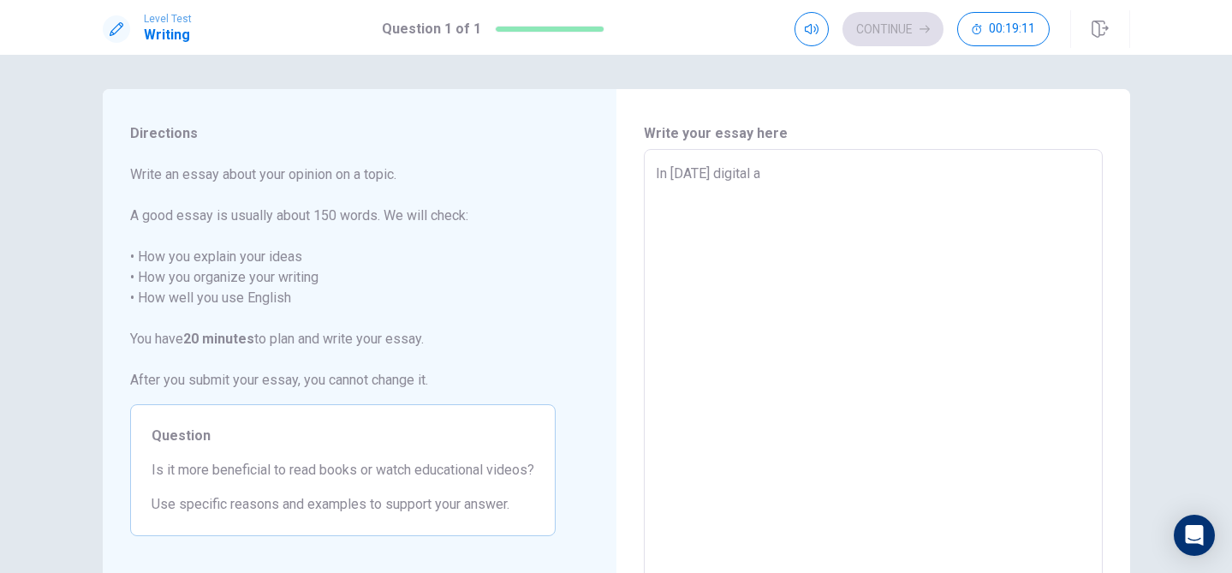
type textarea "x"
type textarea "In [DATE] digital ag"
type textarea "x"
type textarea "In [DATE] digital age"
type textarea "x"
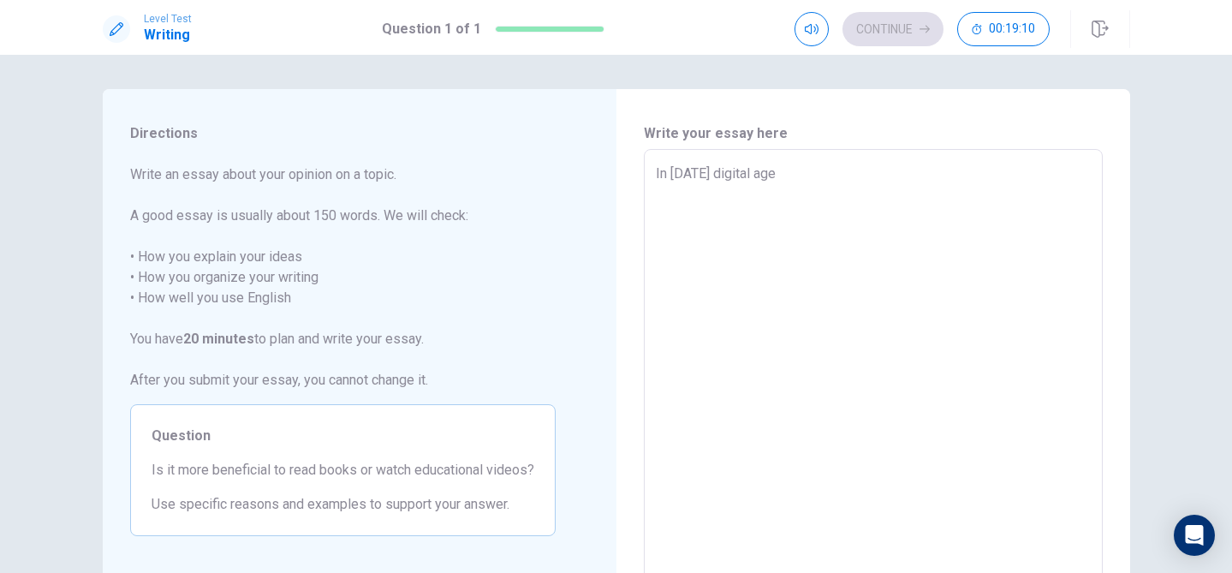
type textarea "In [DATE] digital age,"
type textarea "x"
type textarea "In [DATE] digital age,"
type textarea "x"
type textarea "In [DATE] digital age, s"
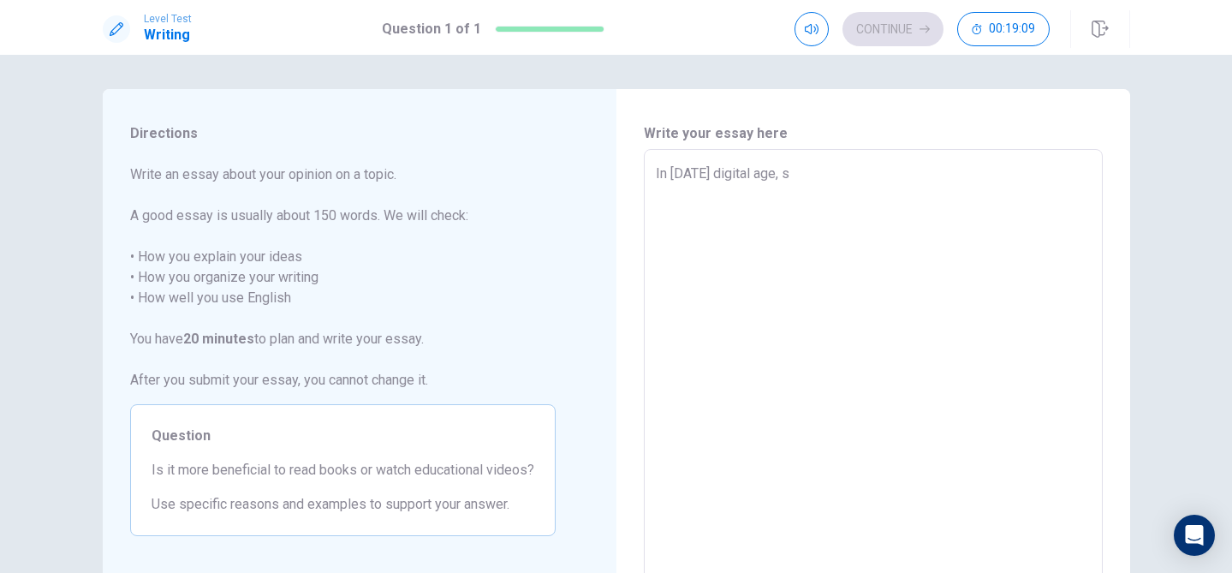
type textarea "x"
type textarea "In [DATE] digital age, st"
type textarea "x"
type textarea "In [DATE] digital age, stu"
type textarea "x"
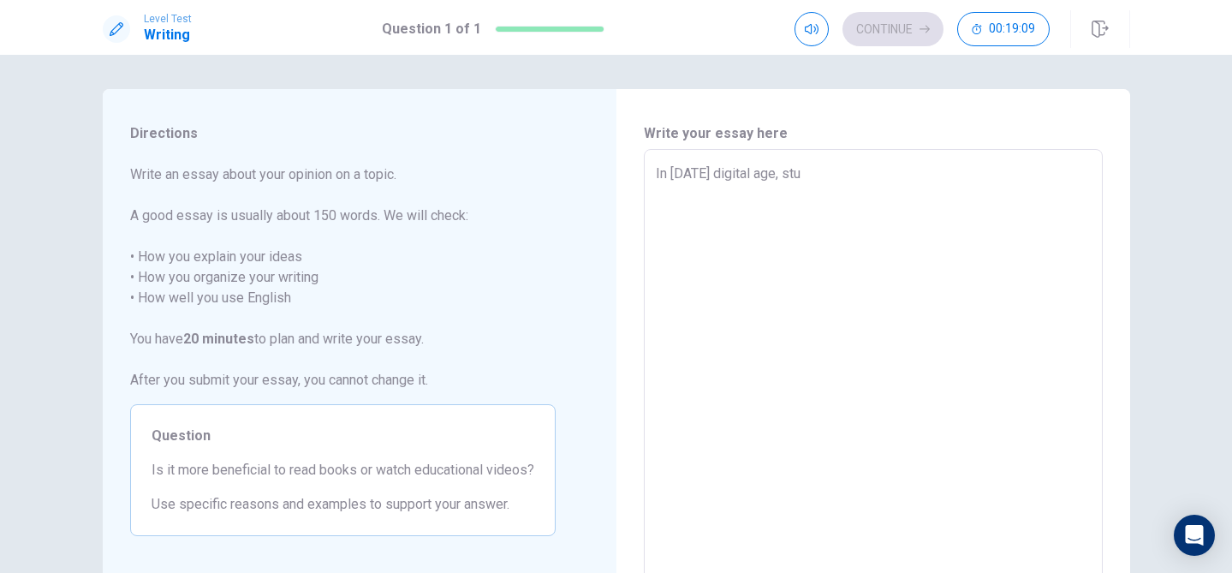
type textarea "In [DATE] digital age, stud"
type textarea "x"
type textarea "In [DATE] digital age, stude"
type textarea "x"
type textarea "In [DATE] digital age, studen"
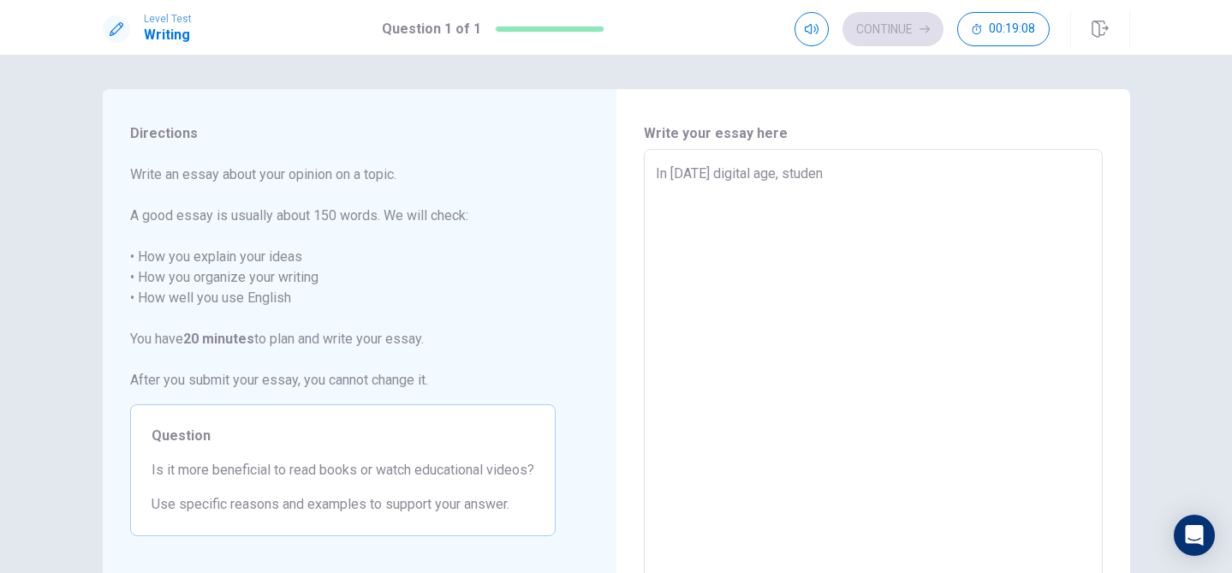
type textarea "x"
type textarea "In [DATE] digital age, student"
type textarea "x"
type textarea "In [DATE] digital age, students"
type textarea "x"
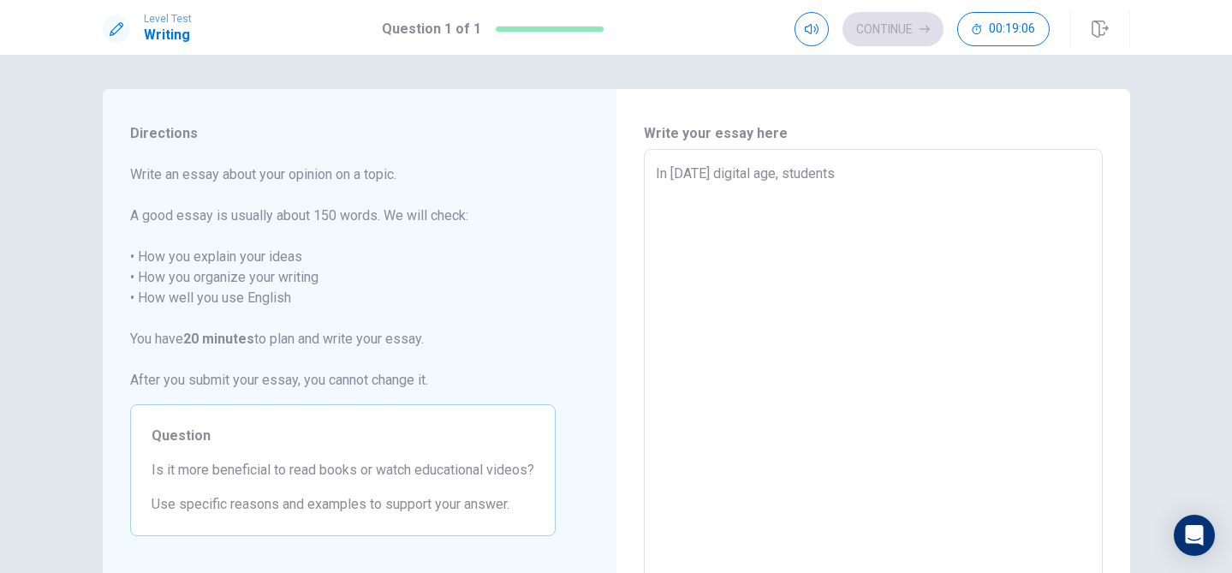
type textarea "In [DATE] digital age, students"
type textarea "x"
type textarea "In [DATE] digital age, students a"
type textarea "x"
type textarea "In [DATE] digital age, students an"
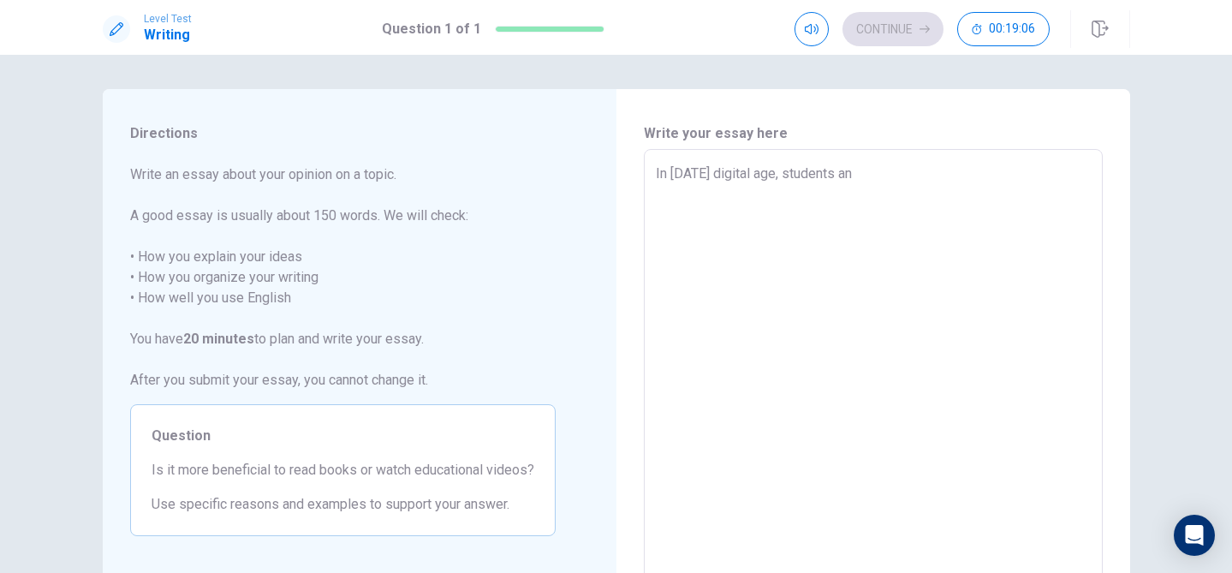
type textarea "x"
type textarea "In [DATE] digital age, students and"
type textarea "x"
type textarea "In [DATE] digital age, students and"
type textarea "x"
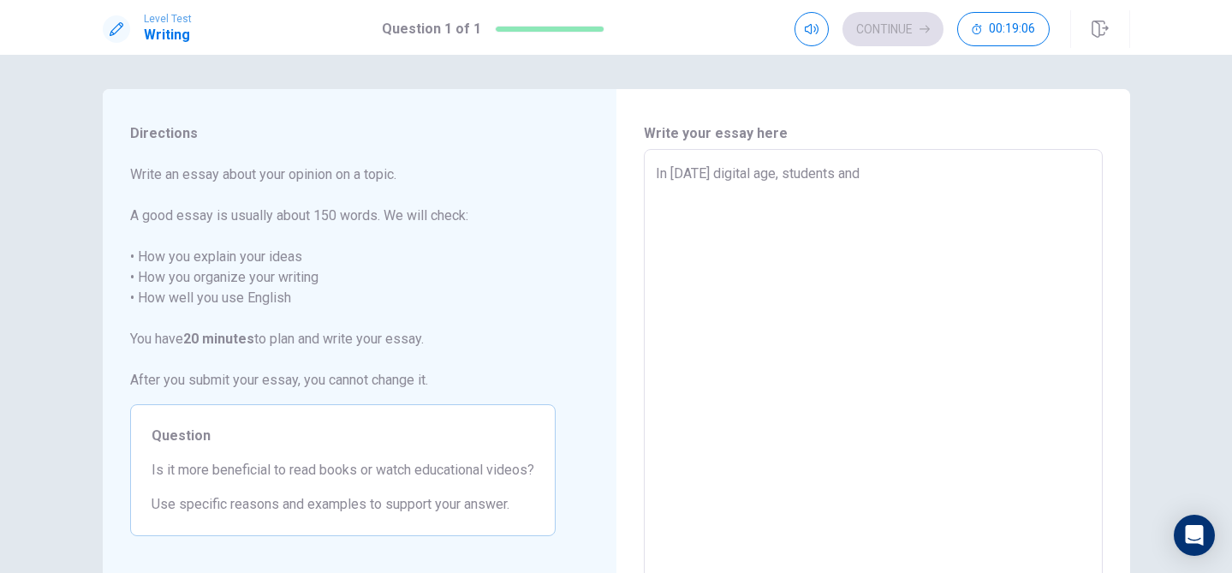
type textarea "In [DATE] digital age, students and p"
type textarea "x"
type textarea "In [DATE] digital age, students and pr"
type textarea "x"
type textarea "In [DATE] digital age, students and pro"
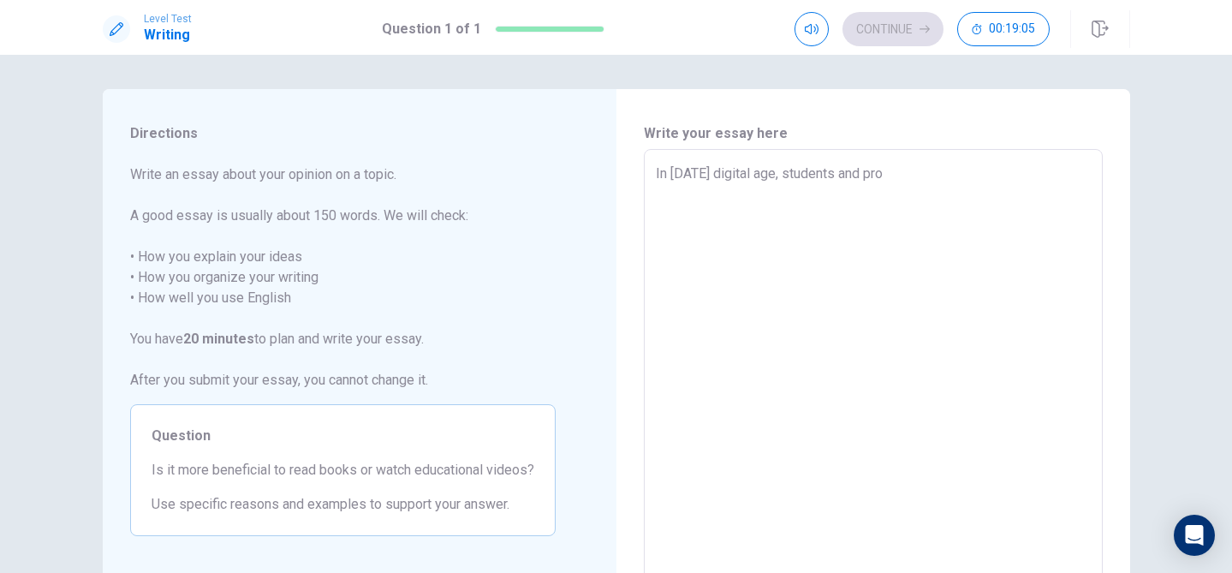
type textarea "x"
type textarea "In [DATE] digital age, students and prof"
type textarea "x"
type textarea "In [DATE] digital age, students and profe"
type textarea "x"
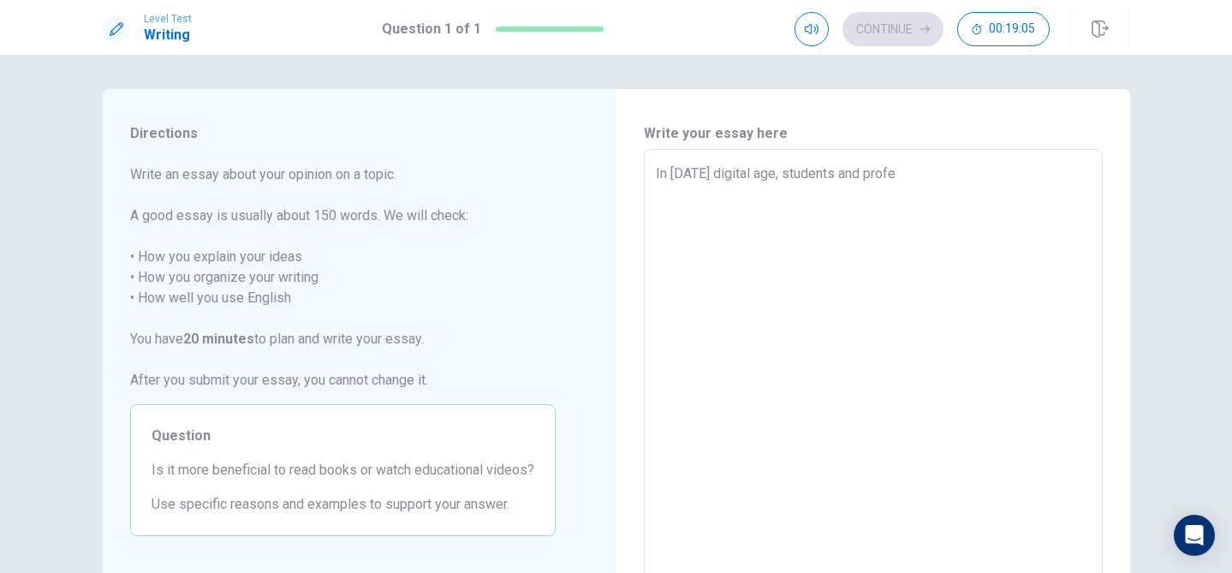
type textarea "In [DATE] digital age, students and profes"
type textarea "x"
type textarea "In [DATE] digital age, students and profess"
type textarea "x"
type textarea "In [DATE] digital age, students and professi"
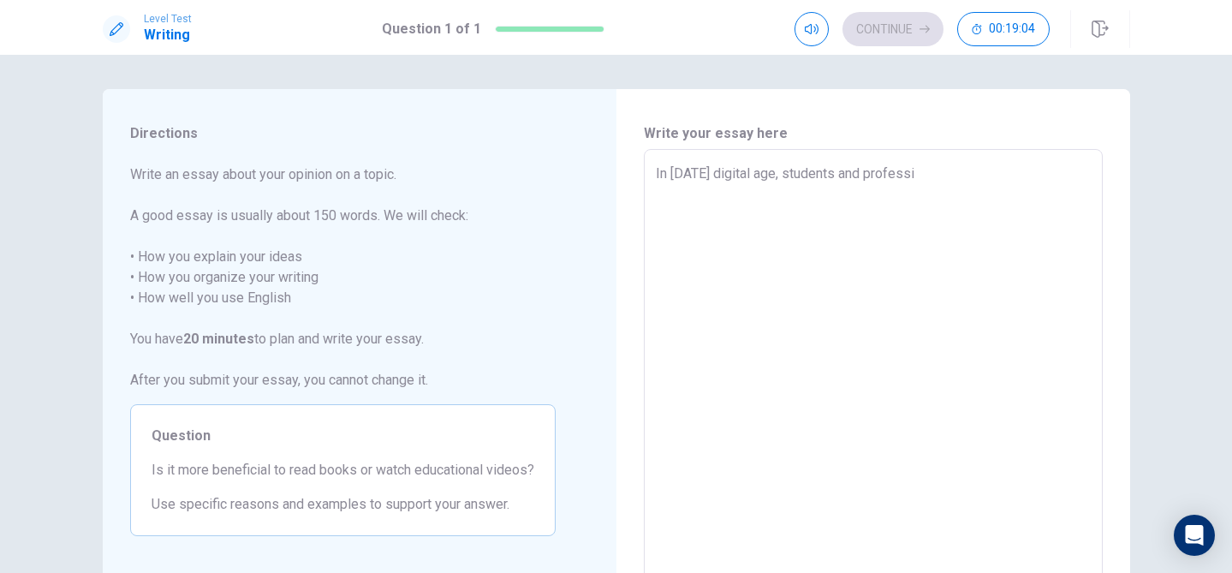
type textarea "x"
type textarea "In [DATE] digital age, students and professio"
type textarea "x"
type textarea "In [DATE] digital age, students and profession"
type textarea "x"
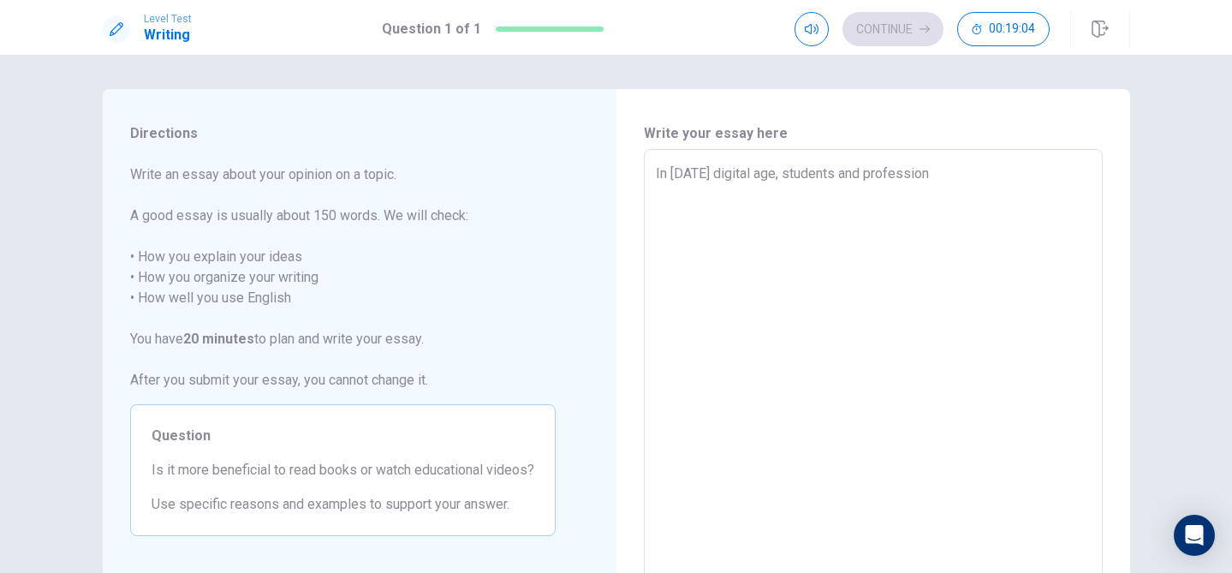
type textarea "In [DATE] digital age, students and professiona"
type textarea "x"
type textarea "In [DATE] digital age, students and professional"
type textarea "x"
type textarea "In [DATE] digital age, students and professionals"
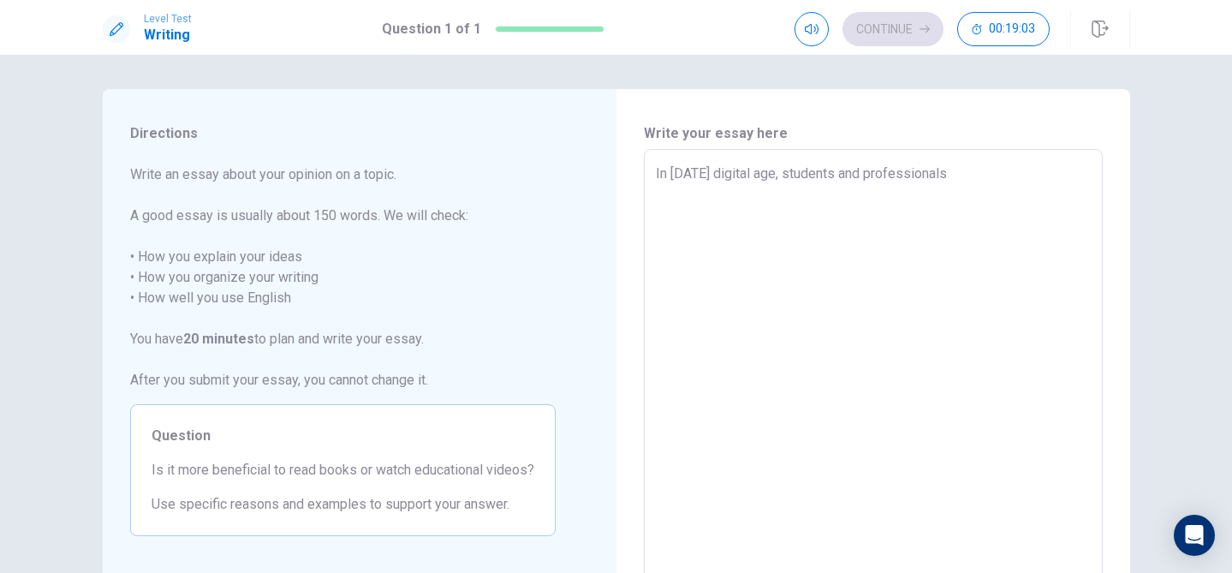
type textarea "x"
type textarea "In [DATE] digital age, students and professionals"
type textarea "x"
type textarea "In [DATE] digital age, students and professionals h"
type textarea "x"
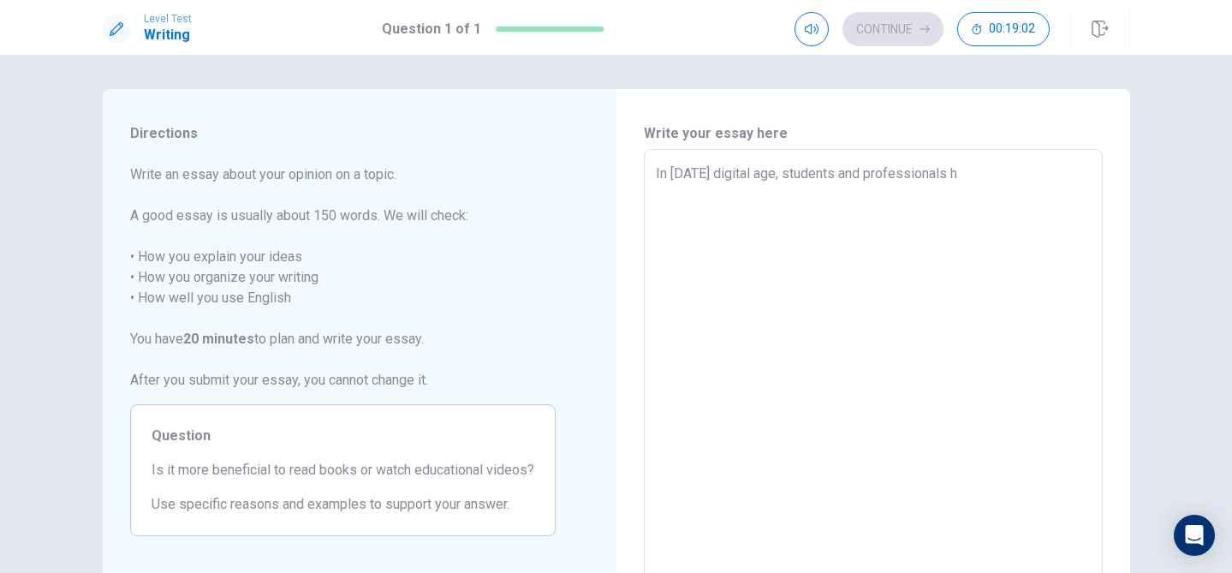
type textarea "In [DATE] digital age, students and professionals ha"
type textarea "x"
type textarea "In [DATE] digital age, students and professionals hav"
type textarea "x"
type textarea "In [DATE] digital age, students and professionals have"
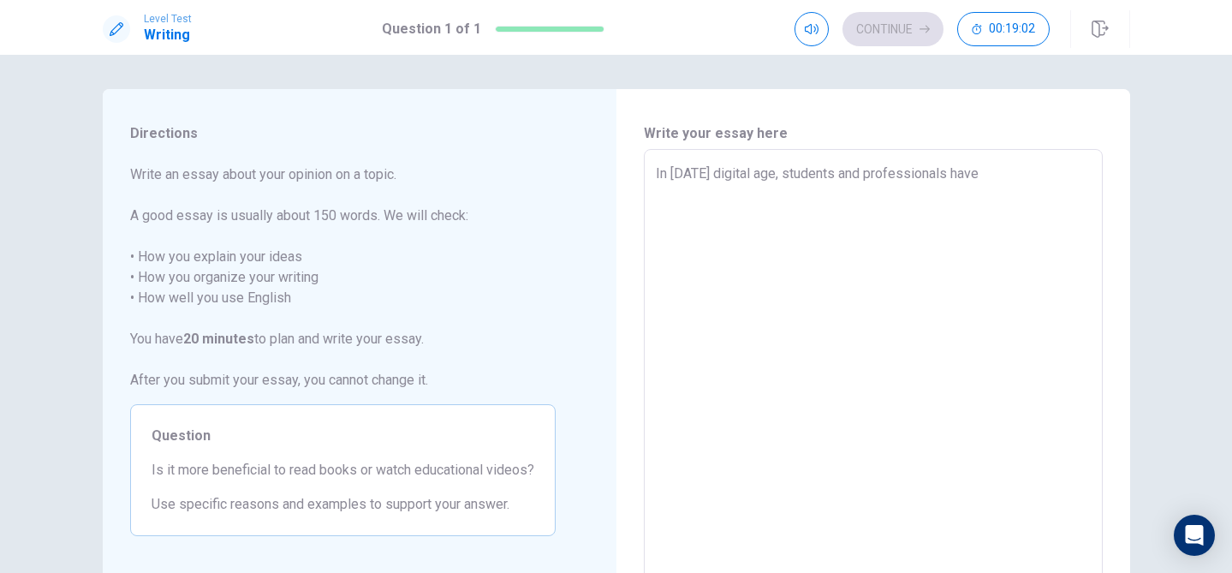
type textarea "x"
type textarea "In [DATE] digital age, students and professionals have"
type textarea "x"
type textarea "In [DATE] digital age, students and professionals have a"
type textarea "x"
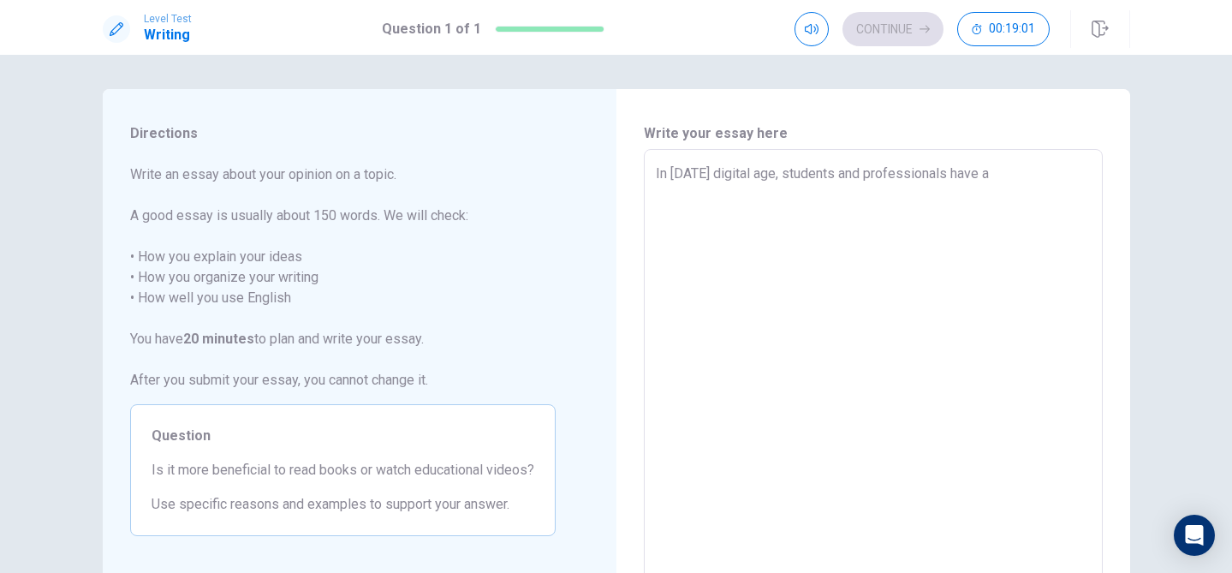
type textarea "In [DATE] digital age, students and professionals have ac"
type textarea "x"
type textarea "In [DATE] digital age, students and professionals have acc"
type textarea "x"
type textarea "In [DATE] digital age, students and professionals have acce"
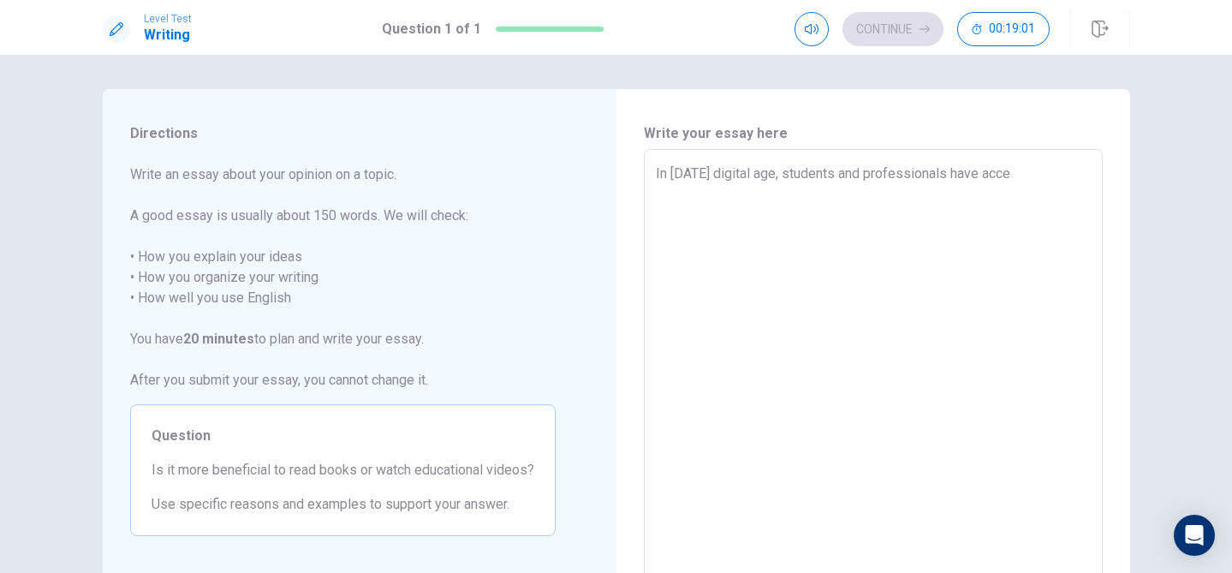
type textarea "x"
type textarea "In [DATE] digital age, students and professionals have acces"
type textarea "x"
type textarea "In [DATE] digital age, students and professionals have access"
type textarea "x"
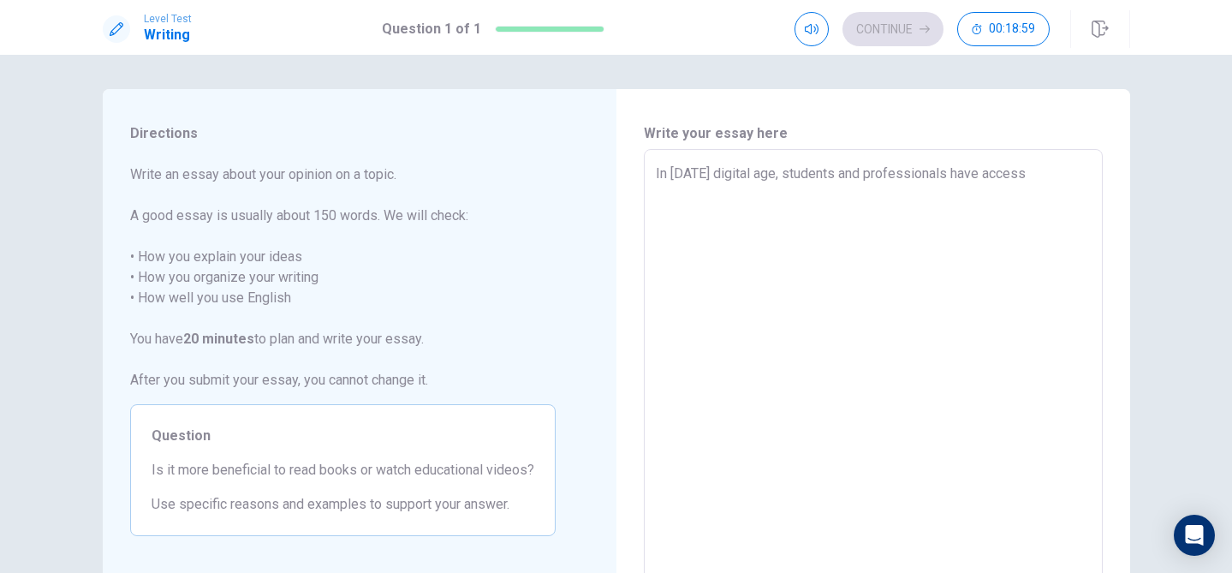
type textarea "In [DATE] digital age, students and professionals have access"
type textarea "x"
type textarea "In [DATE] digital age, students and professionals have access t"
type textarea "x"
type textarea "In [DATE] digital age, students and professionals have access to"
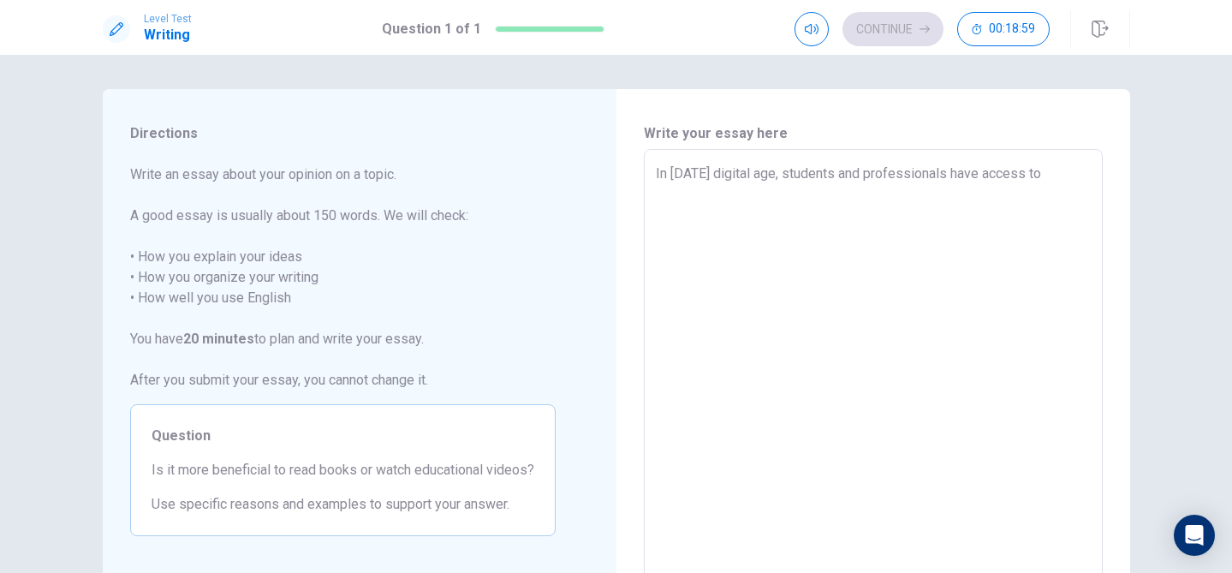
type textarea "x"
type textarea "In [DATE] digital age, students and professionals have access to"
type textarea "x"
type textarea "In [DATE] digital age, students and professionals have access to m"
type textarea "x"
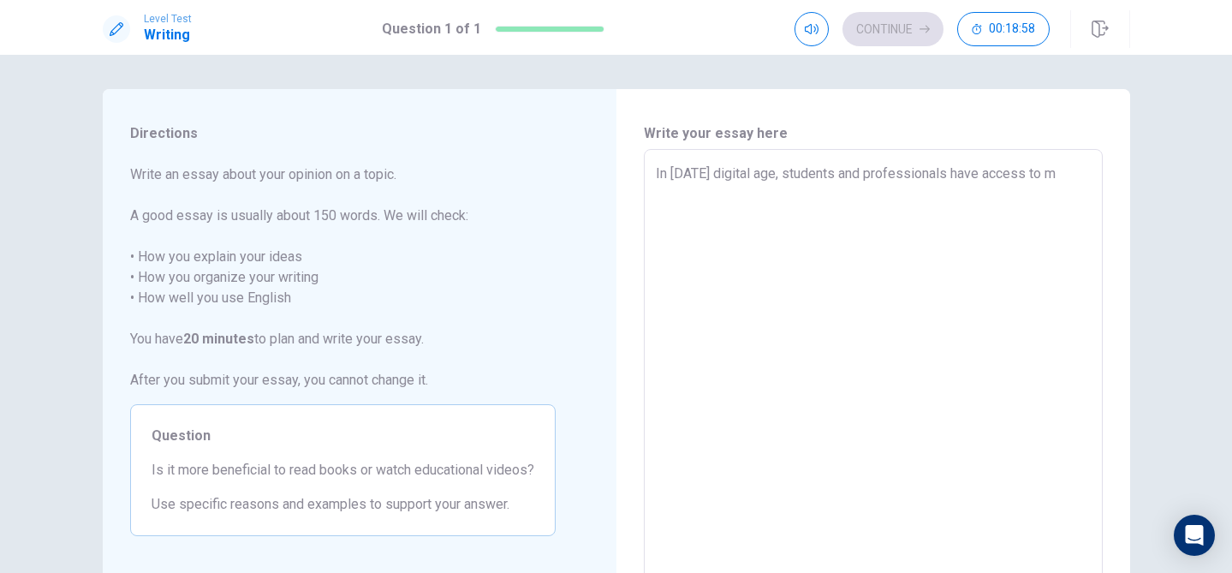
type textarea "In [DATE] digital age, students and professionals have access to mu"
type textarea "x"
type textarea "In [DATE] digital age, students and professionals have access to mul"
type textarea "x"
type textarea "In [DATE] digital age, students and professionals have access to mult"
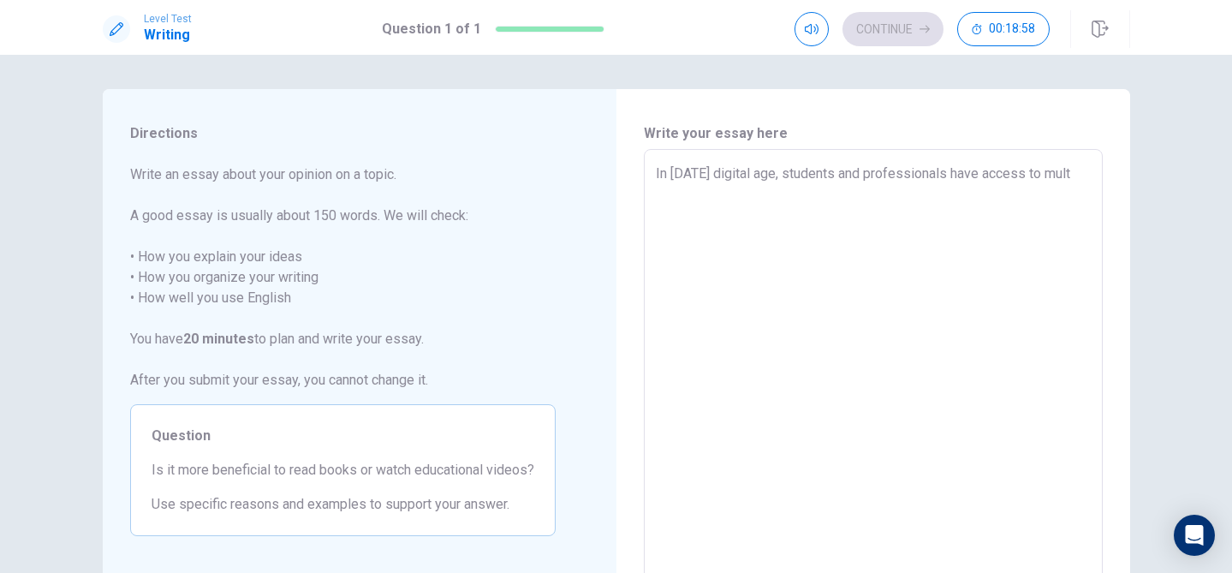
type textarea "x"
type textarea "In [DATE] digital age, students and professionals have access to multi"
type textarea "x"
type textarea "In [DATE] digital age, students and professionals have access to multip"
type textarea "x"
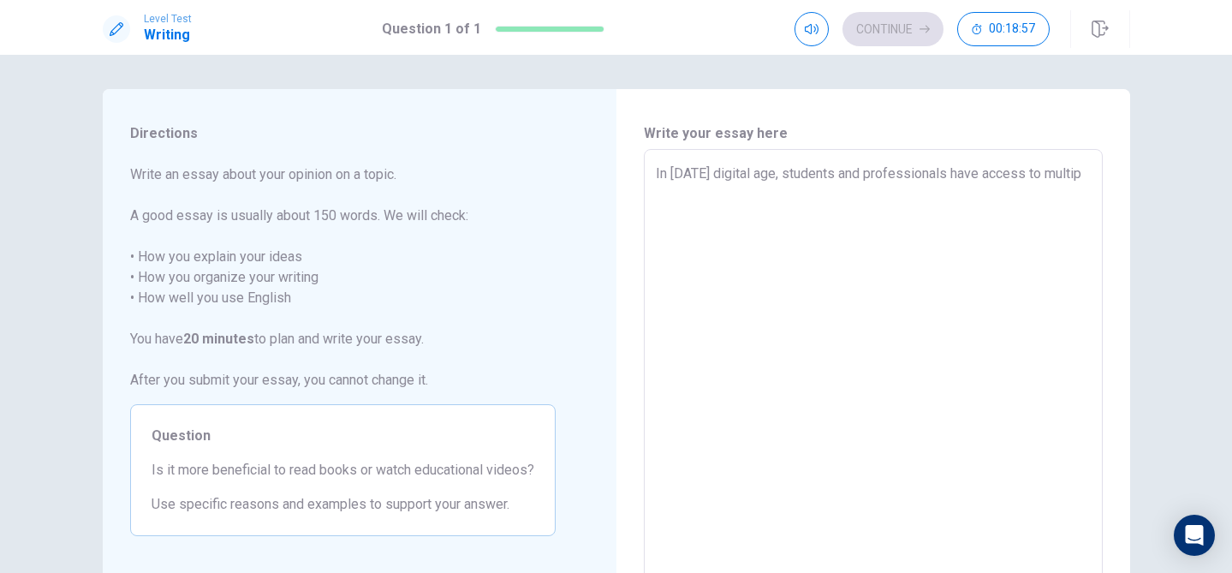
type textarea "In [DATE] digital age, students and professionals have access to multipl"
type textarea "x"
type textarea "In [DATE] digital age, students and professionals have access to multiple"
type textarea "x"
type textarea "In [DATE] digital age, students and professionals have access to multiple"
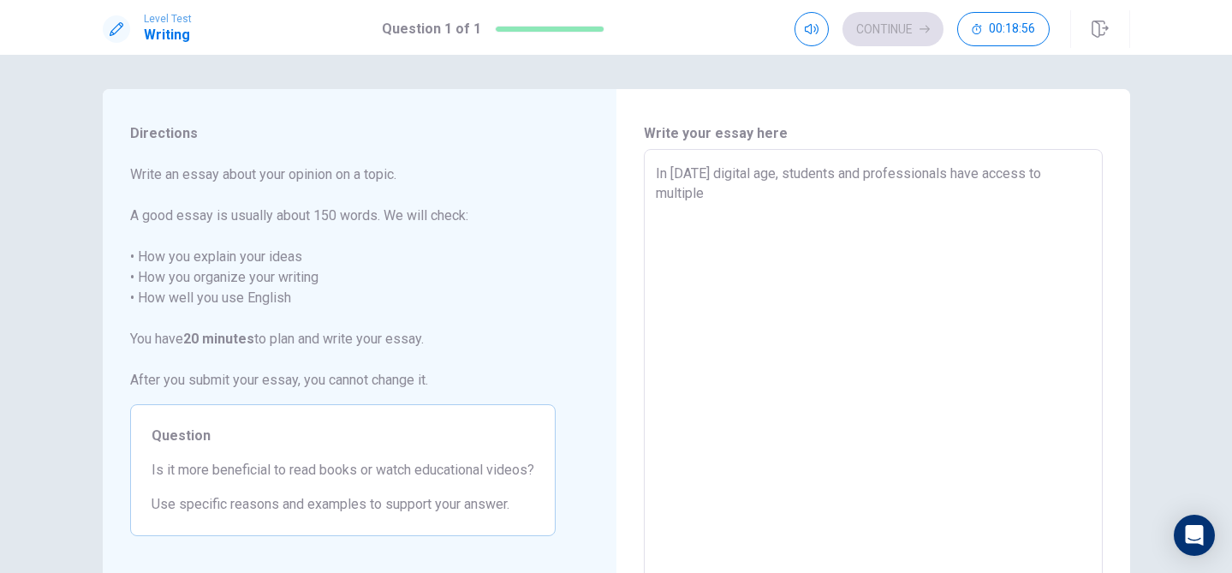
type textarea "x"
type textarea "In [DATE] digital age, students and professionals have access to multiple s"
type textarea "x"
type textarea "In [DATE] digital age, students and professionals have access to multiple so"
type textarea "x"
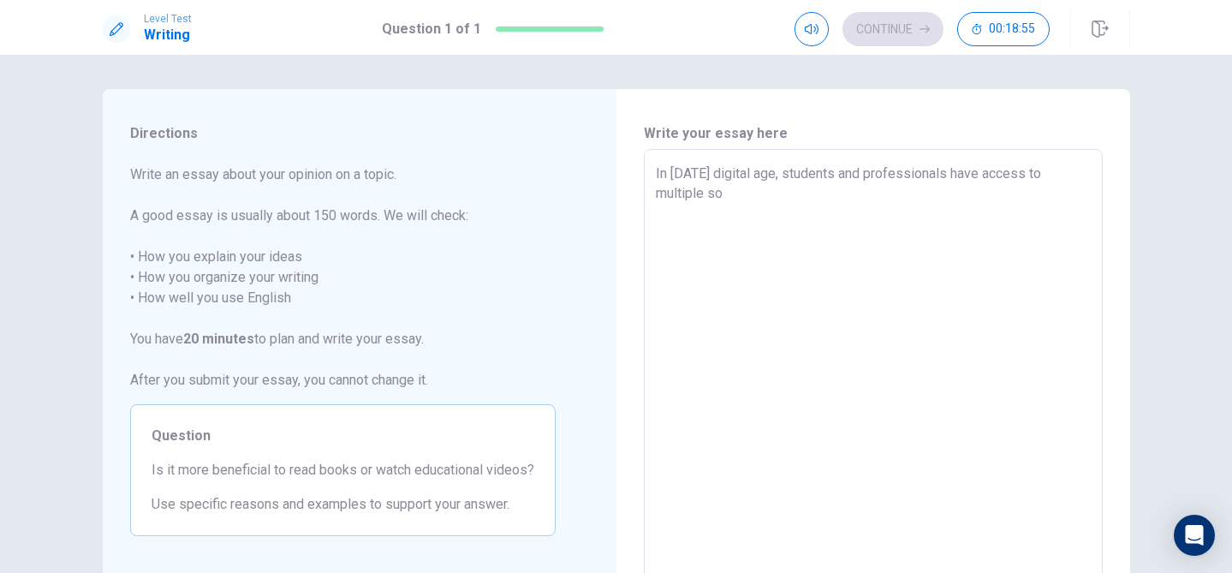
type textarea "In [DATE] digital age, students and professionals have access to multiple sou"
type textarea "x"
type textarea "In [DATE] digital age, students and professionals have access to multiple sour"
type textarea "x"
type textarea "In [DATE] digital age, students and professionals have access to multiple sourc"
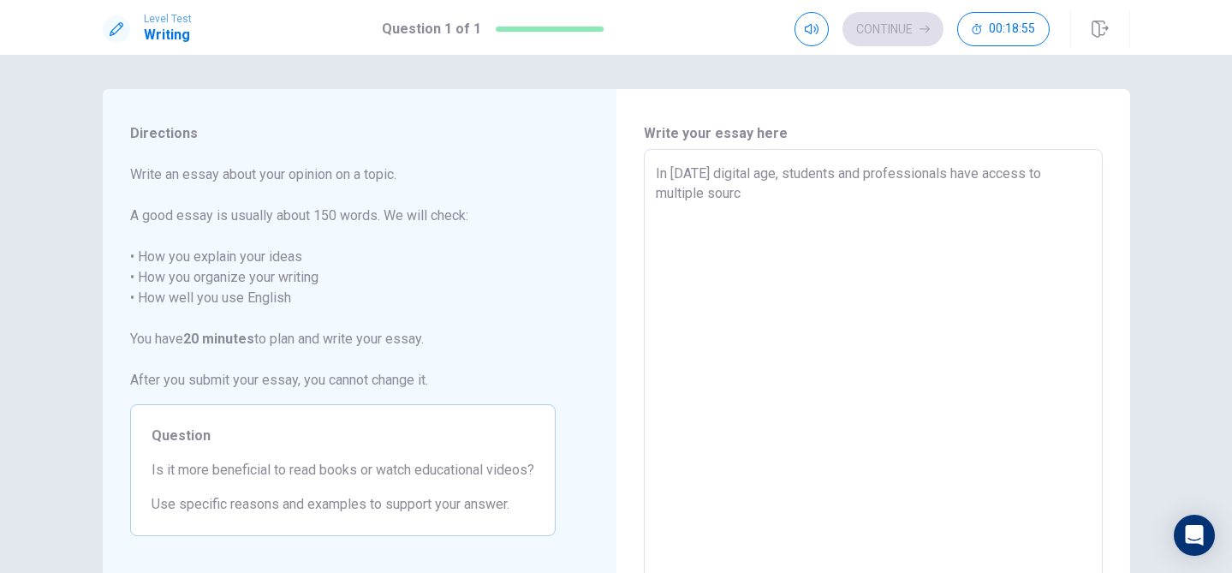
type textarea "x"
type textarea "In [DATE] digital age, students and professionals have access to multiple source"
type textarea "x"
type textarea "In [DATE] digital age, students and professionals have access to multiple sourc…"
type textarea "x"
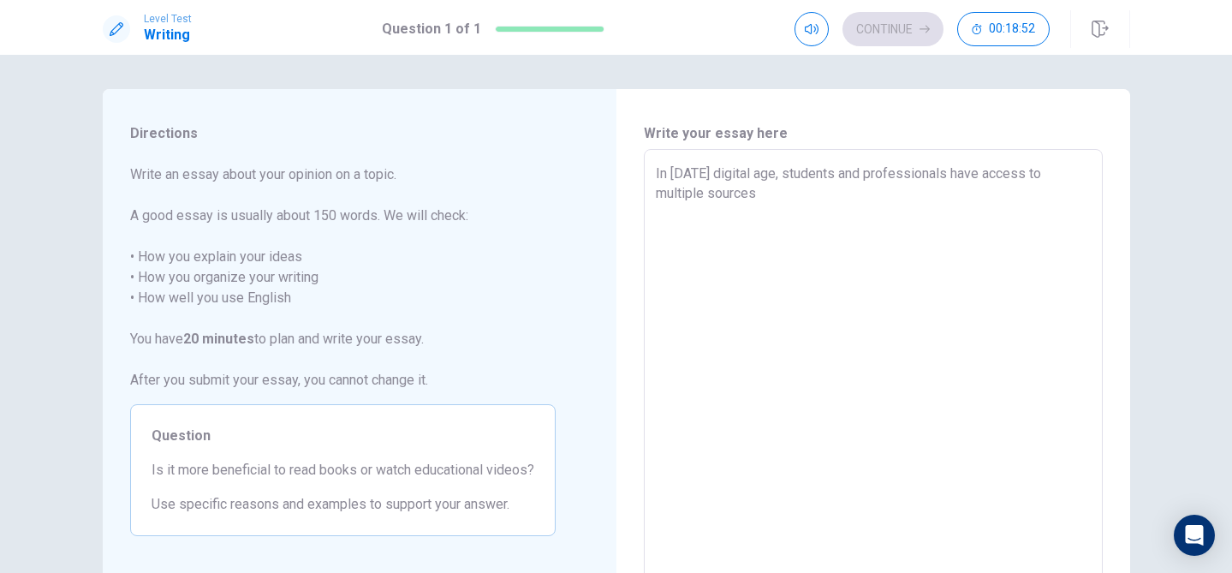
type textarea "In [DATE] digital age, students and professionals have access to multiple sourc…"
type textarea "x"
type textarea "In [DATE] digital age, students and professionals have access to multiple sourc…"
type textarea "x"
type textarea "In [DATE] digital age, students and professionals have access to multiple sourc…"
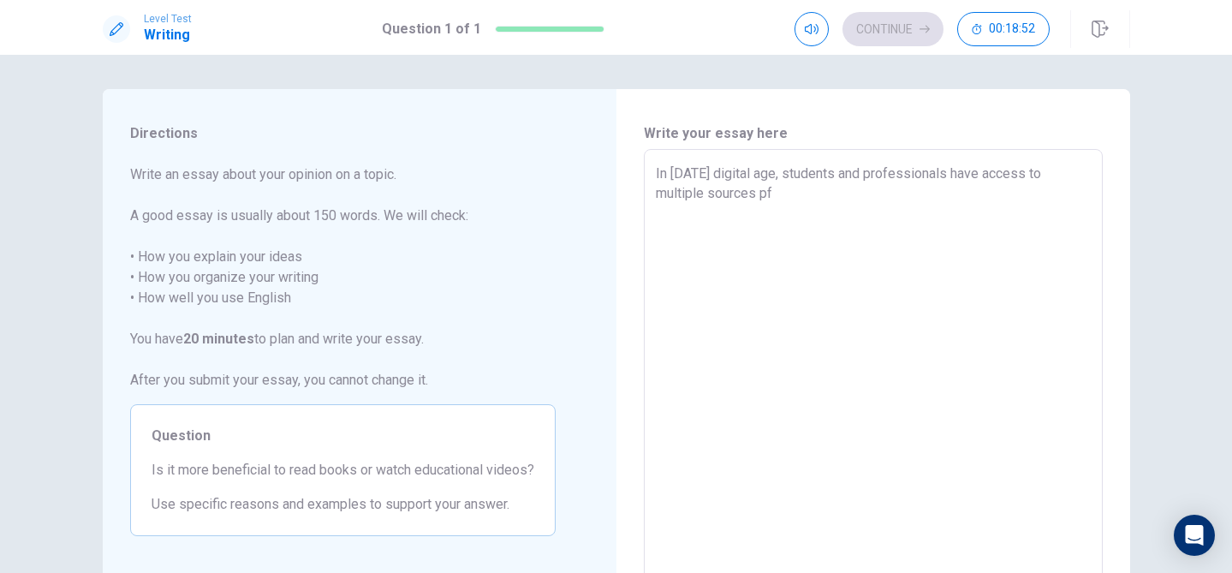
type textarea "x"
type textarea "In [DATE] digital age, students and professionals have access to multiple sourc…"
type textarea "x"
type textarea "In [DATE] digital age, students and professionals have access to multiple sourc…"
type textarea "x"
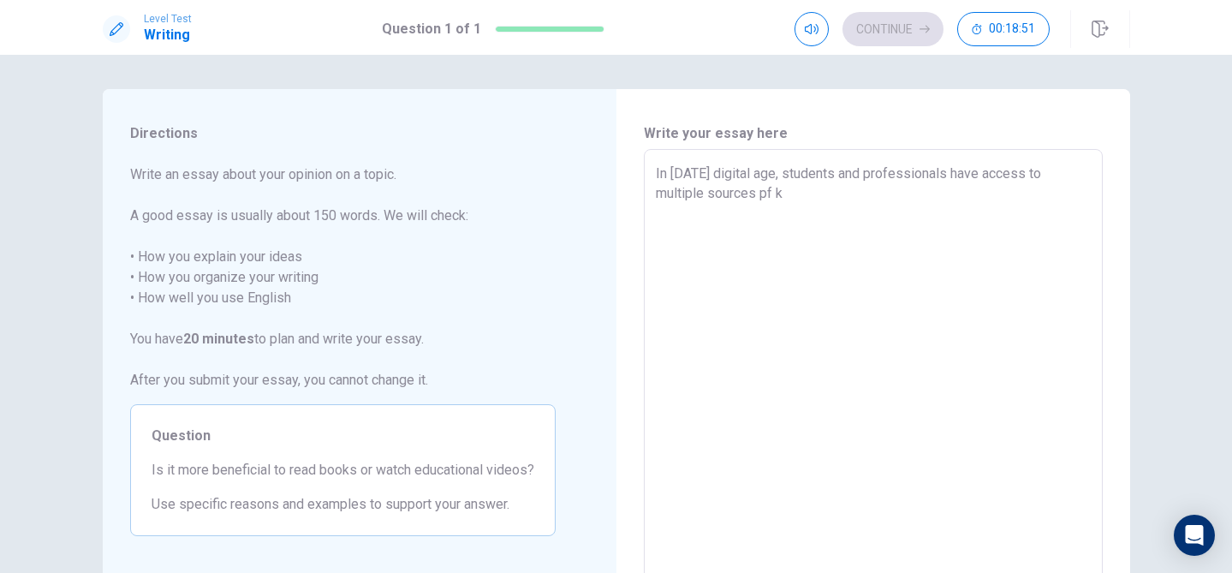
type textarea "In [DATE] digital age, students and professionals have access to multiple sourc…"
type textarea "x"
type textarea "In [DATE] digital age, students and professionals have access to multiple sourc…"
type textarea "x"
type textarea "In [DATE] digital age, students and professionals have access to multiple sourc…"
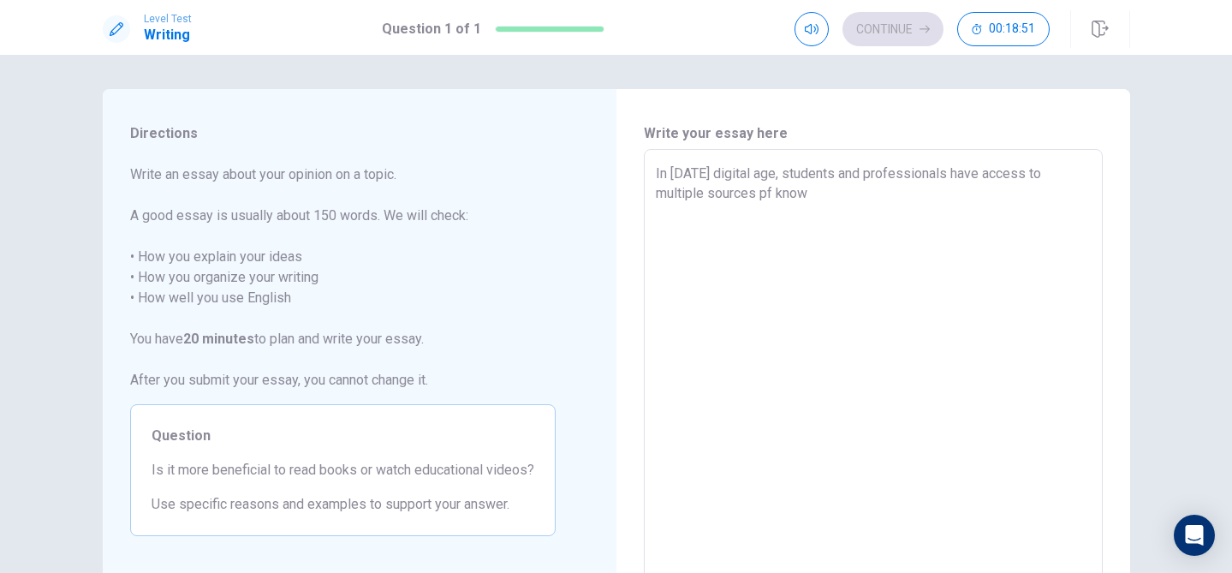
type textarea "x"
type textarea "In [DATE] digital age, students and professionals have access to multiple sourc…"
type textarea "x"
type textarea "In [DATE] digital age, students and professionals have access to multiple sourc…"
type textarea "x"
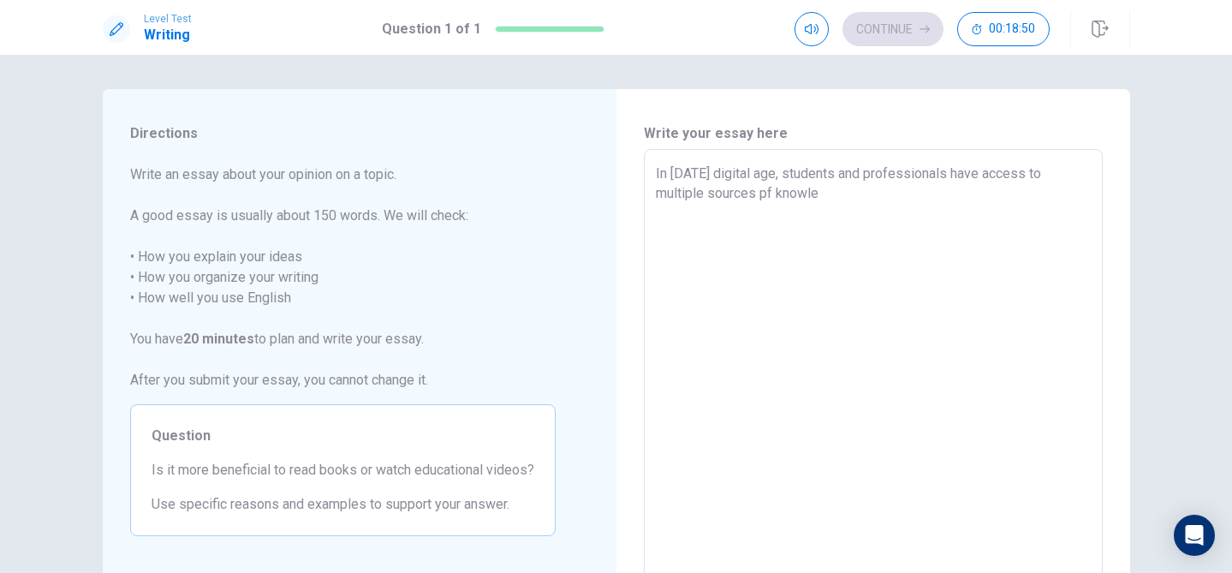
type textarea "In [DATE] digital age, students and professionals have access to multiple sourc…"
type textarea "x"
type textarea "In [DATE] digital age, students and professionals have access to multiple sourc…"
type textarea "x"
type textarea "In [DATE] digital age, students and professionals have access to multiple sourc…"
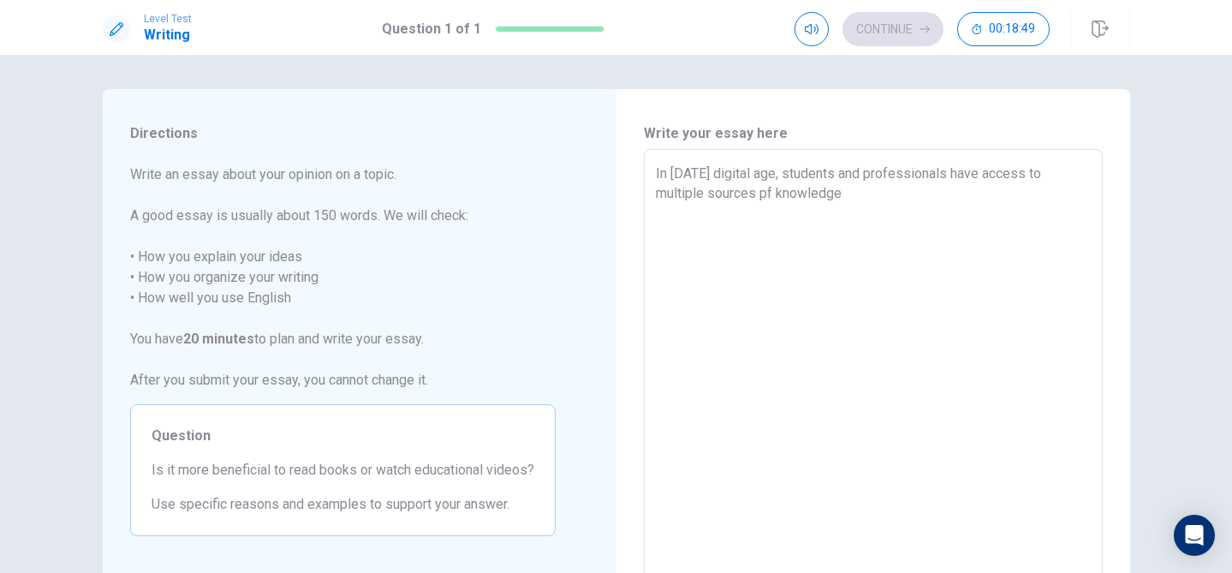
type textarea "x"
type textarea "In [DATE] digital age, students and professionals have access to multiple sourc…"
type textarea "x"
type textarea "In [DATE] digital age, students and professionals have access to multiple sourc…"
type textarea "x"
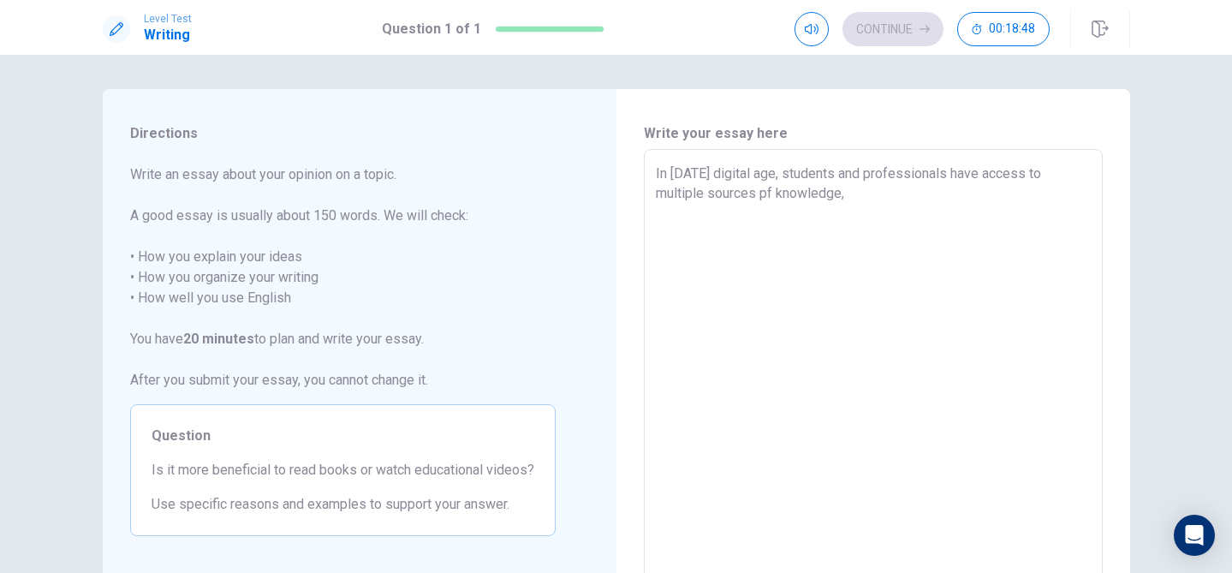
type textarea "In [DATE] digital age, students and professionals have access to multiple sourc…"
type textarea "x"
type textarea "In [DATE] digital age, students and professionals have access to multiple sourc…"
type textarea "x"
type textarea "In [DATE] digital age, students and professionals have access to multiple sourc…"
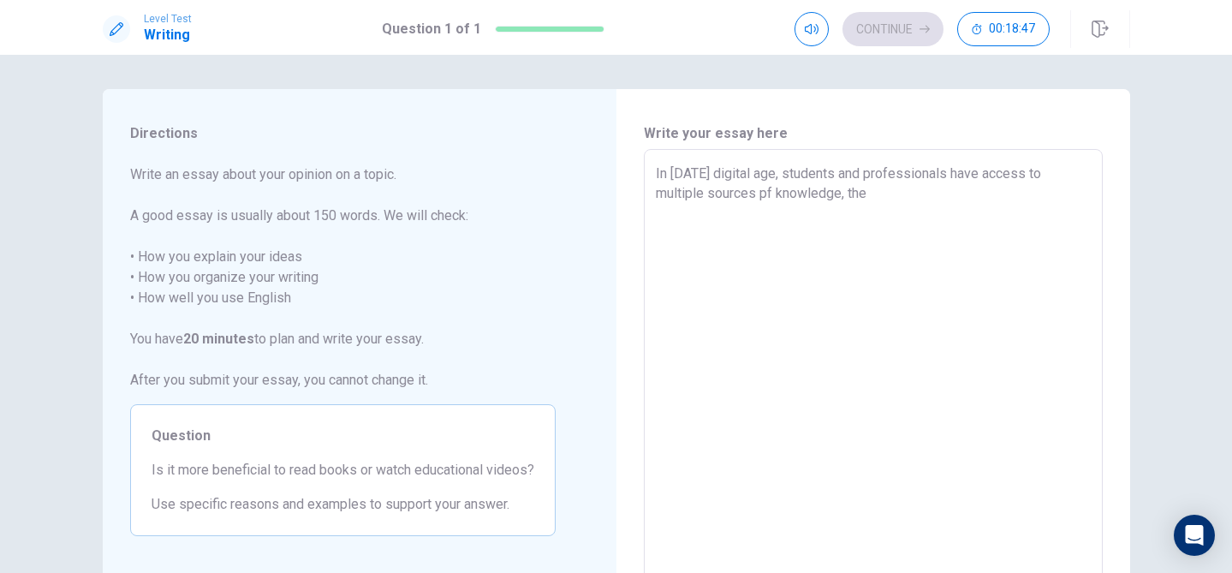
type textarea "x"
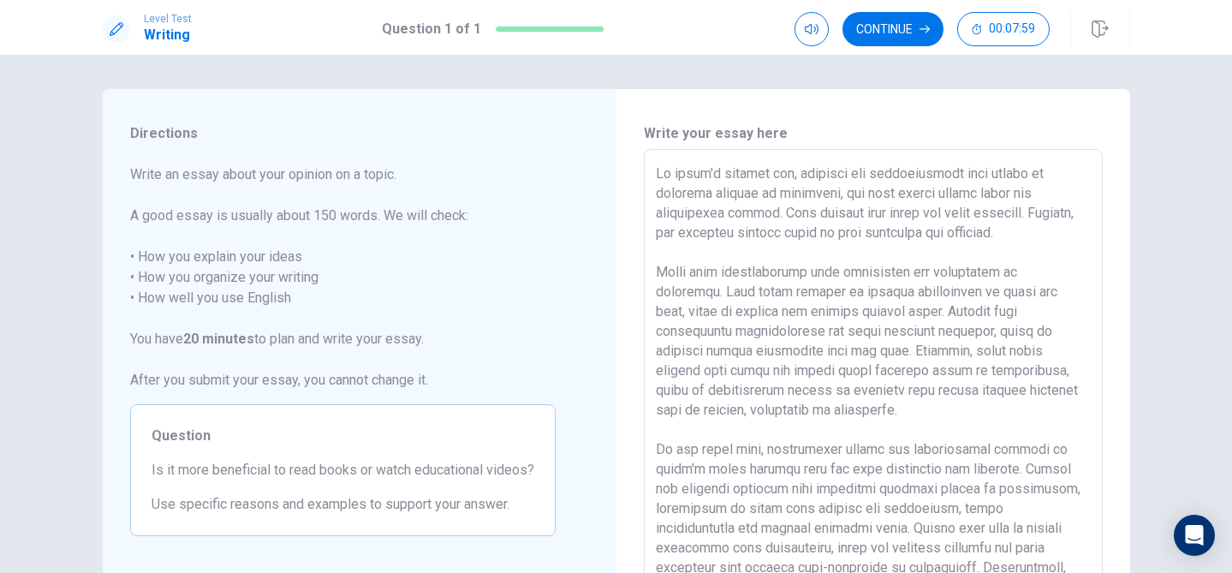
click at [767, 197] on textarea at bounding box center [873, 385] width 435 height 445
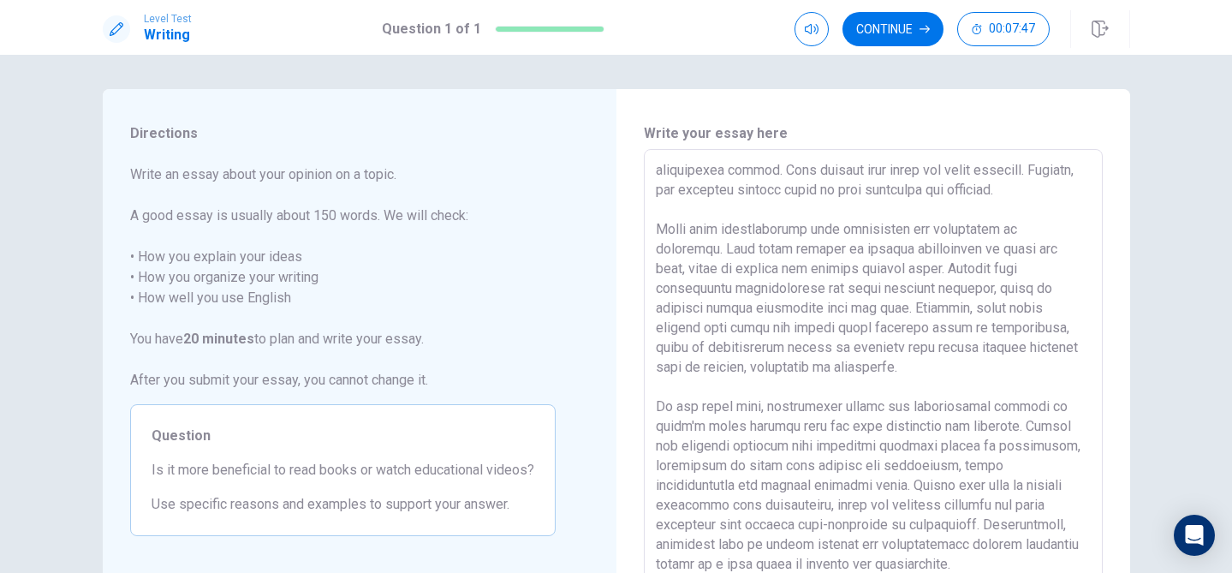
scroll to position [42, 0]
click at [881, 192] on textarea at bounding box center [873, 385] width 435 height 445
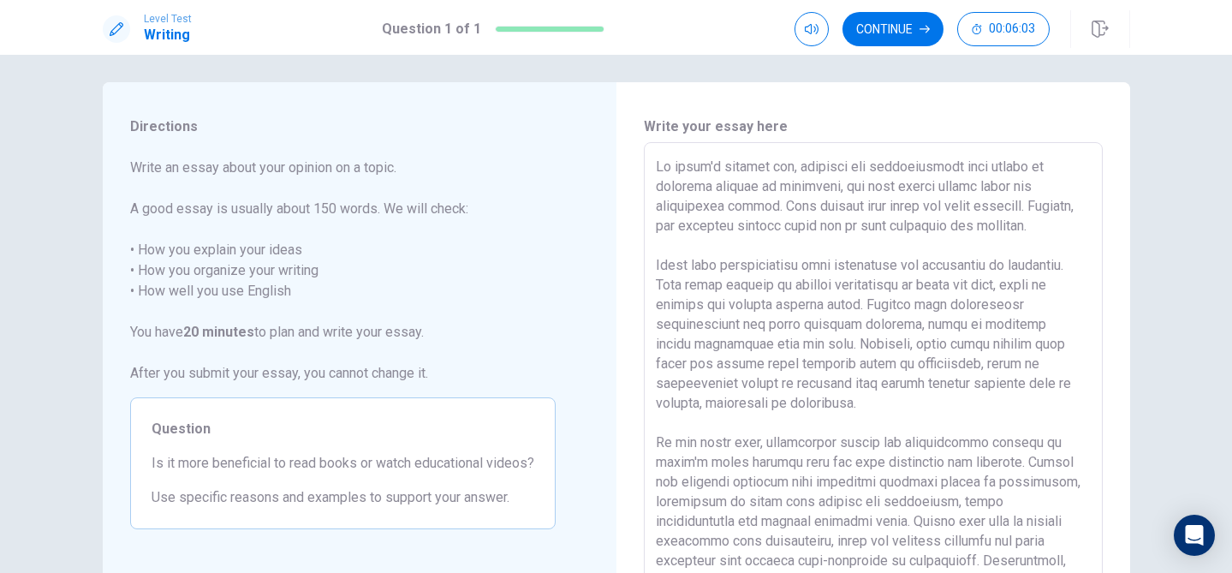
scroll to position [3, 0]
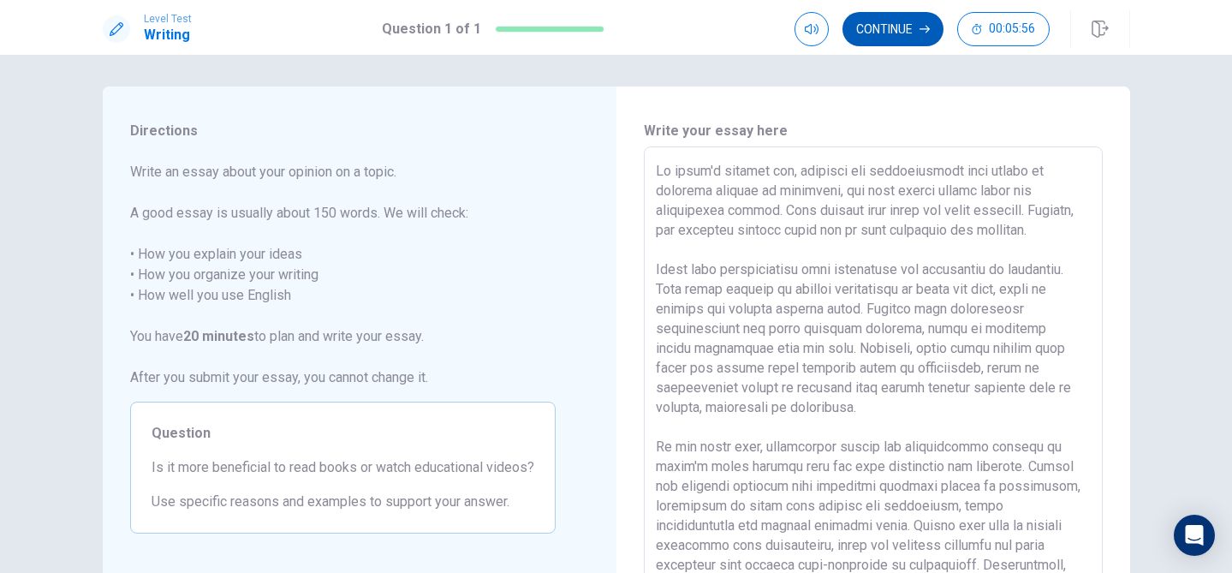
click at [921, 31] on icon "button" at bounding box center [924, 29] width 10 height 10
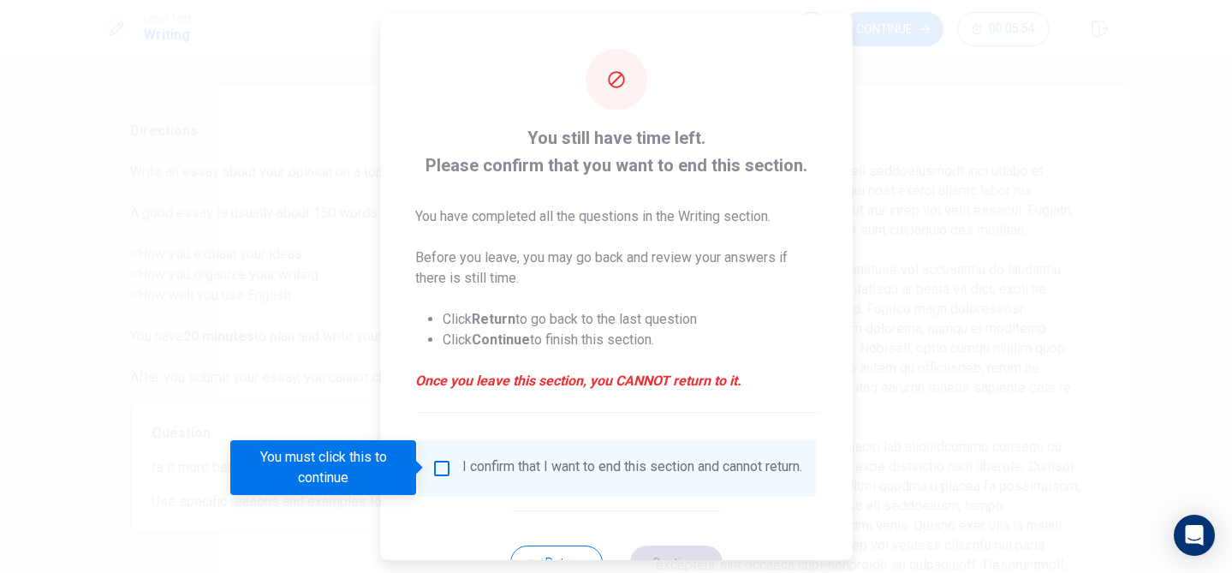
click at [437, 467] on input "You must click this to continue" at bounding box center [441, 467] width 21 height 21
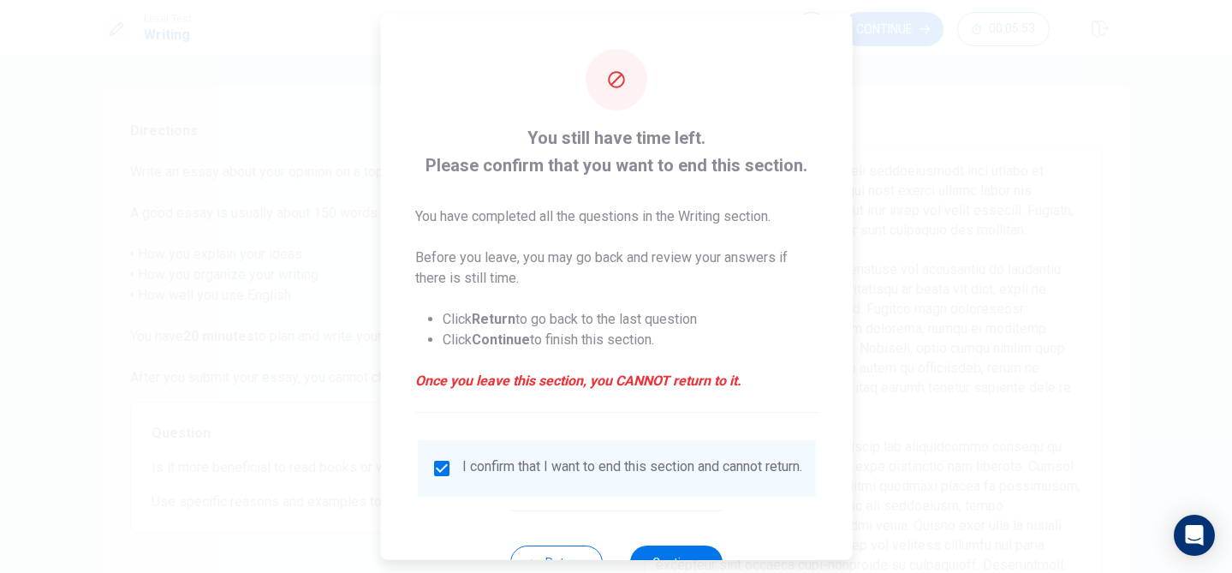
scroll to position [53, 0]
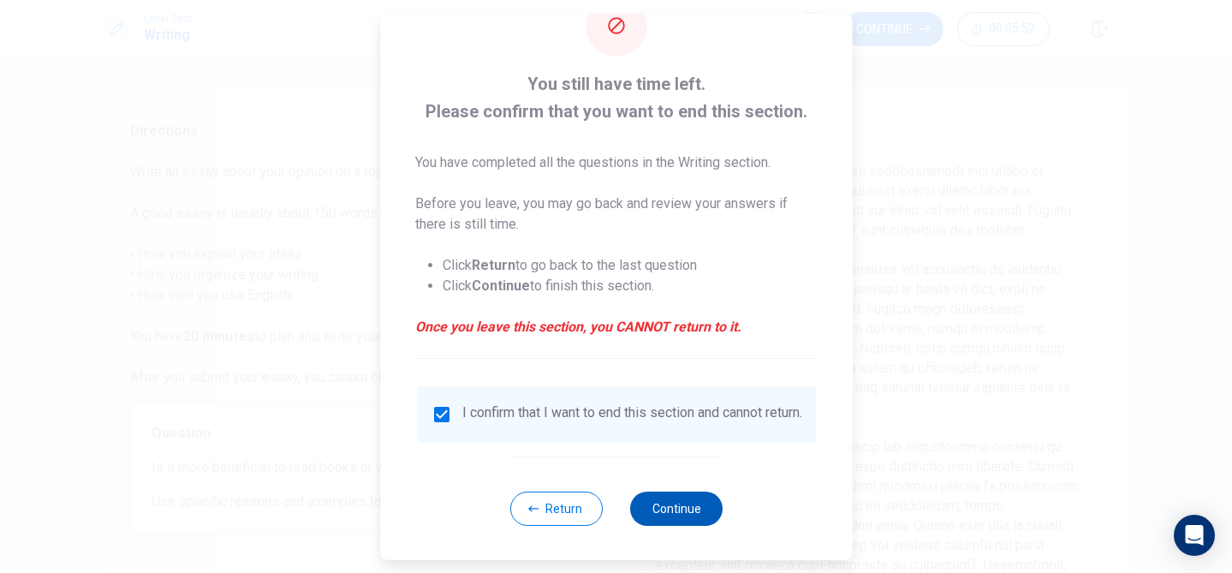
click at [668, 514] on button "Continue" at bounding box center [676, 508] width 92 height 34
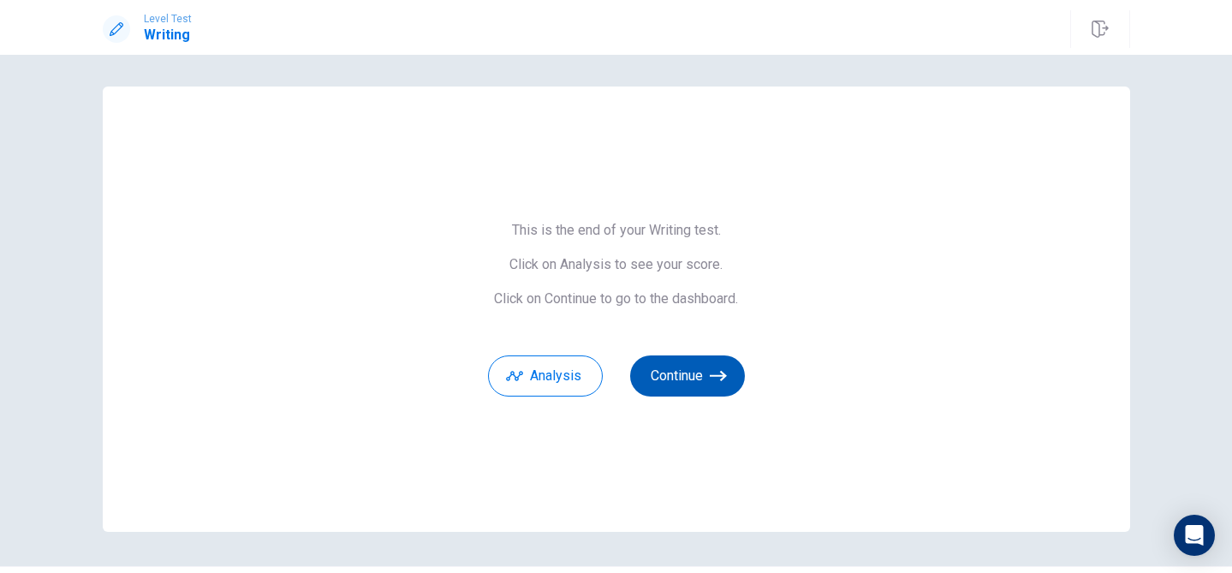
click at [702, 376] on button "Continue" at bounding box center [687, 375] width 115 height 41
